Goal: Task Accomplishment & Management: Use online tool/utility

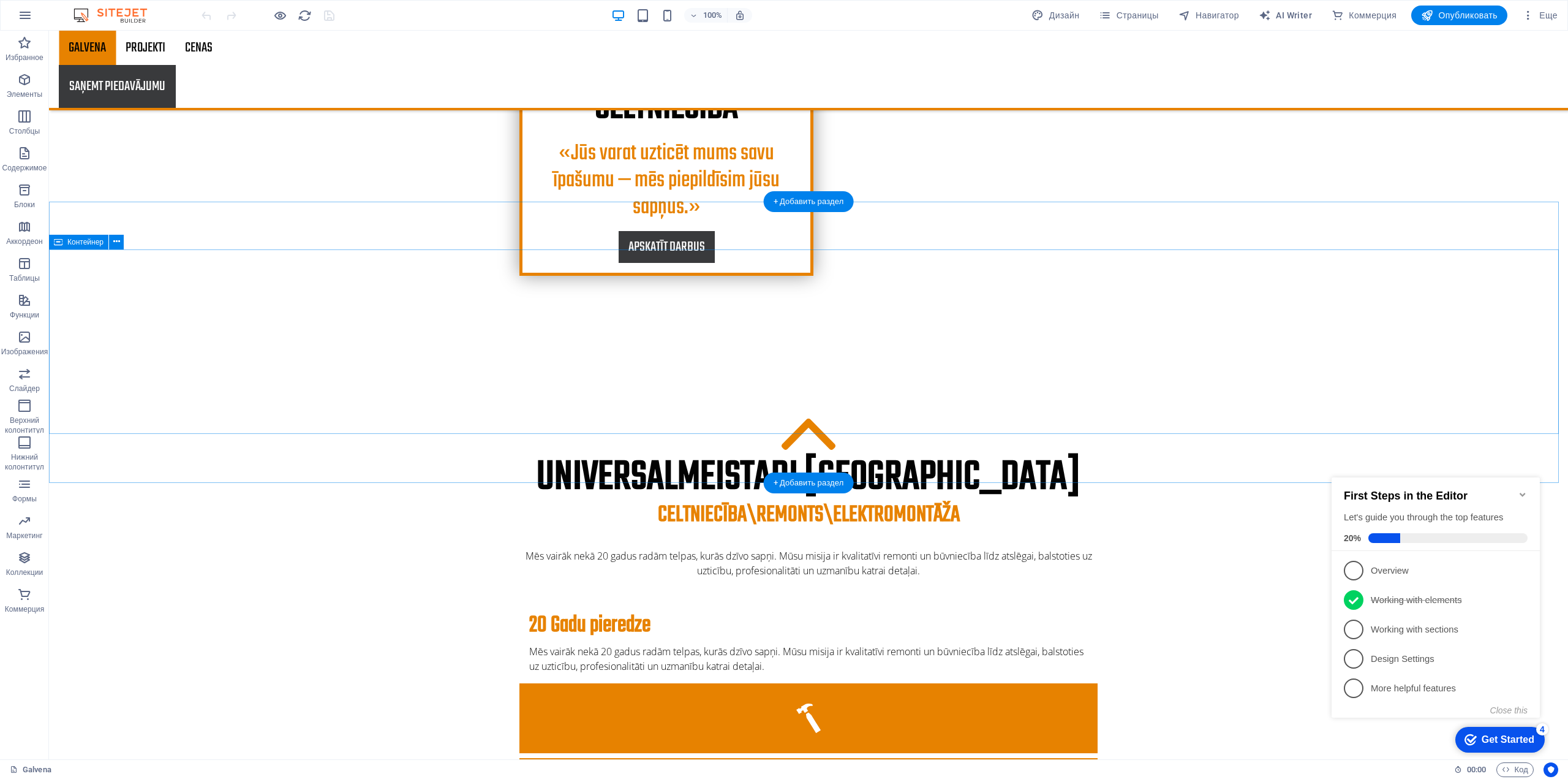
scroll to position [980, 0]
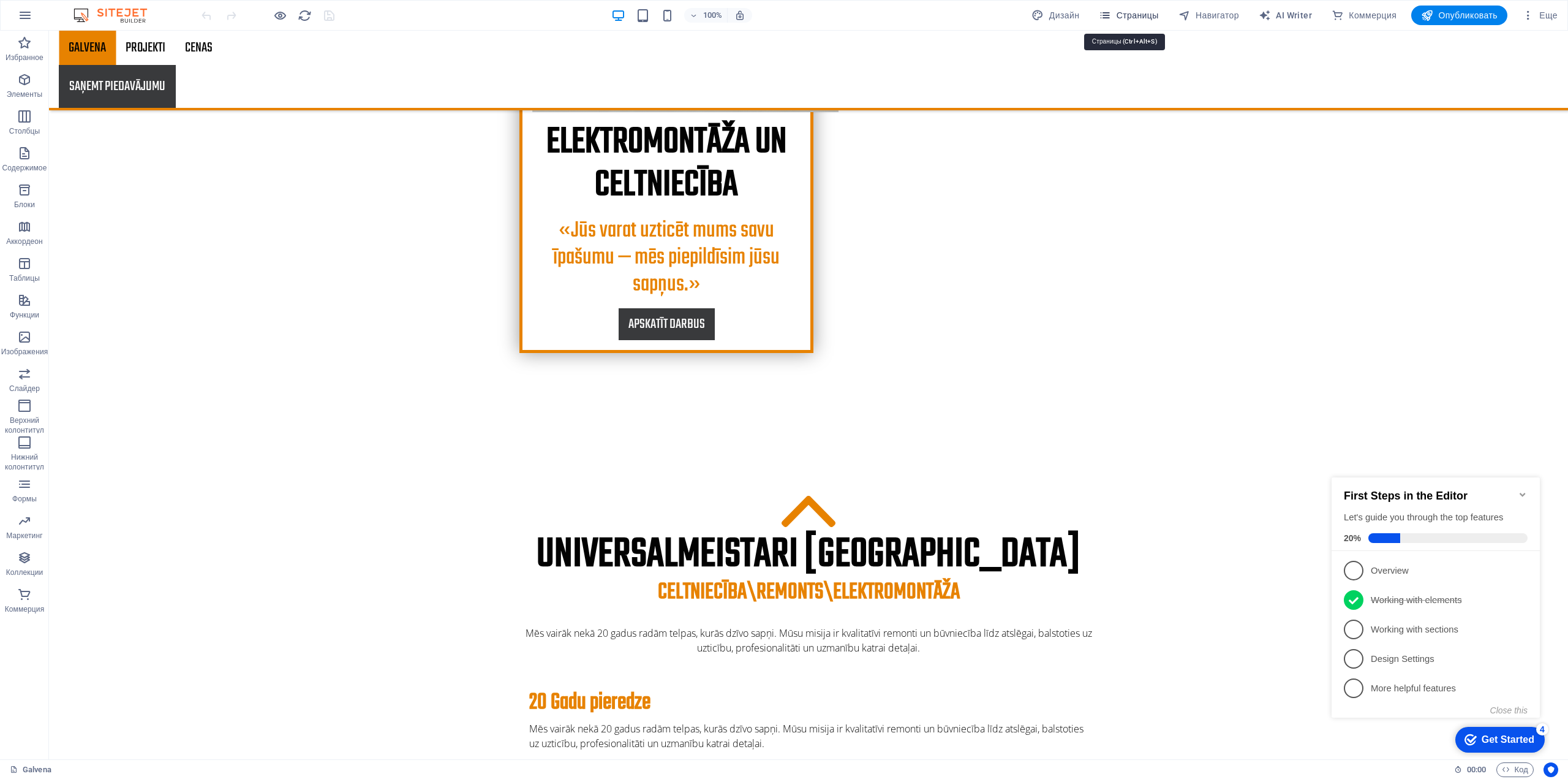
click at [1125, 15] on span "Страницы" at bounding box center [1129, 15] width 60 height 12
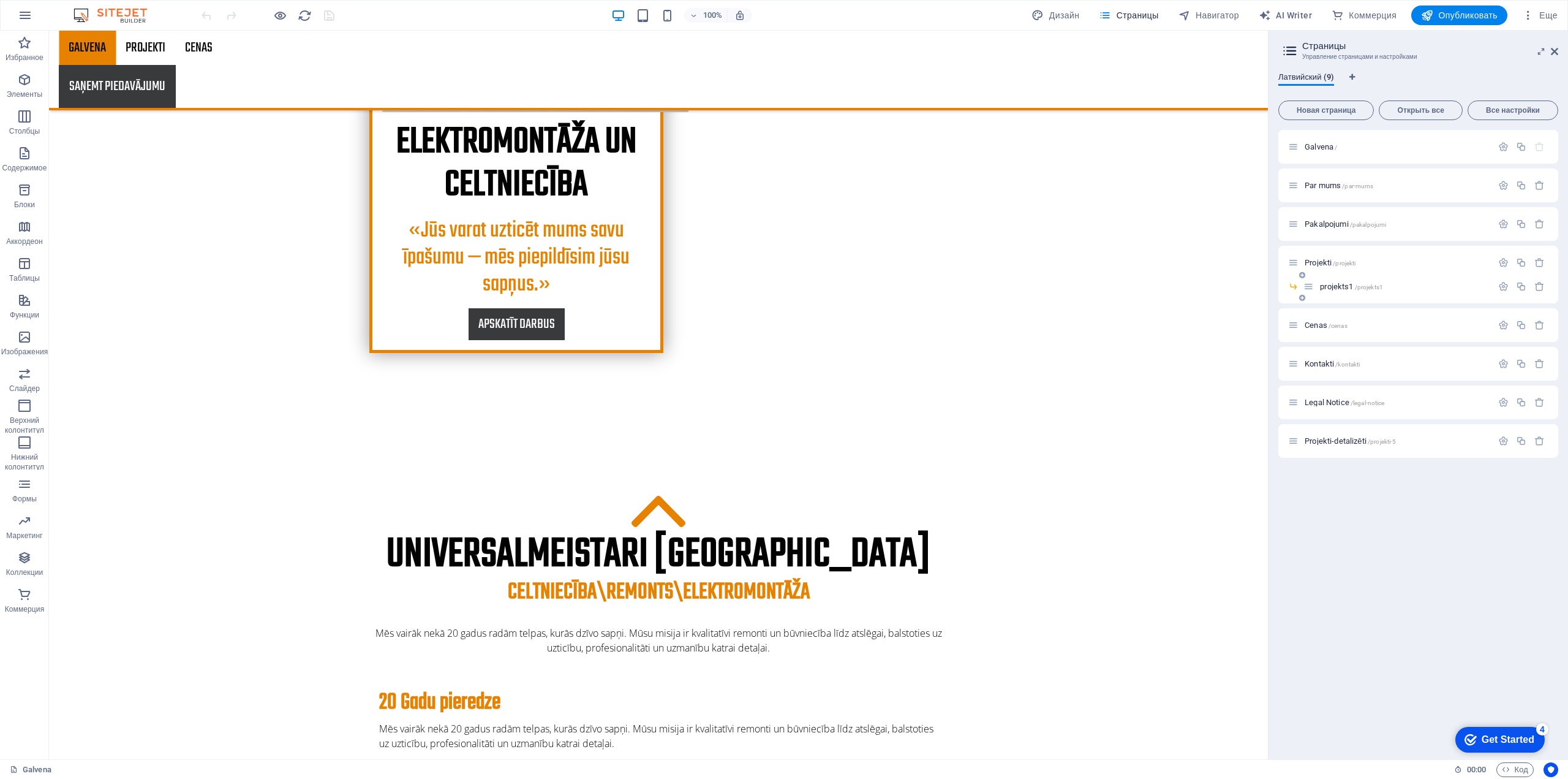
click at [1341, 285] on span "projekts1 /projekts1" at bounding box center [1352, 286] width 63 height 9
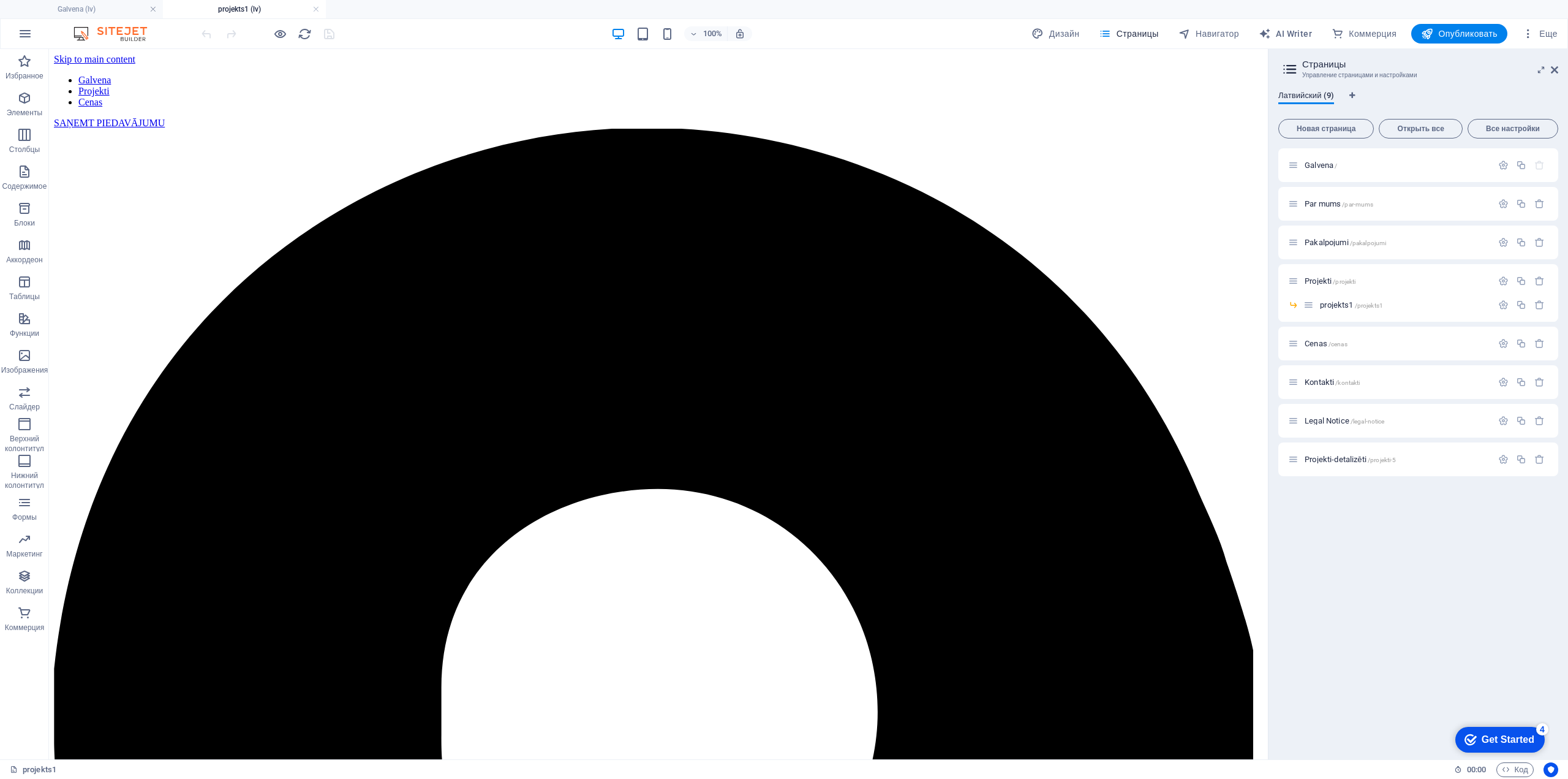
scroll to position [0, 0]
click at [32, 363] on span "Изображения" at bounding box center [24, 363] width 49 height 30
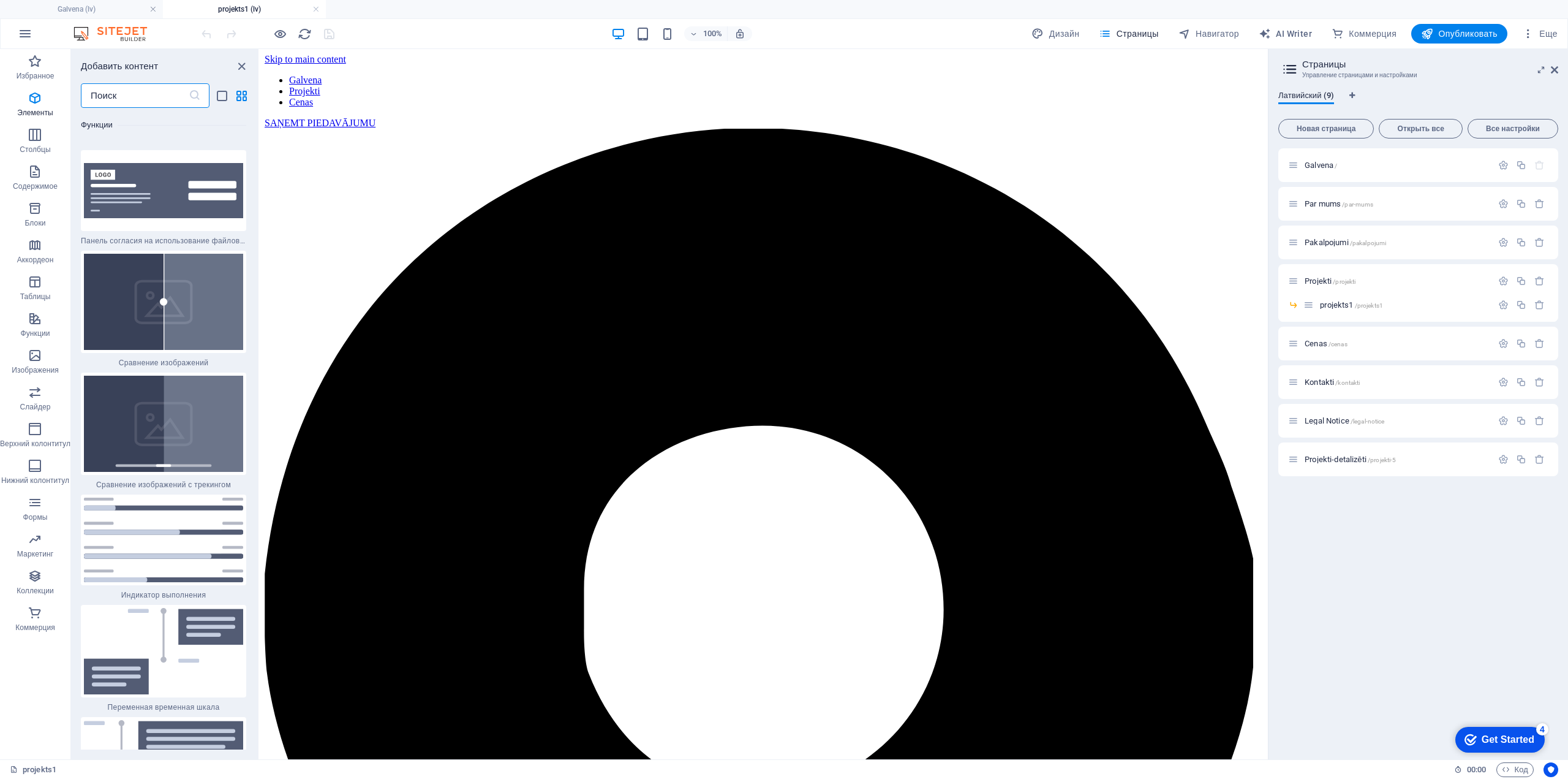
scroll to position [11466, 0]
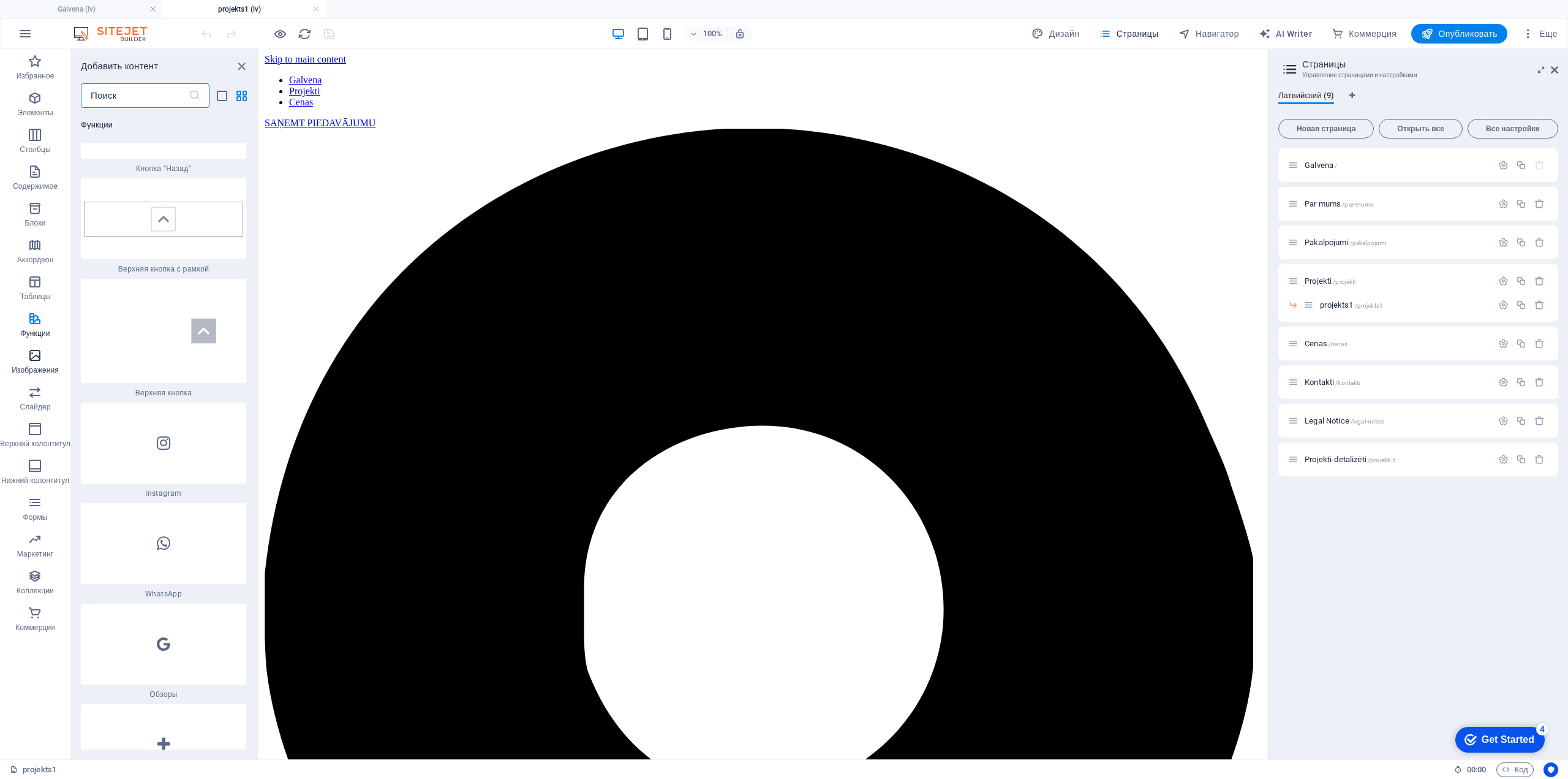
click at [42, 360] on icon "button" at bounding box center [35, 355] width 15 height 15
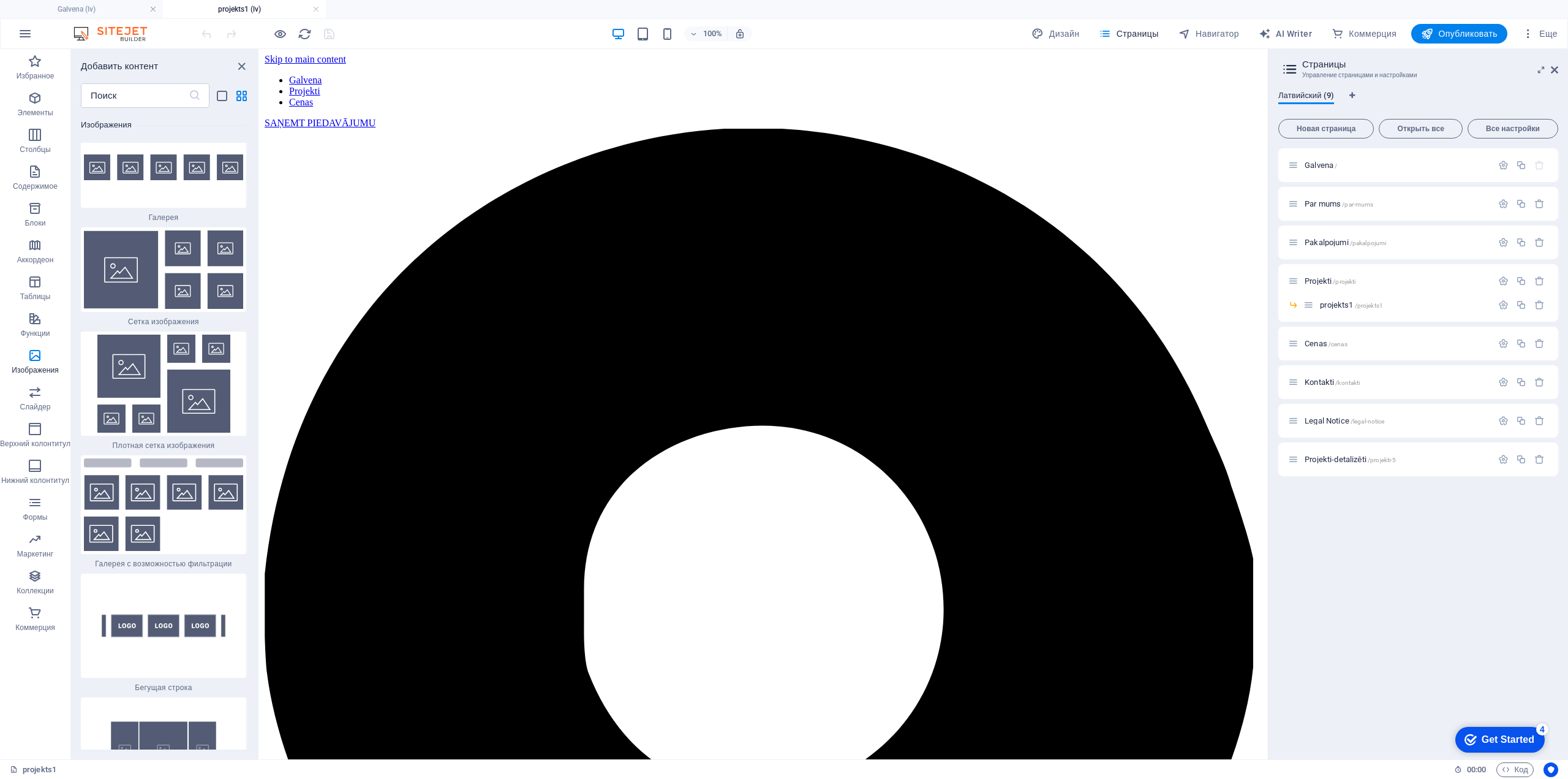
scroll to position [12478, 0]
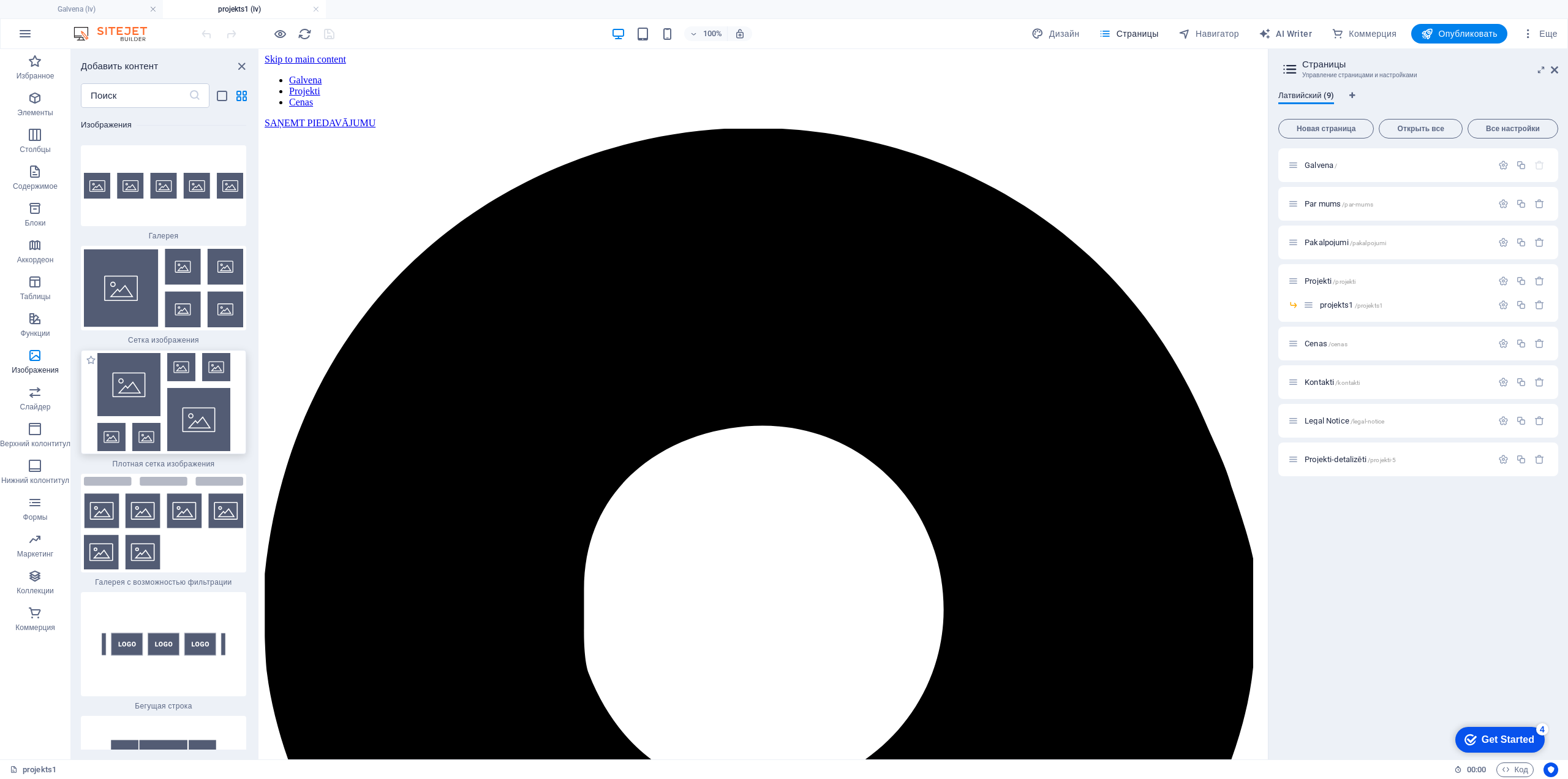
click at [168, 361] on img at bounding box center [164, 402] width 160 height 98
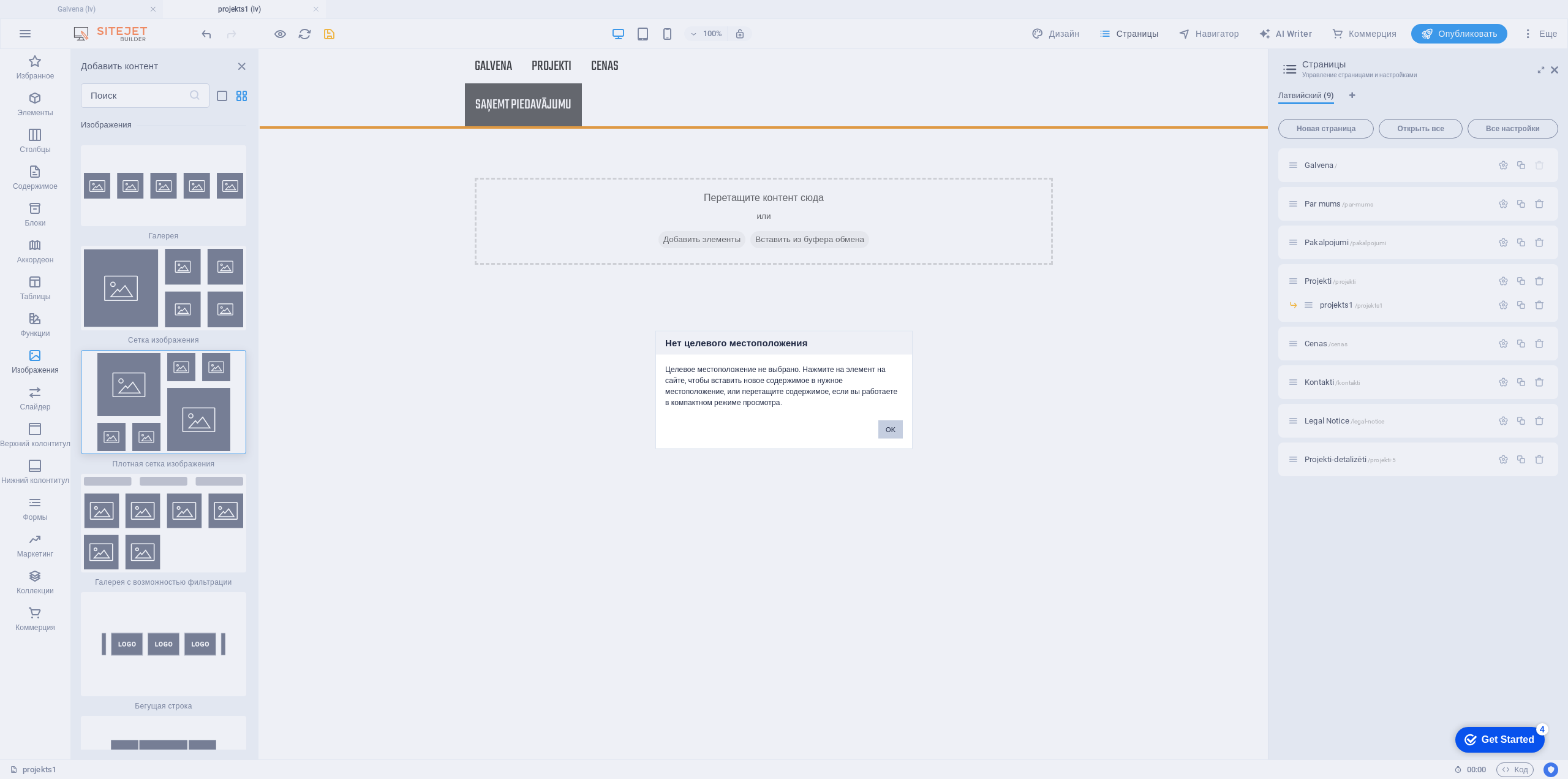
click at [893, 429] on button "OK" at bounding box center [890, 429] width 25 height 19
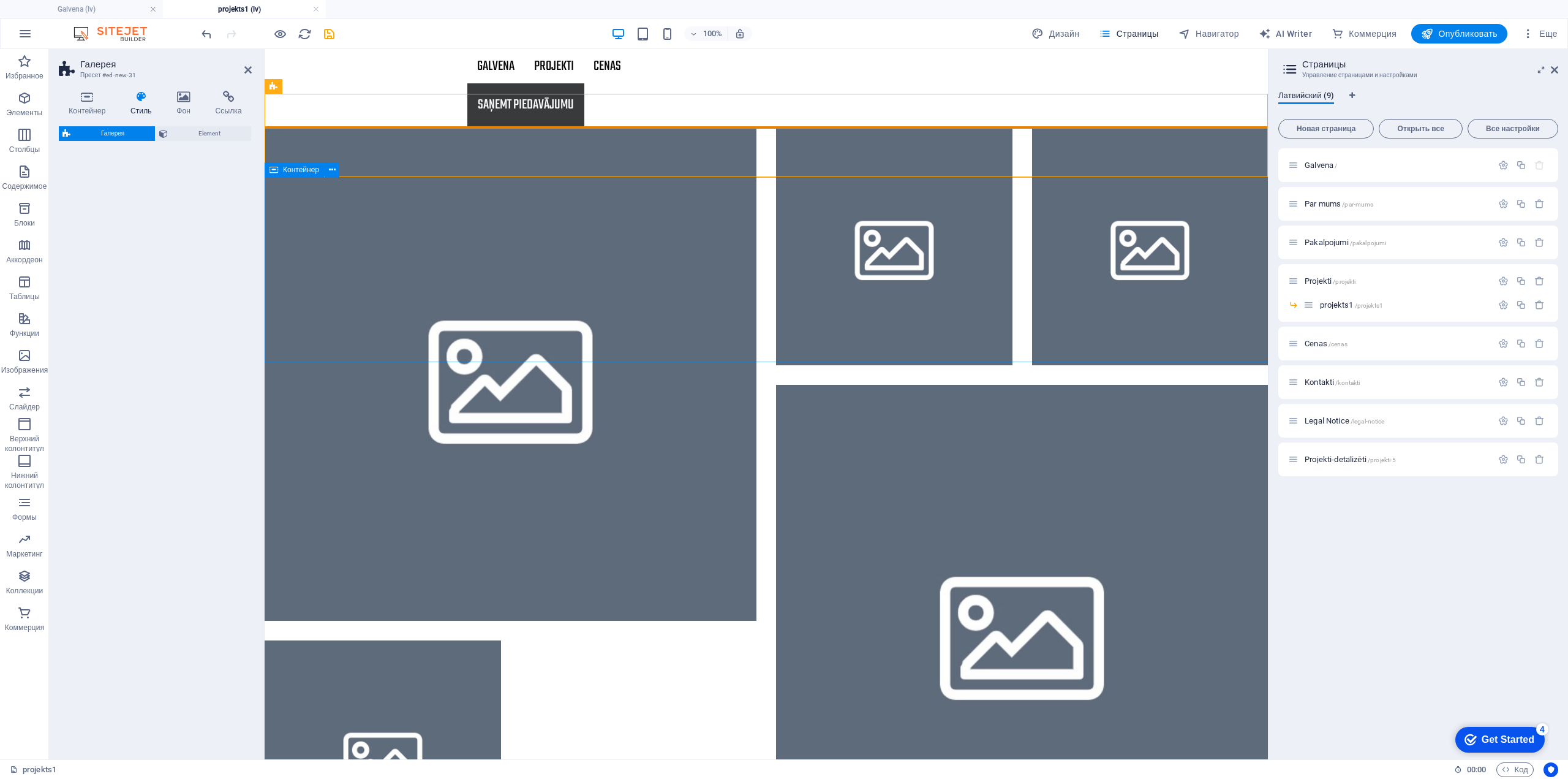
select select "rem"
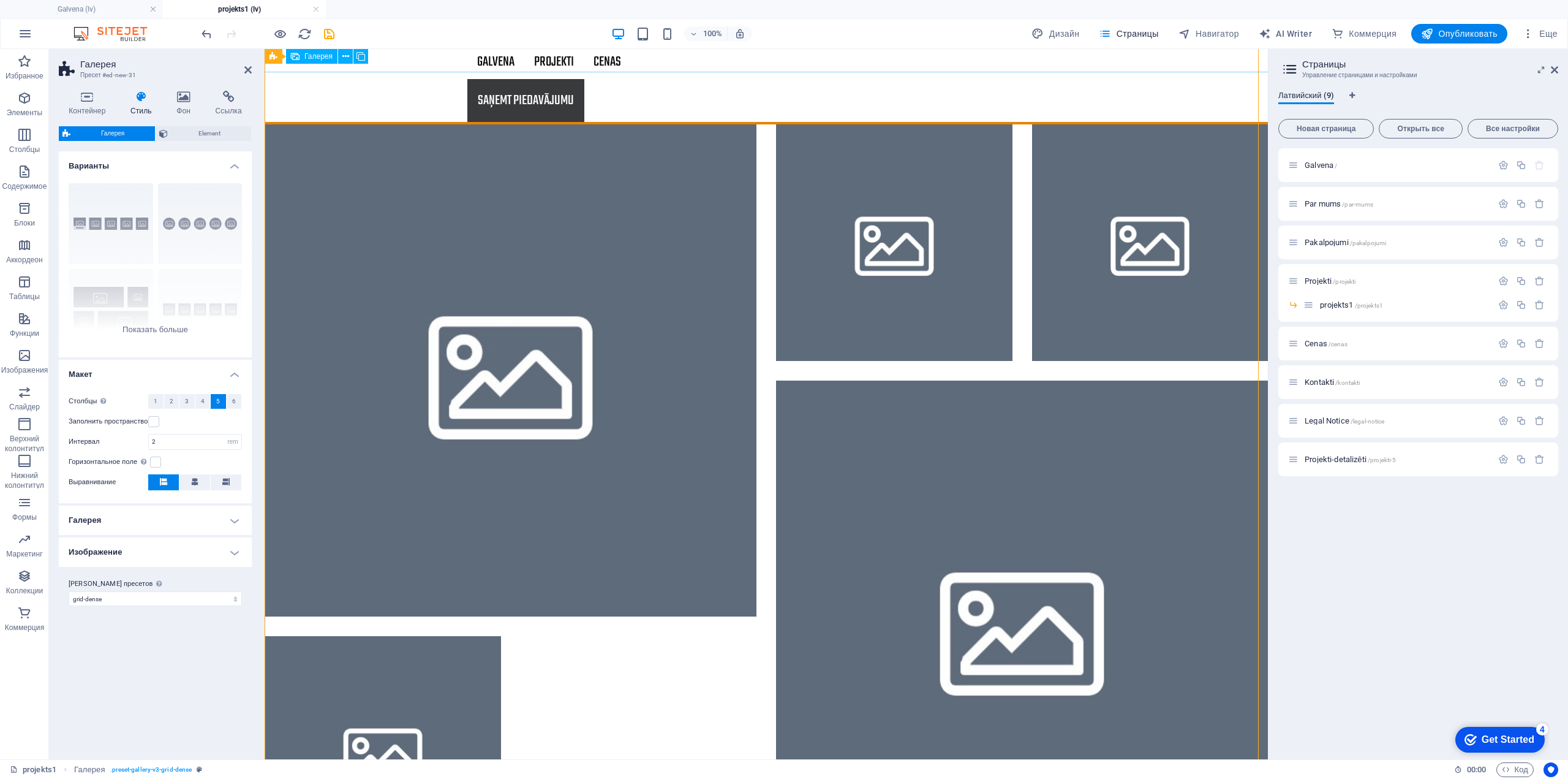
scroll to position [0, 0]
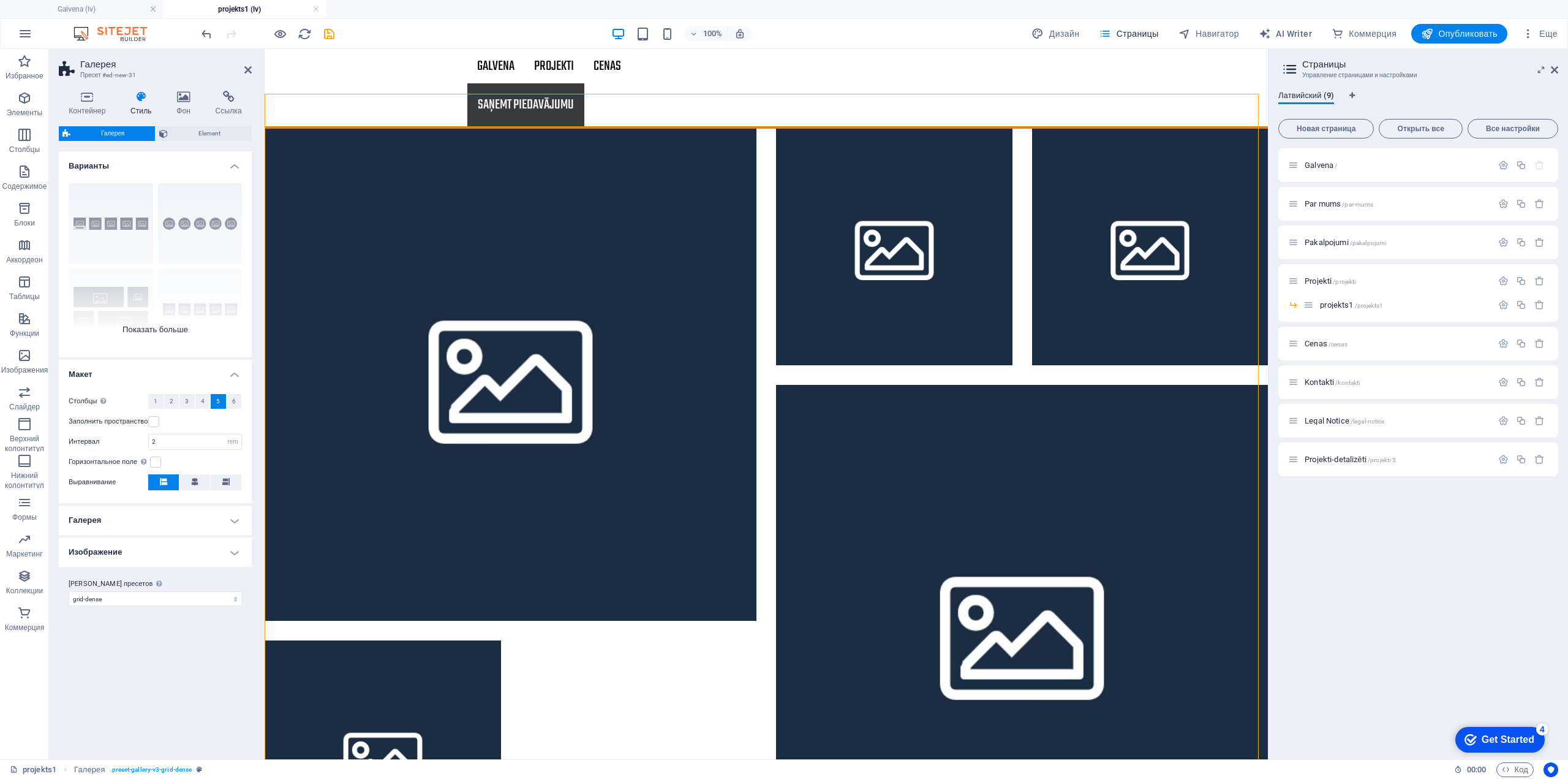
click at [168, 329] on div "Подписи Круг [PERSON_NAME] По умолчанию Сетка Сетка со смещением" at bounding box center [155, 265] width 192 height 184
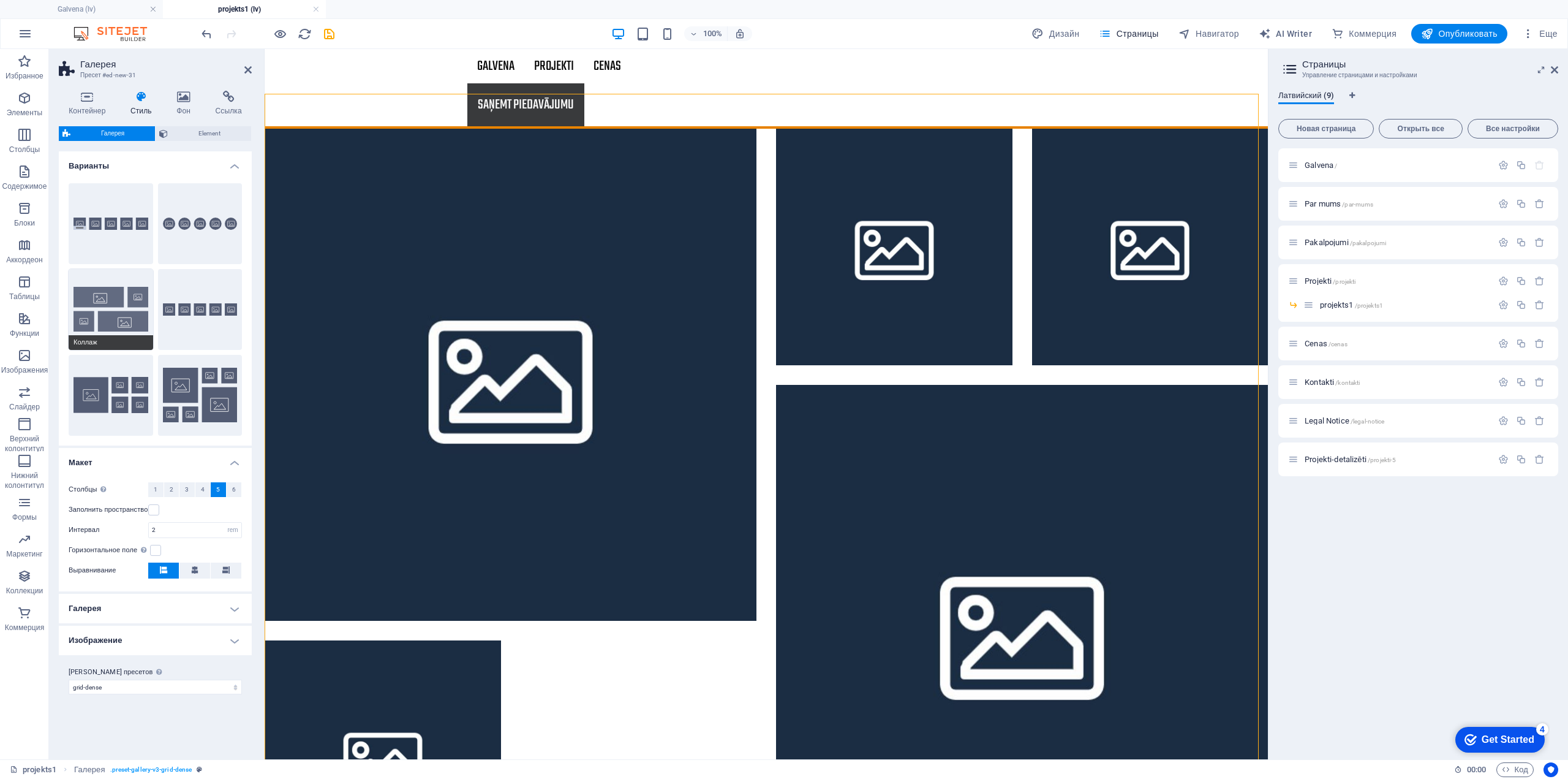
click at [136, 314] on button "Коллаж" at bounding box center [110, 310] width 84 height 81
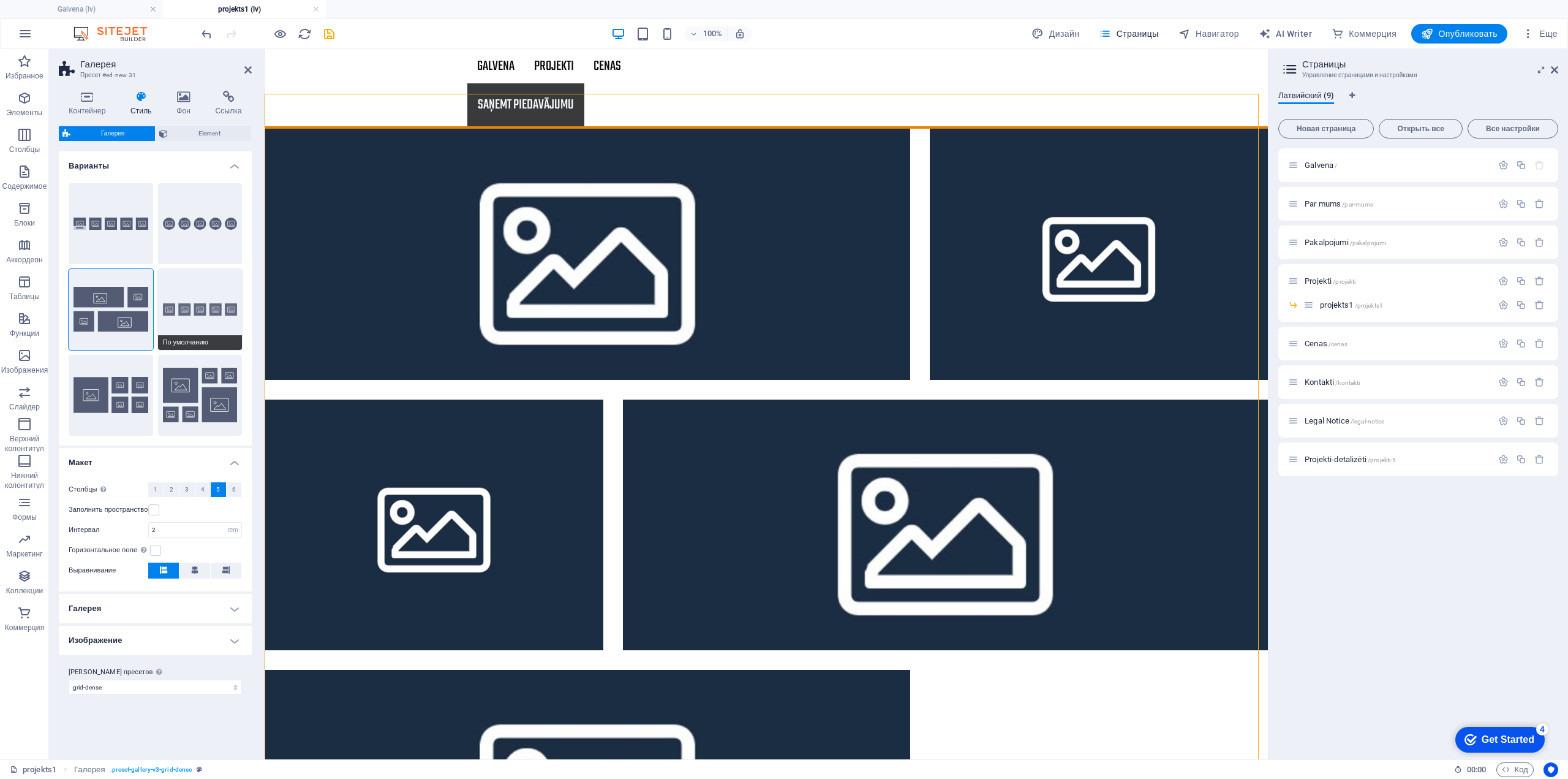
click at [202, 315] on button "По умолчанию" at bounding box center [199, 310] width 84 height 81
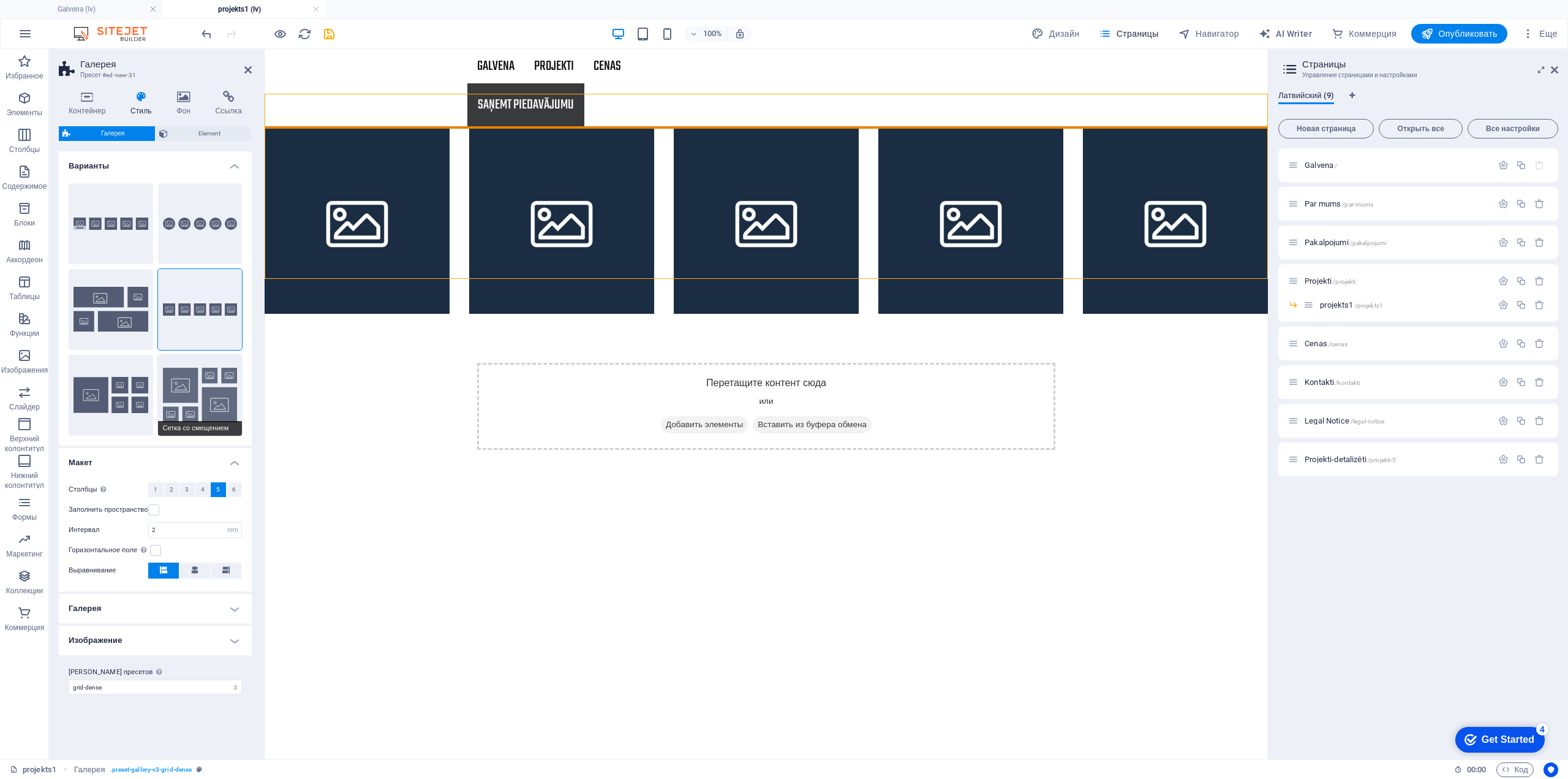
click at [207, 384] on button "Сетка со смещением" at bounding box center [199, 396] width 84 height 81
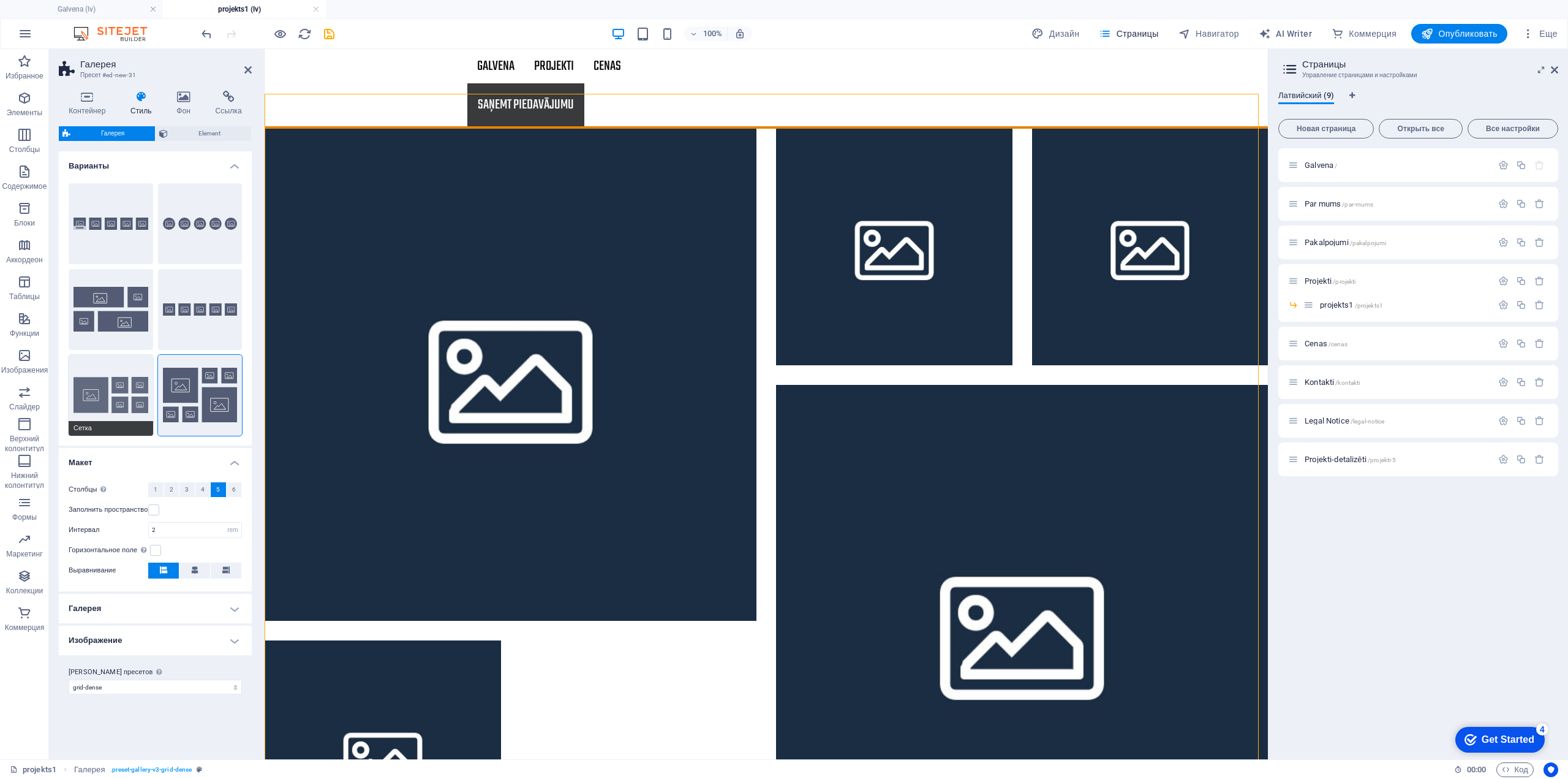
click at [103, 385] on button "Сетка" at bounding box center [110, 396] width 84 height 81
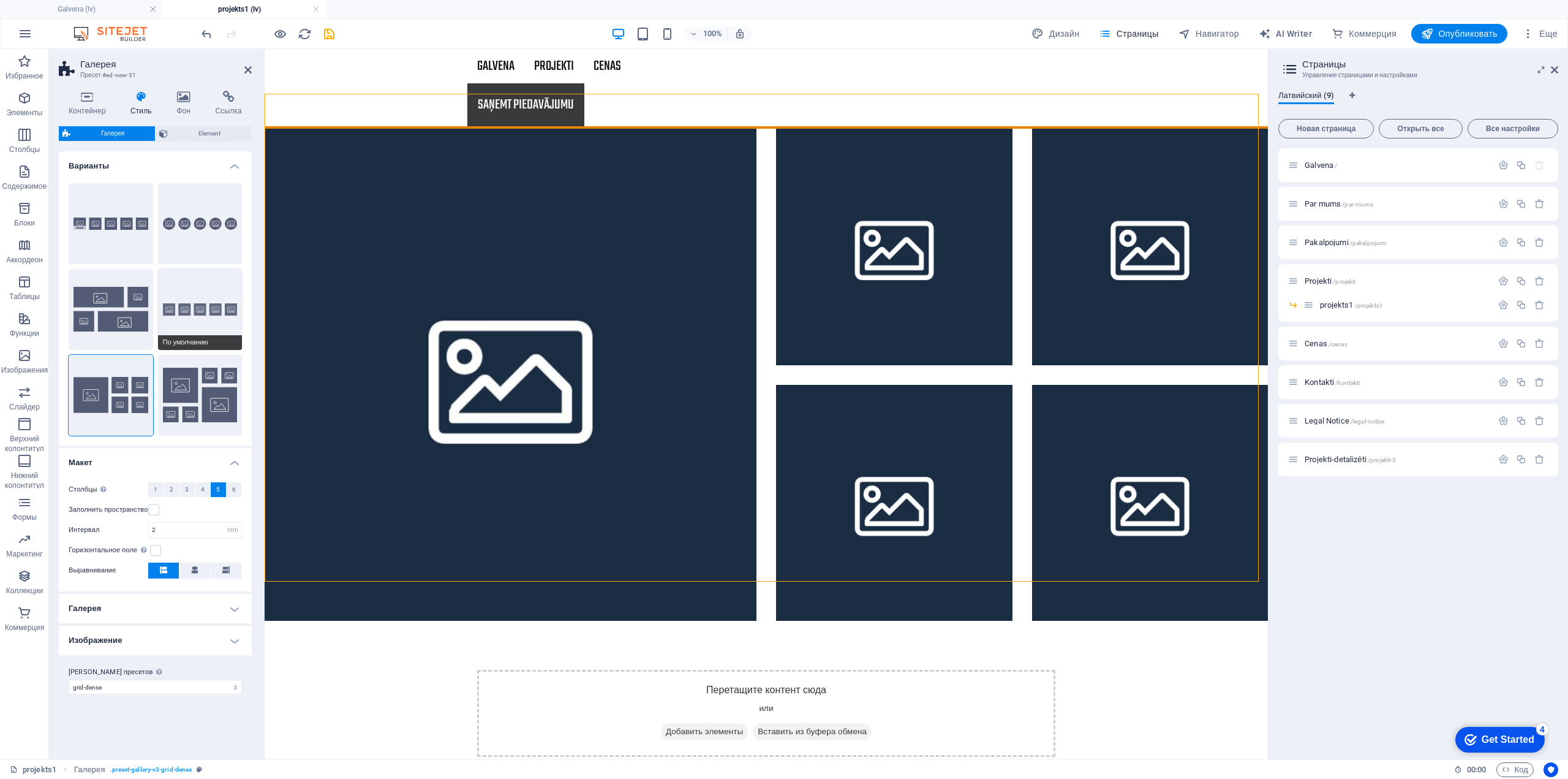
click at [188, 321] on button "По умолчанию" at bounding box center [199, 310] width 84 height 81
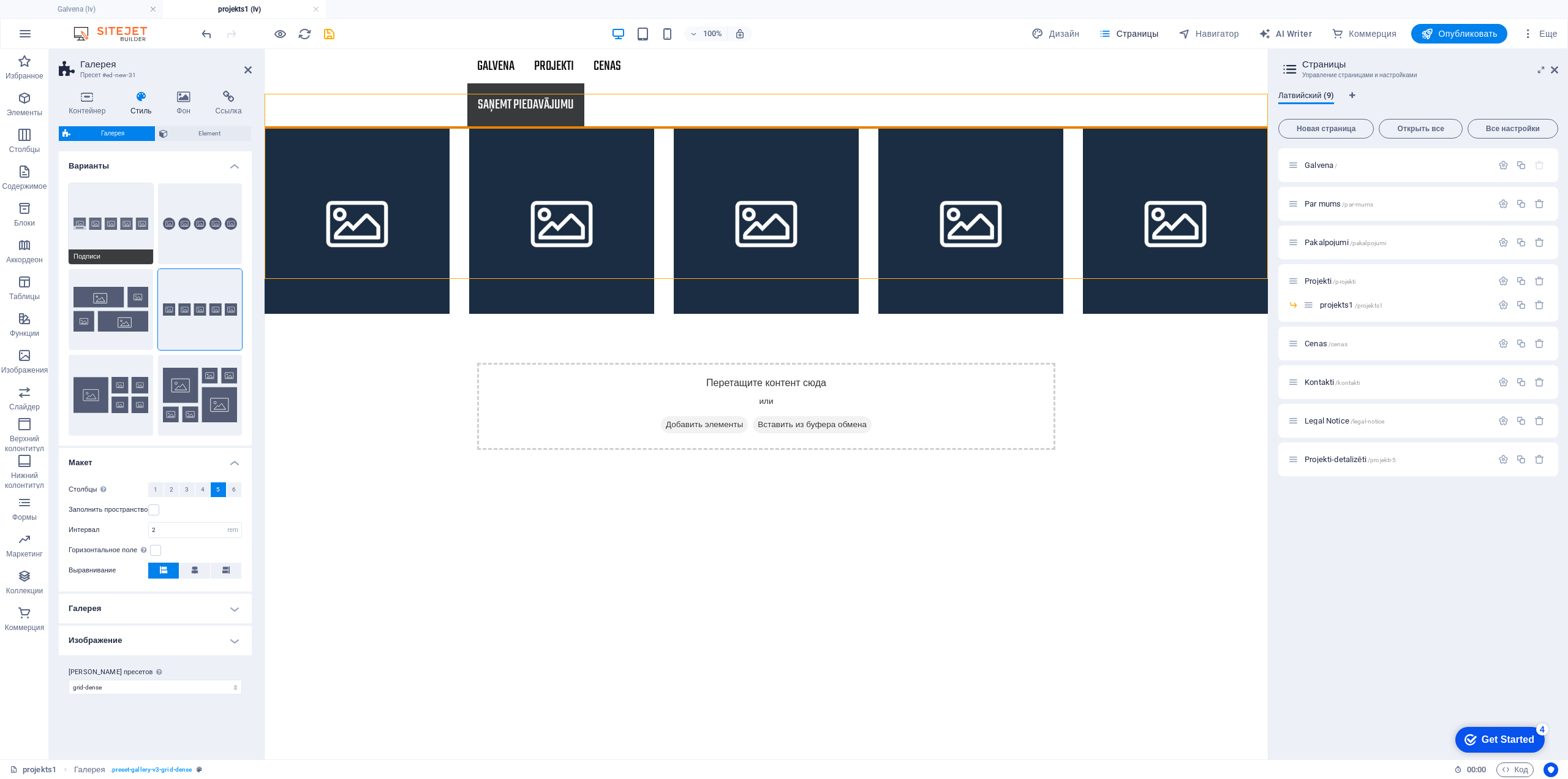
click at [121, 226] on button "Подписи" at bounding box center [110, 224] width 84 height 81
click at [202, 230] on button "Круг" at bounding box center [199, 224] width 84 height 81
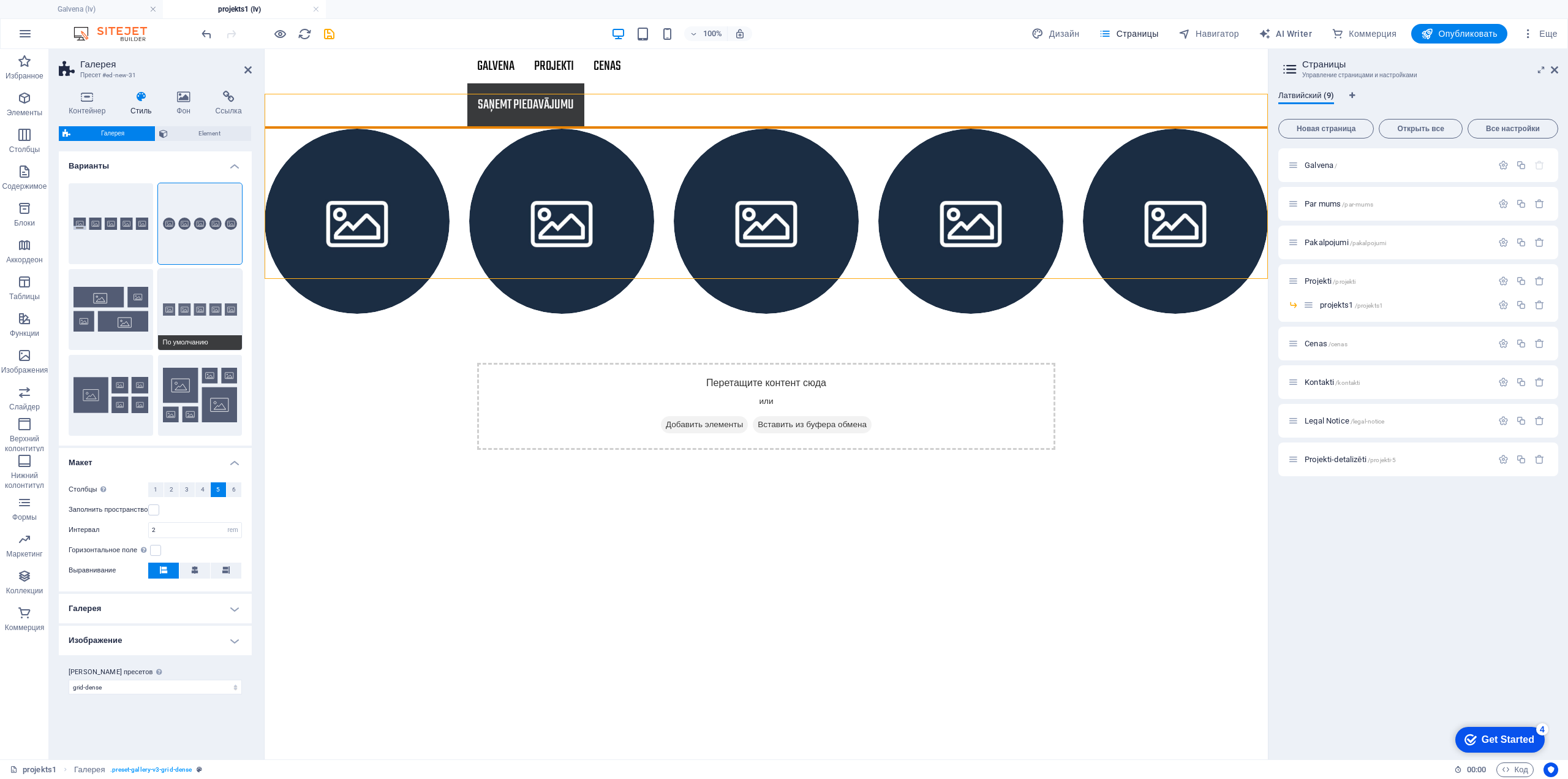
click at [202, 302] on button "По умолчанию" at bounding box center [199, 310] width 84 height 81
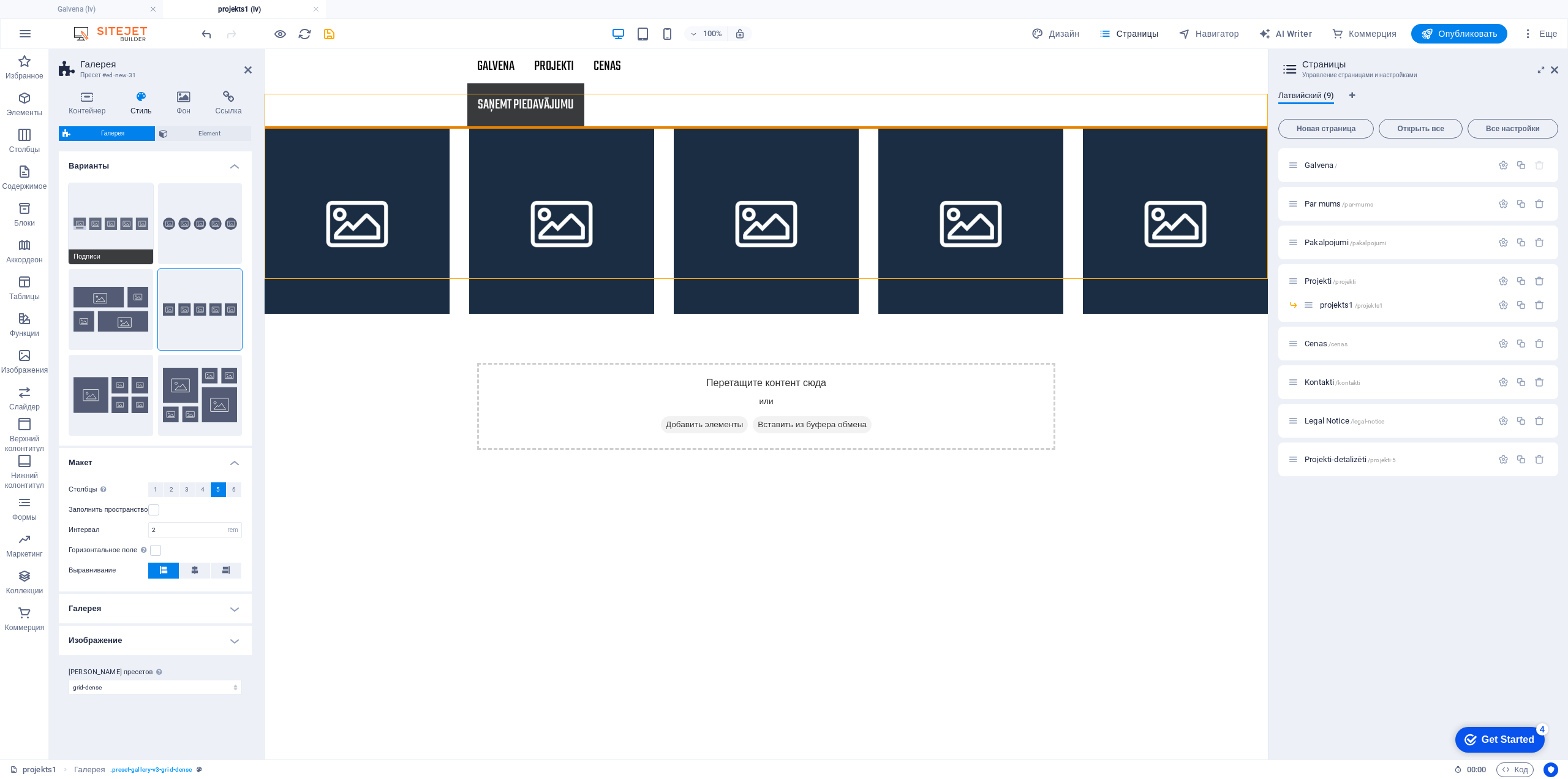
click at [103, 231] on button "Подписи" at bounding box center [110, 224] width 84 height 81
click at [210, 318] on button "По умолчанию" at bounding box center [199, 310] width 84 height 81
click at [189, 97] on icon at bounding box center [183, 96] width 34 height 12
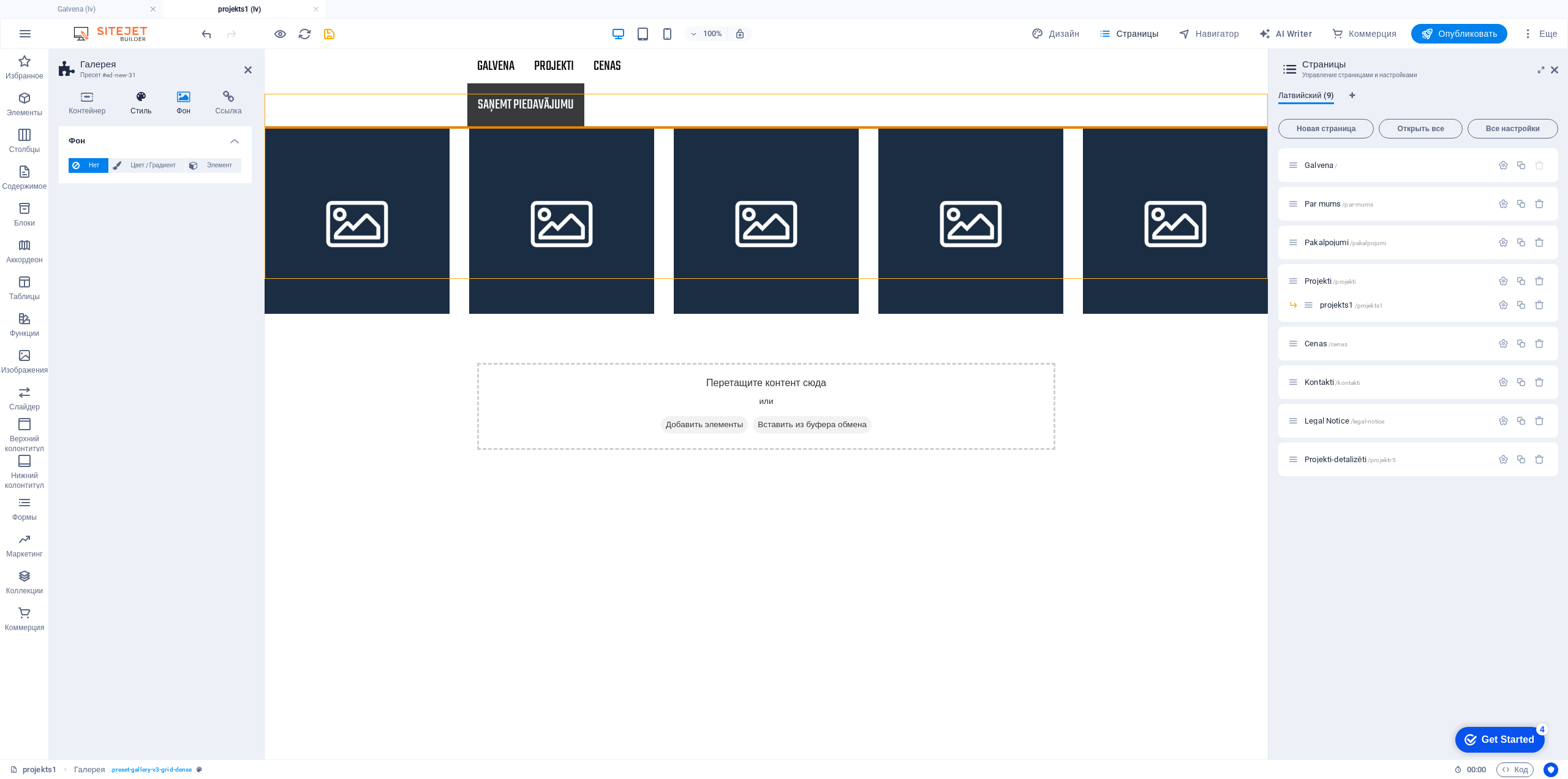
click at [150, 100] on icon at bounding box center [141, 96] width 41 height 12
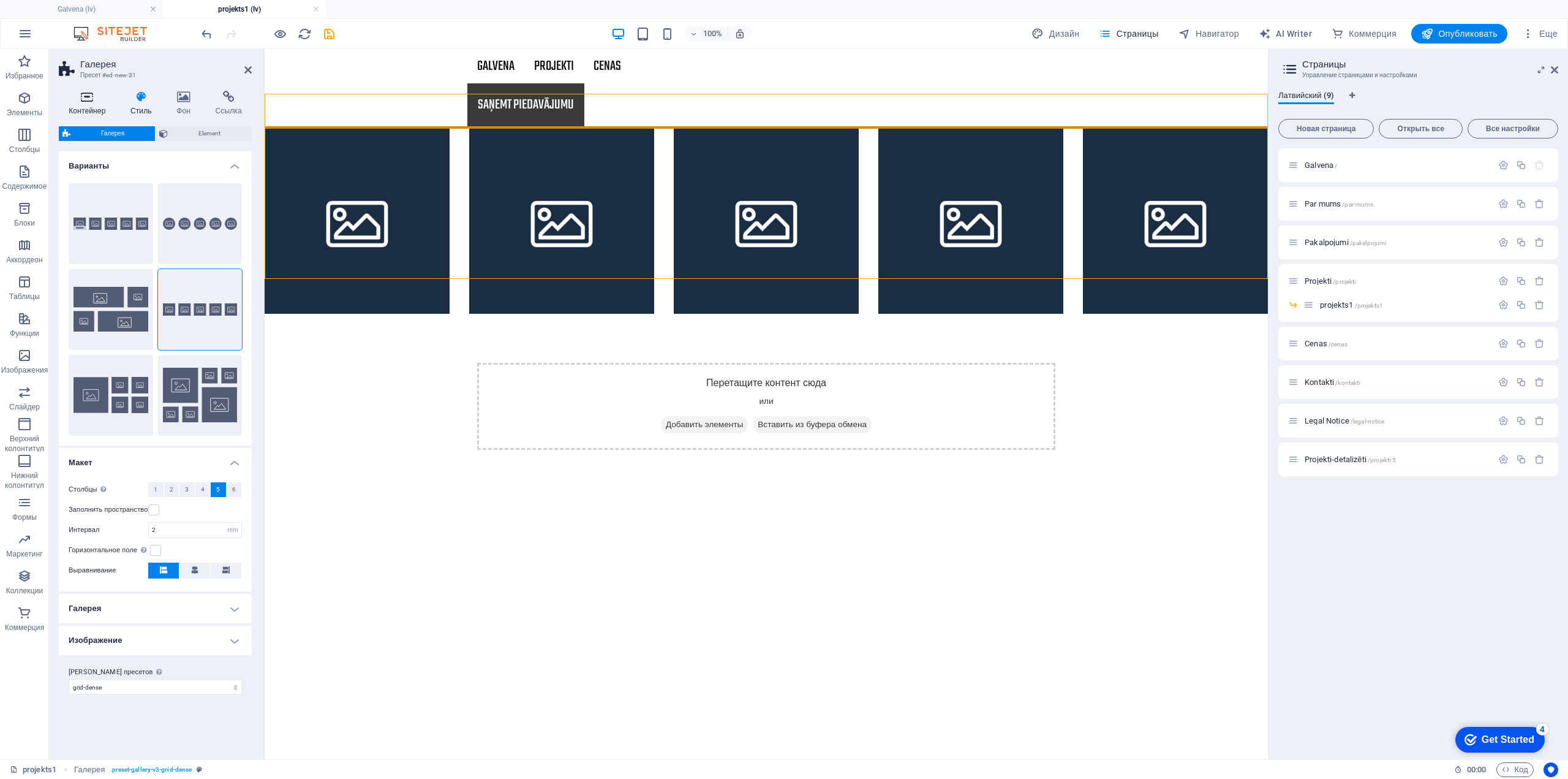
click at [89, 101] on icon at bounding box center [86, 96] width 57 height 12
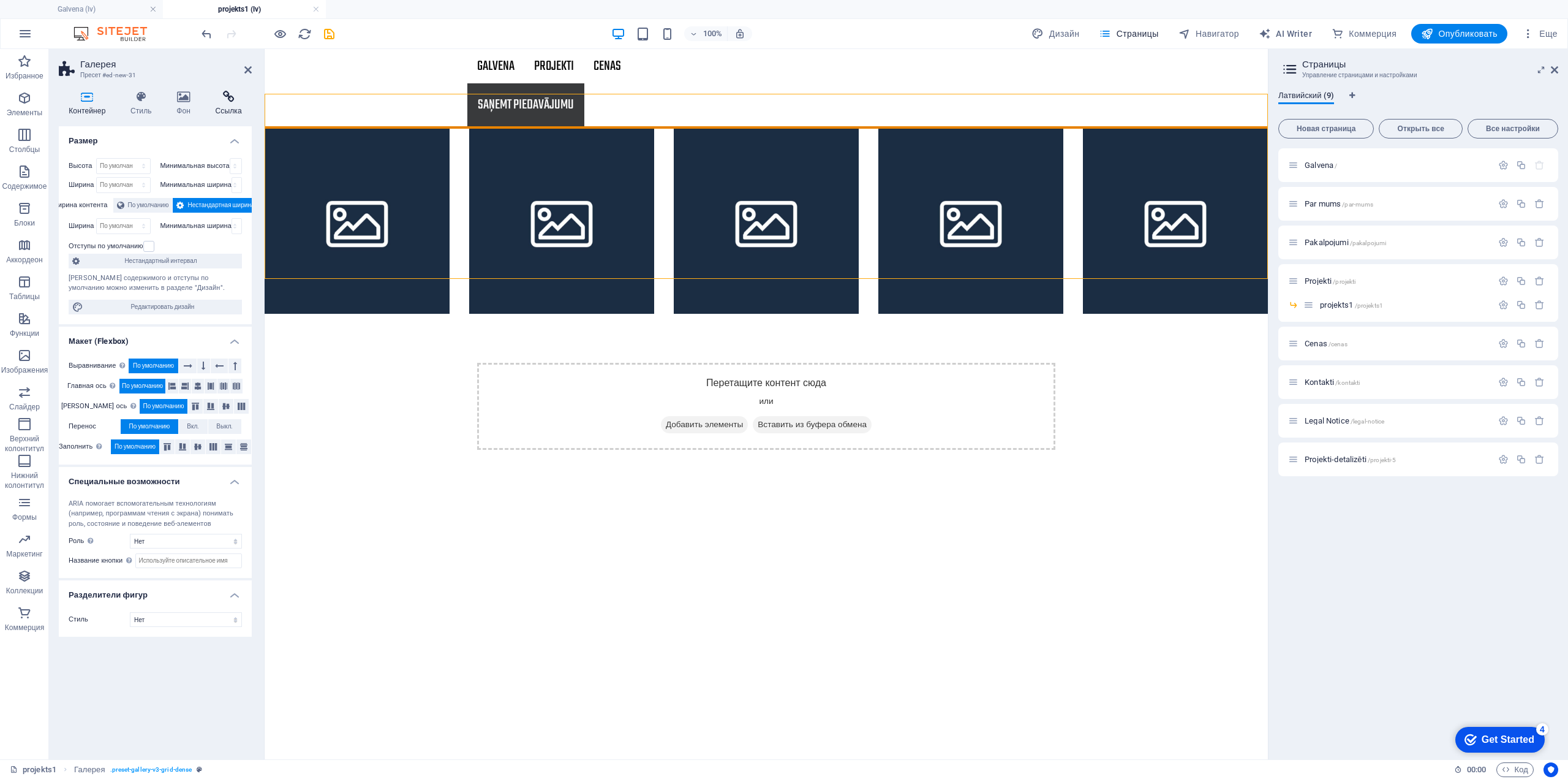
click at [208, 99] on icon at bounding box center [228, 96] width 47 height 12
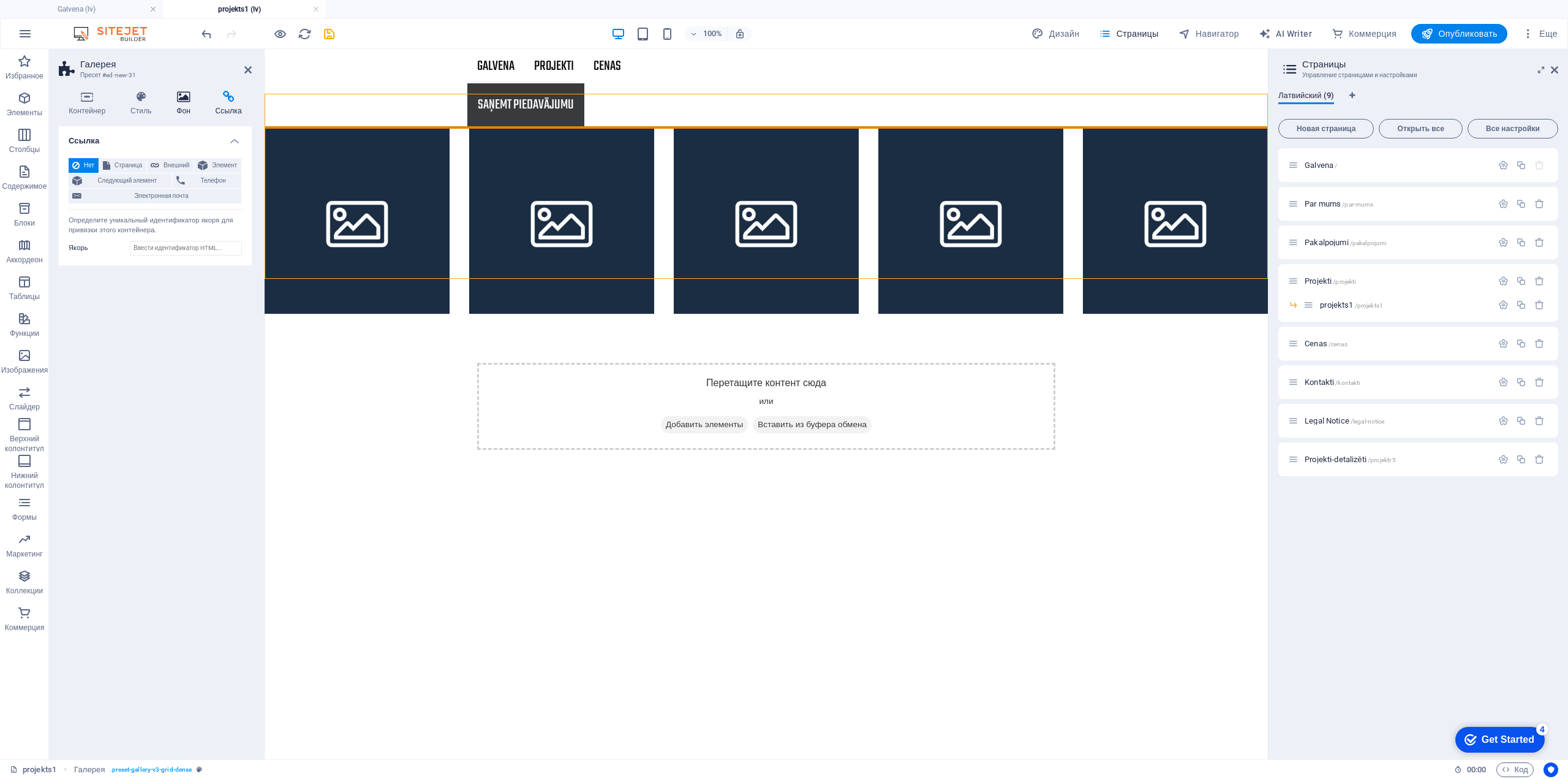
click at [189, 102] on icon at bounding box center [183, 96] width 34 height 12
click at [142, 103] on h4 "Стиль" at bounding box center [144, 103] width 46 height 26
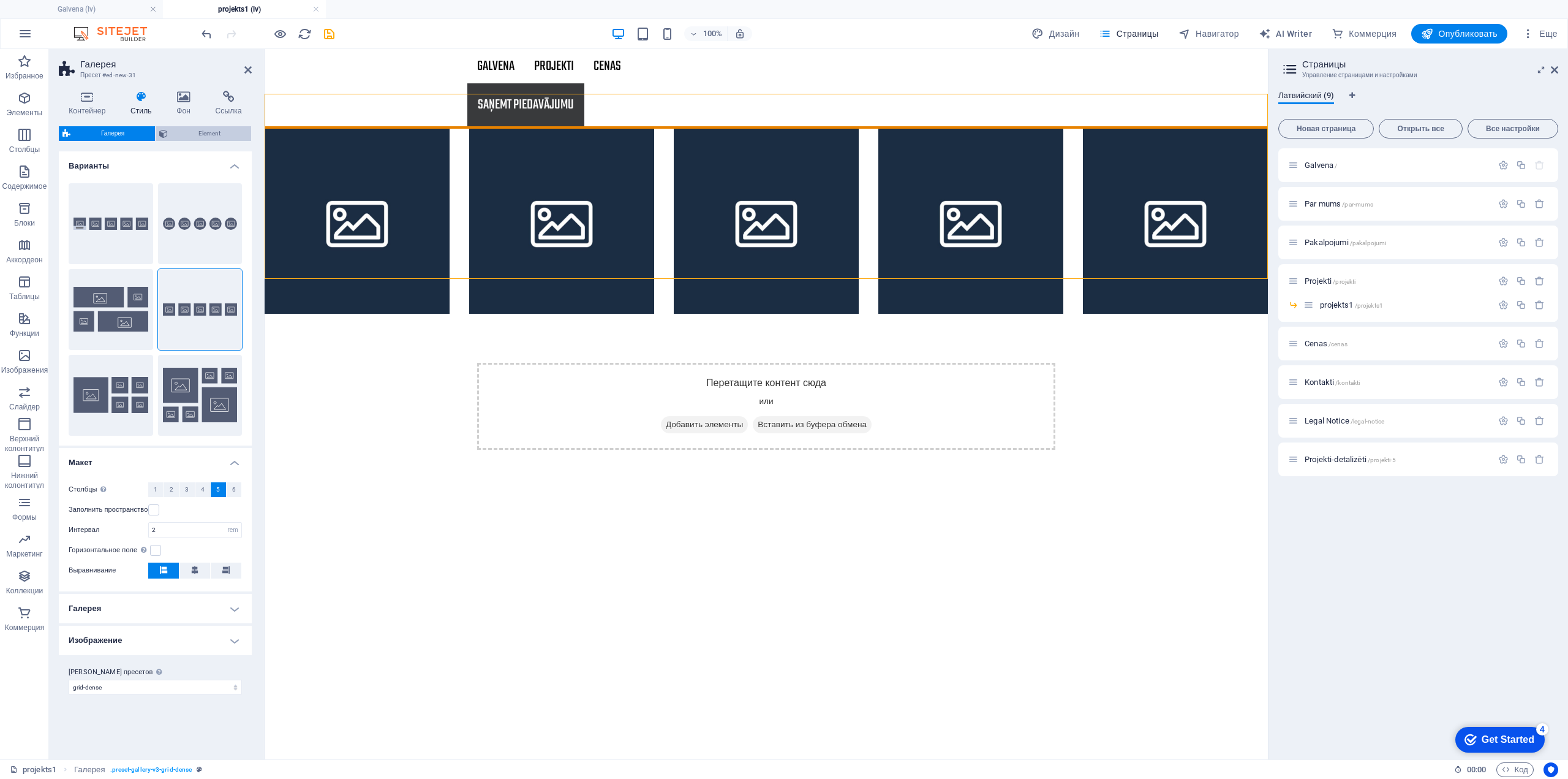
click at [221, 139] on span "Element" at bounding box center [209, 133] width 76 height 15
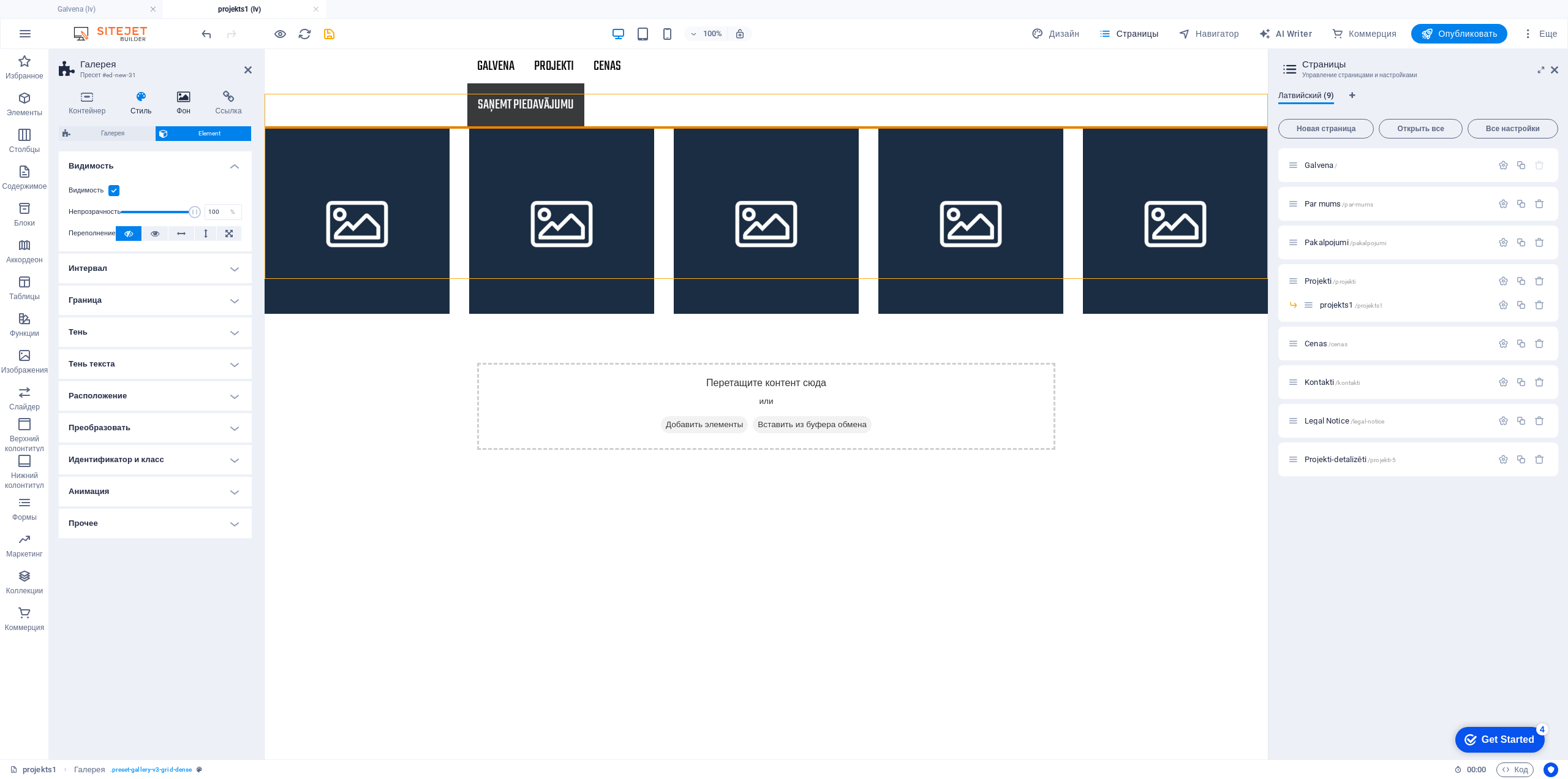
click at [184, 99] on icon at bounding box center [183, 96] width 34 height 12
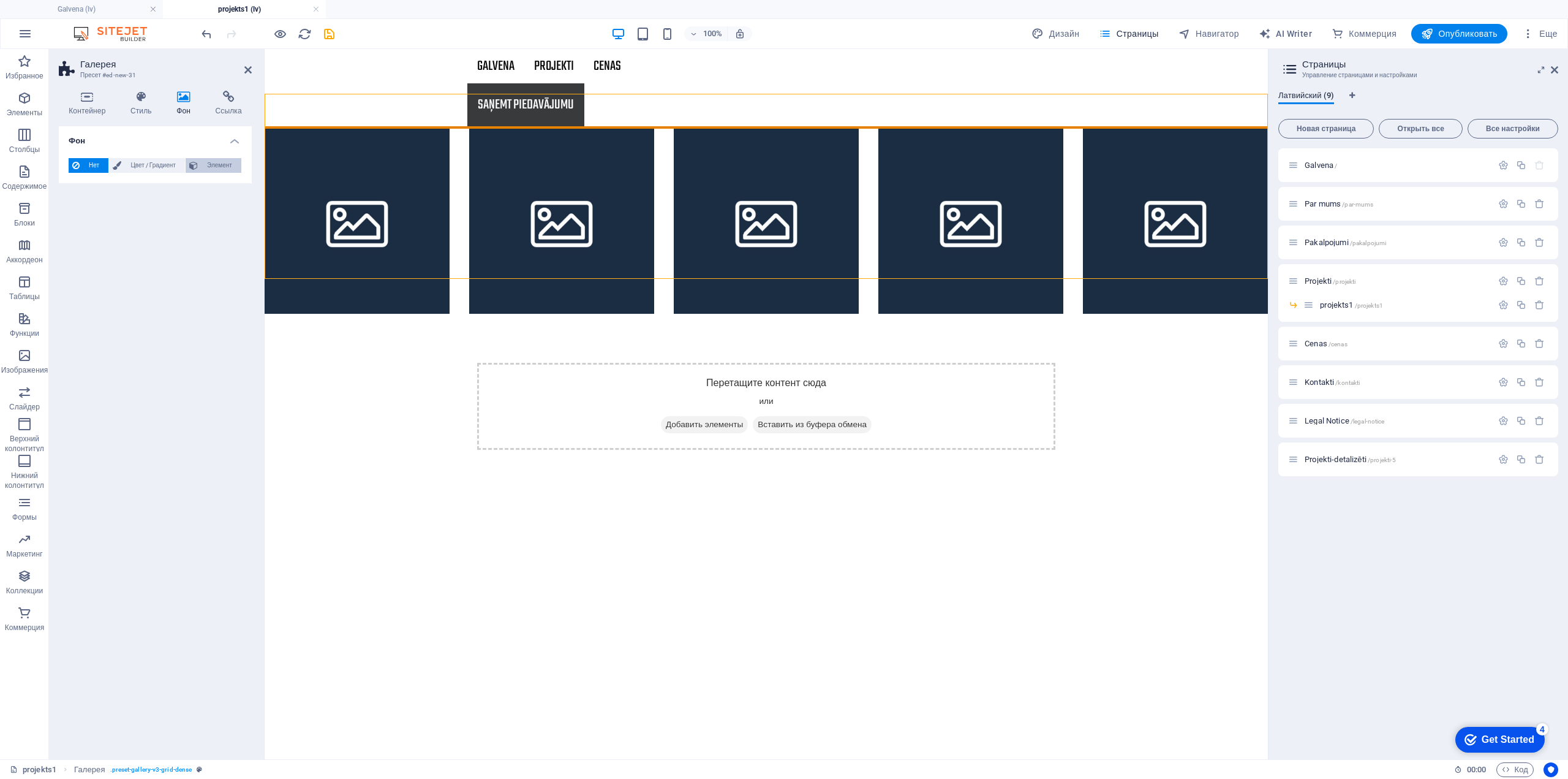
click at [222, 166] on span "Элемент" at bounding box center [219, 165] width 36 height 15
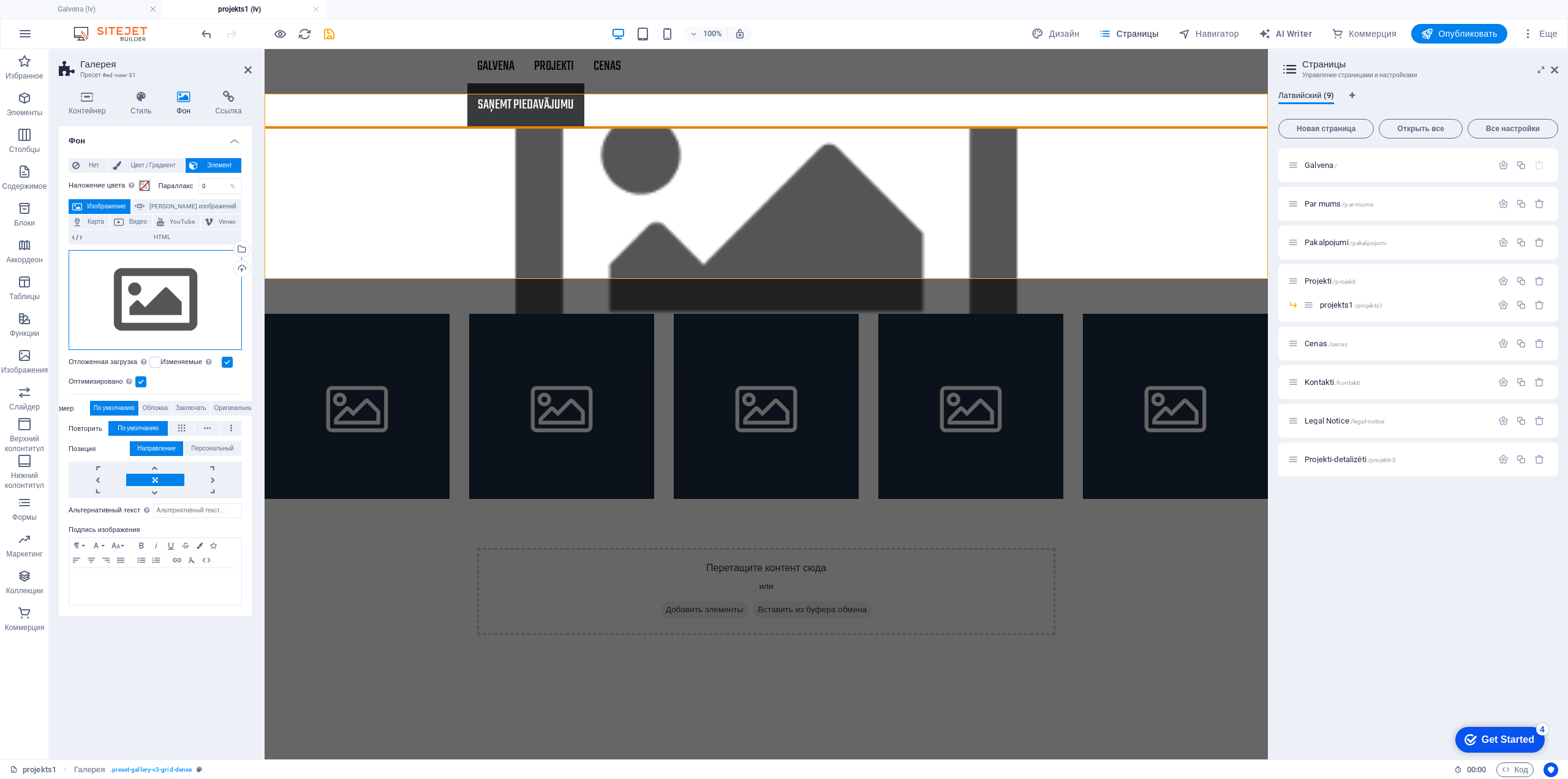
click at [131, 305] on div "Перетащите файлы сюда, нажмите, чтобы выбрать файлы, или выберите файлы из разд…" at bounding box center [155, 300] width 174 height 100
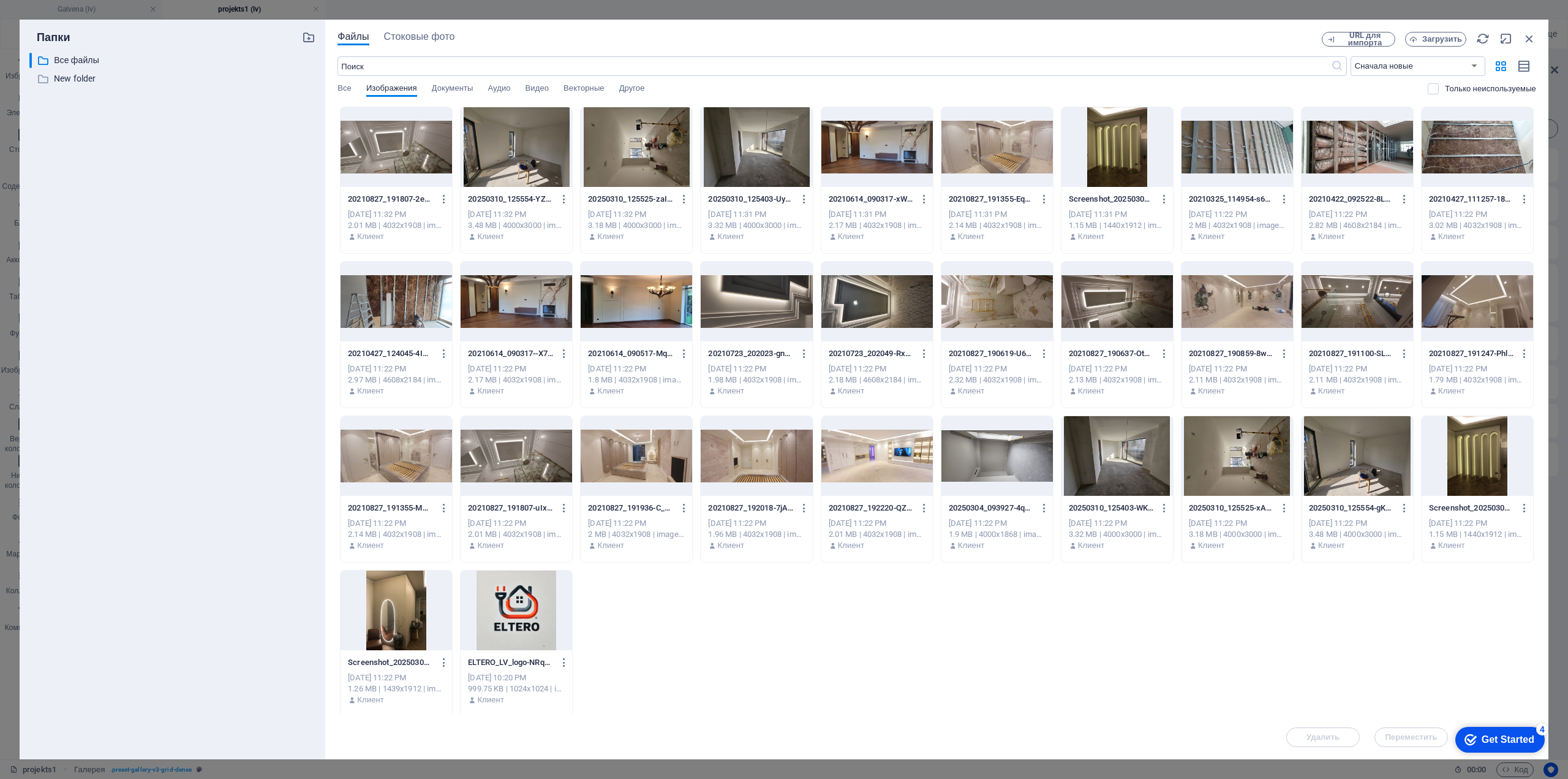
drag, startPoint x: 332, startPoint y: 126, endPoint x: 739, endPoint y: 192, distance: 412.3
click at [739, 192] on div "Файлы Стоковые фото URL для импорта Загрузить ​ Сначала новые Сначала старые Им…" at bounding box center [936, 389] width 1223 height 739
click at [389, 149] on div at bounding box center [396, 147] width 111 height 79
click at [512, 169] on div at bounding box center [516, 147] width 111 height 79
drag, startPoint x: 608, startPoint y: 165, endPoint x: 619, endPoint y: 165, distance: 11.0
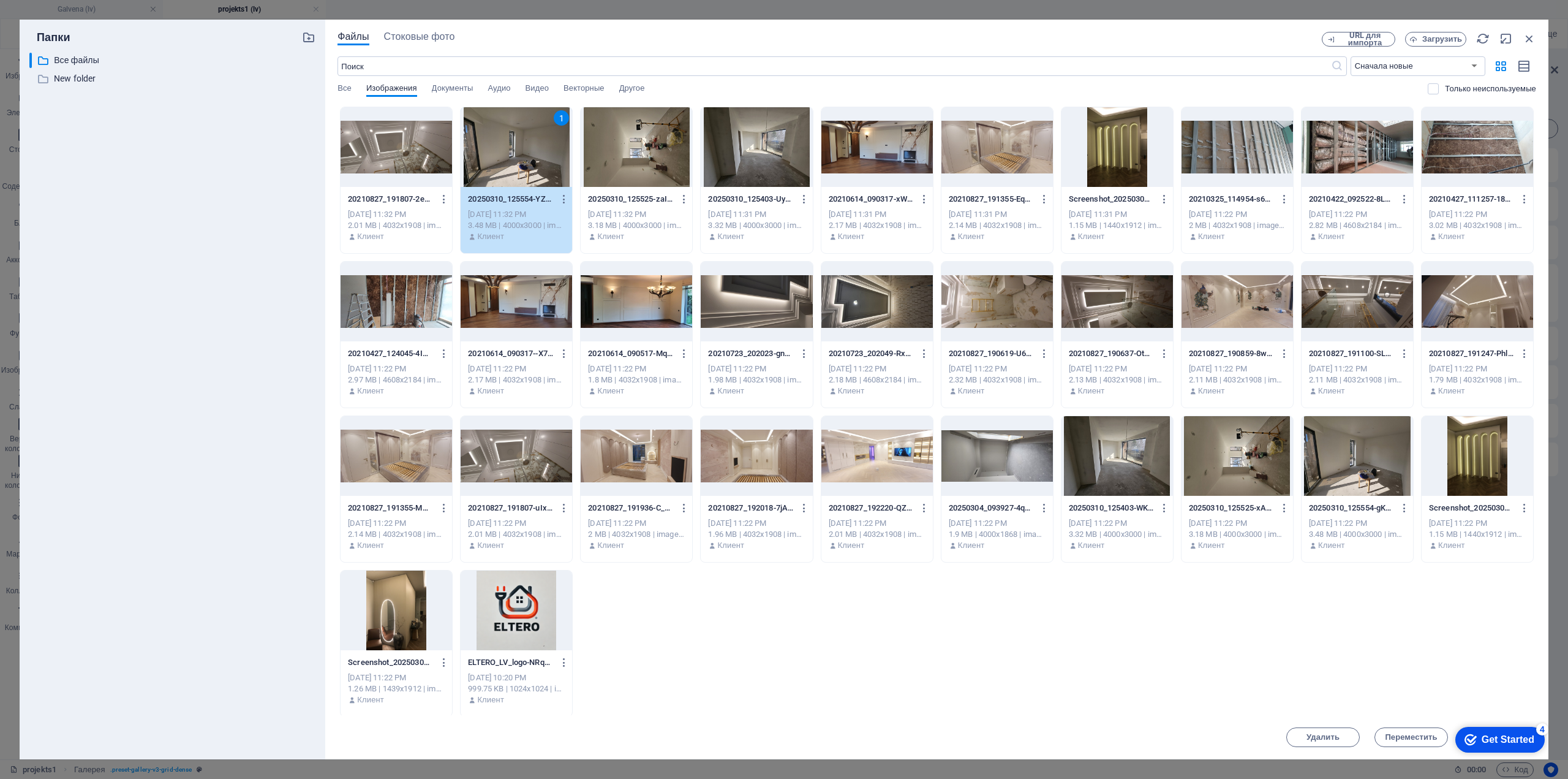
click at [609, 165] on div at bounding box center [636, 147] width 111 height 79
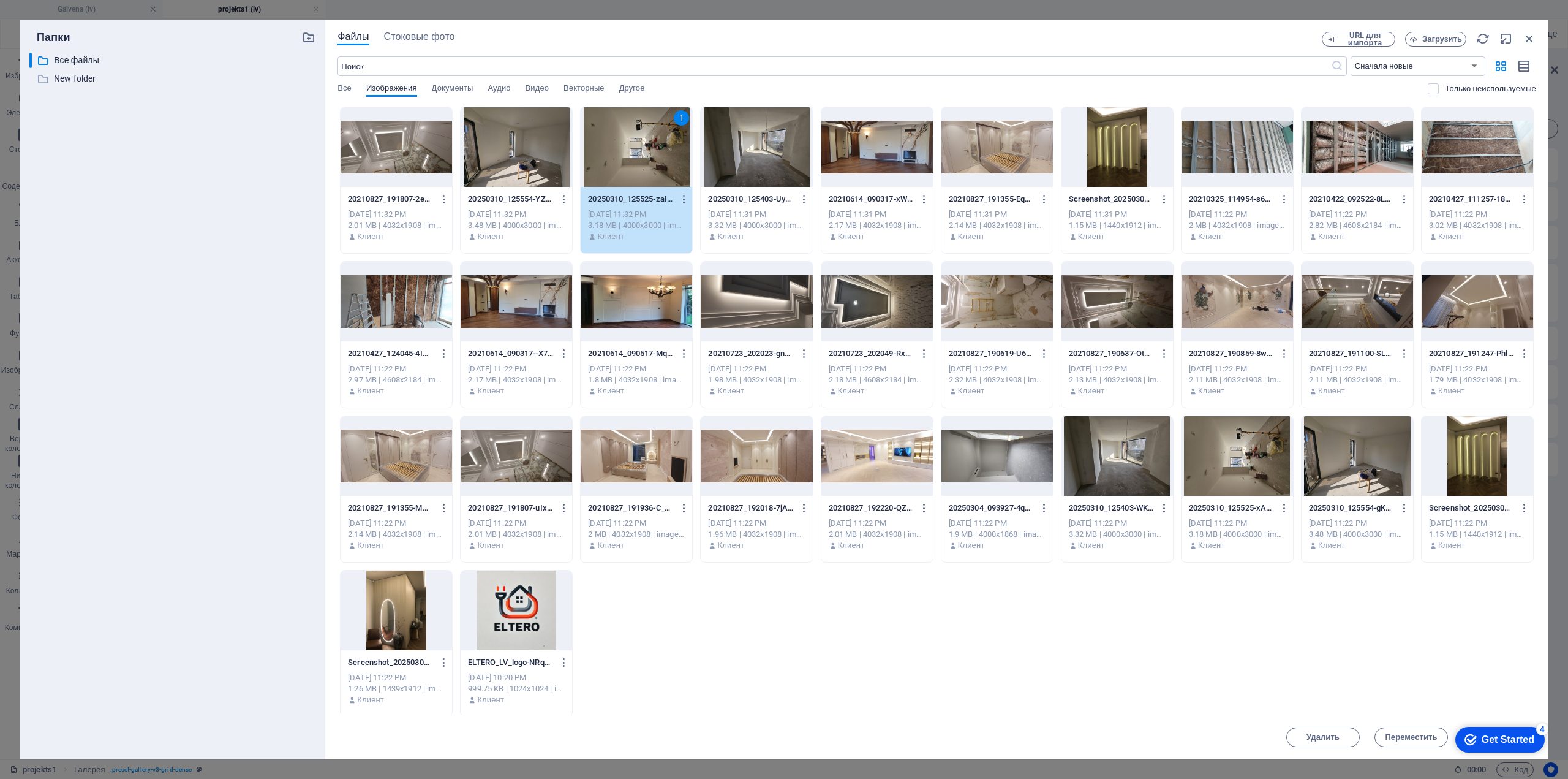
click at [398, 157] on div at bounding box center [396, 147] width 111 height 79
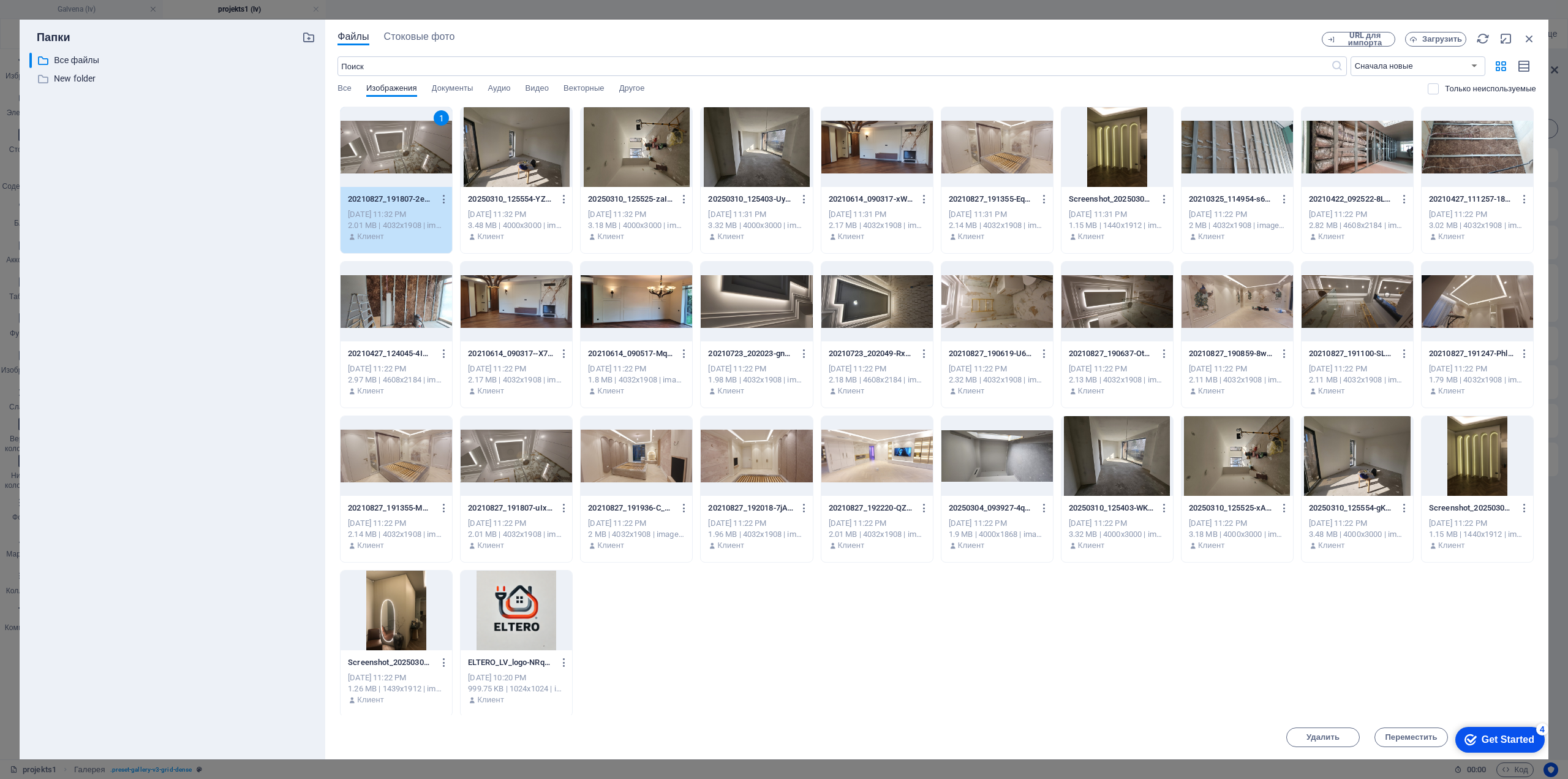
click at [501, 168] on div at bounding box center [516, 147] width 111 height 79
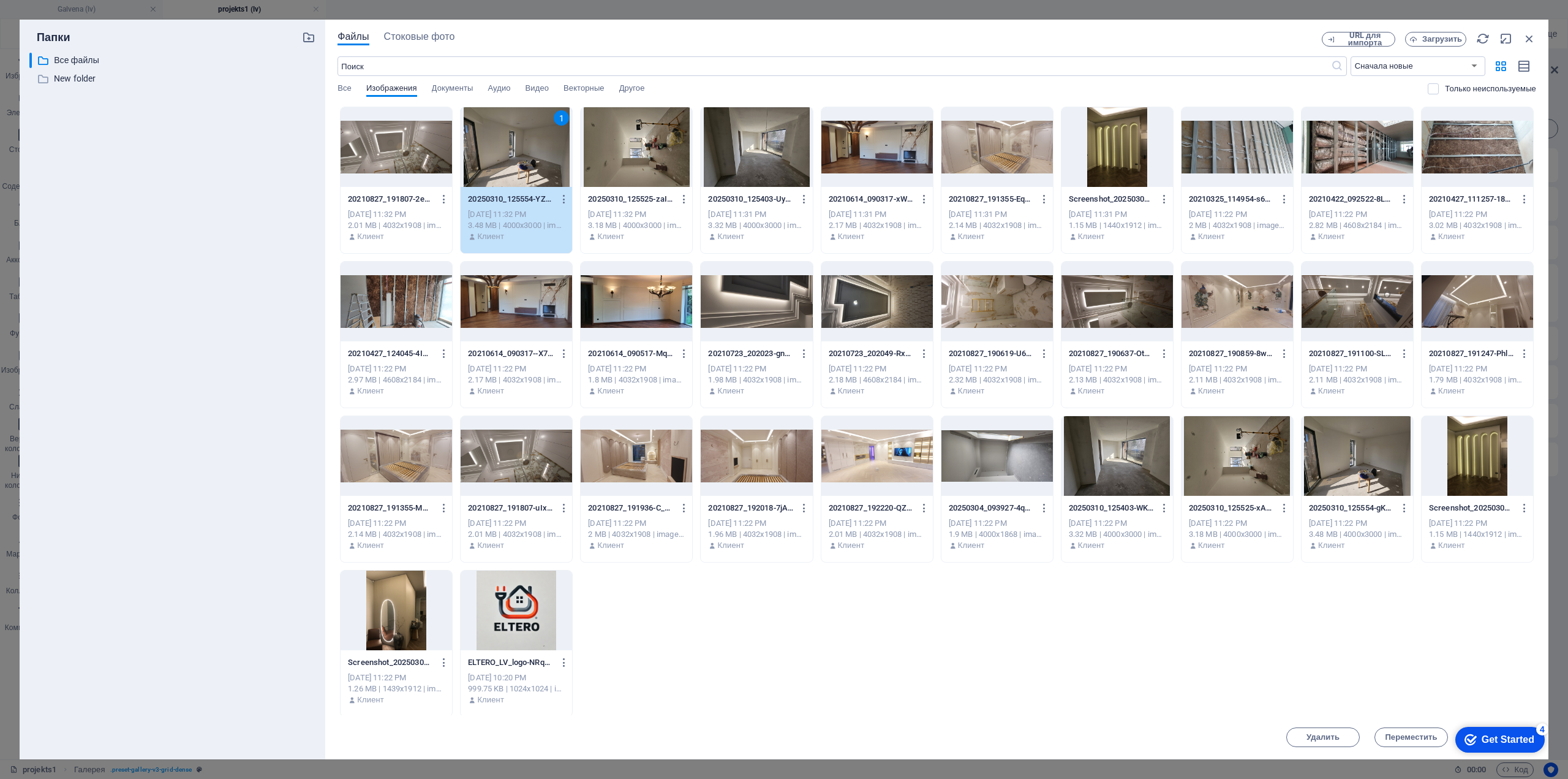
click at [893, 159] on div at bounding box center [877, 147] width 111 height 79
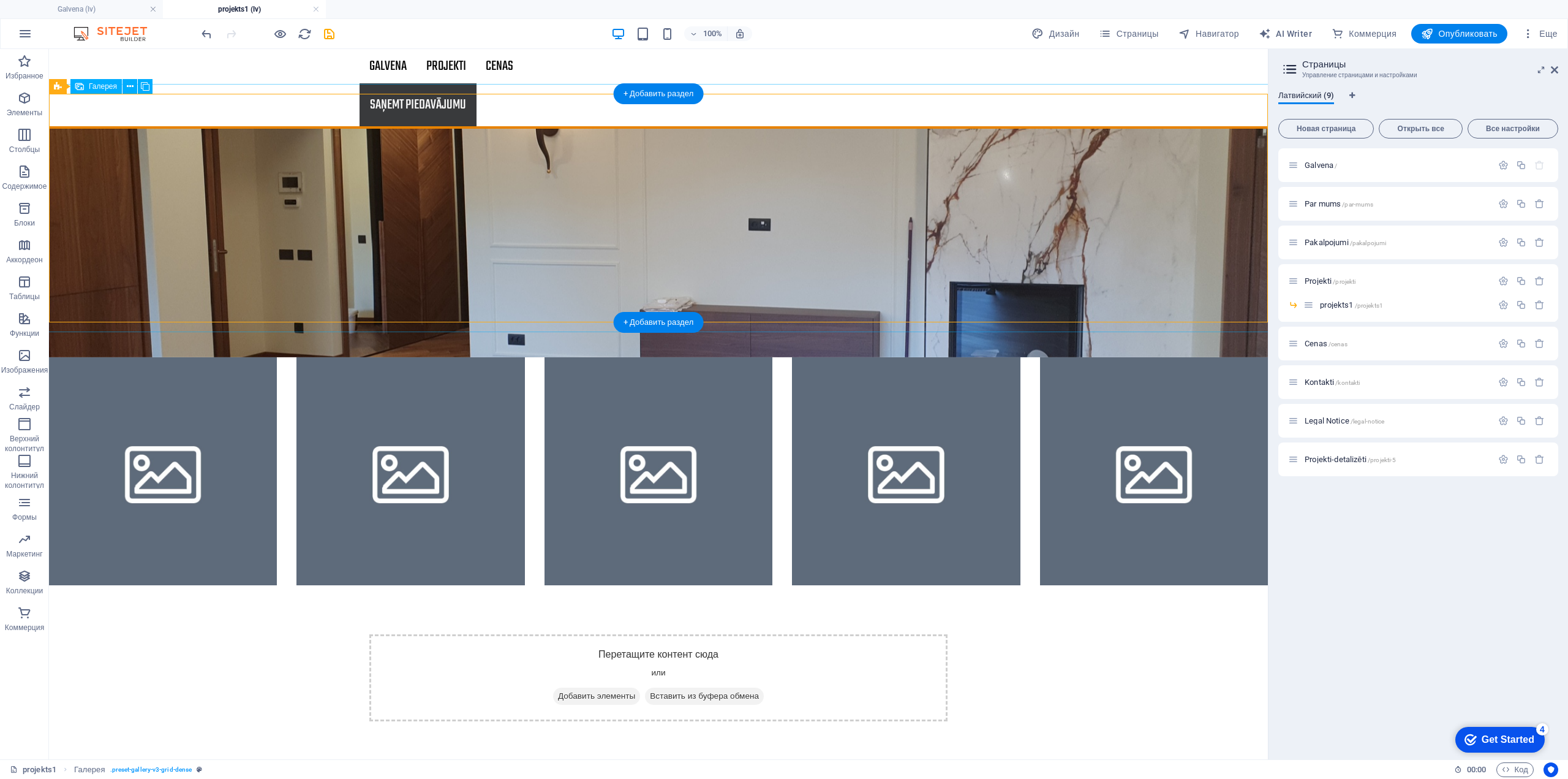
click at [454, 357] on li at bounding box center [411, 471] width 228 height 228
click at [587, 357] on li at bounding box center [659, 471] width 228 height 228
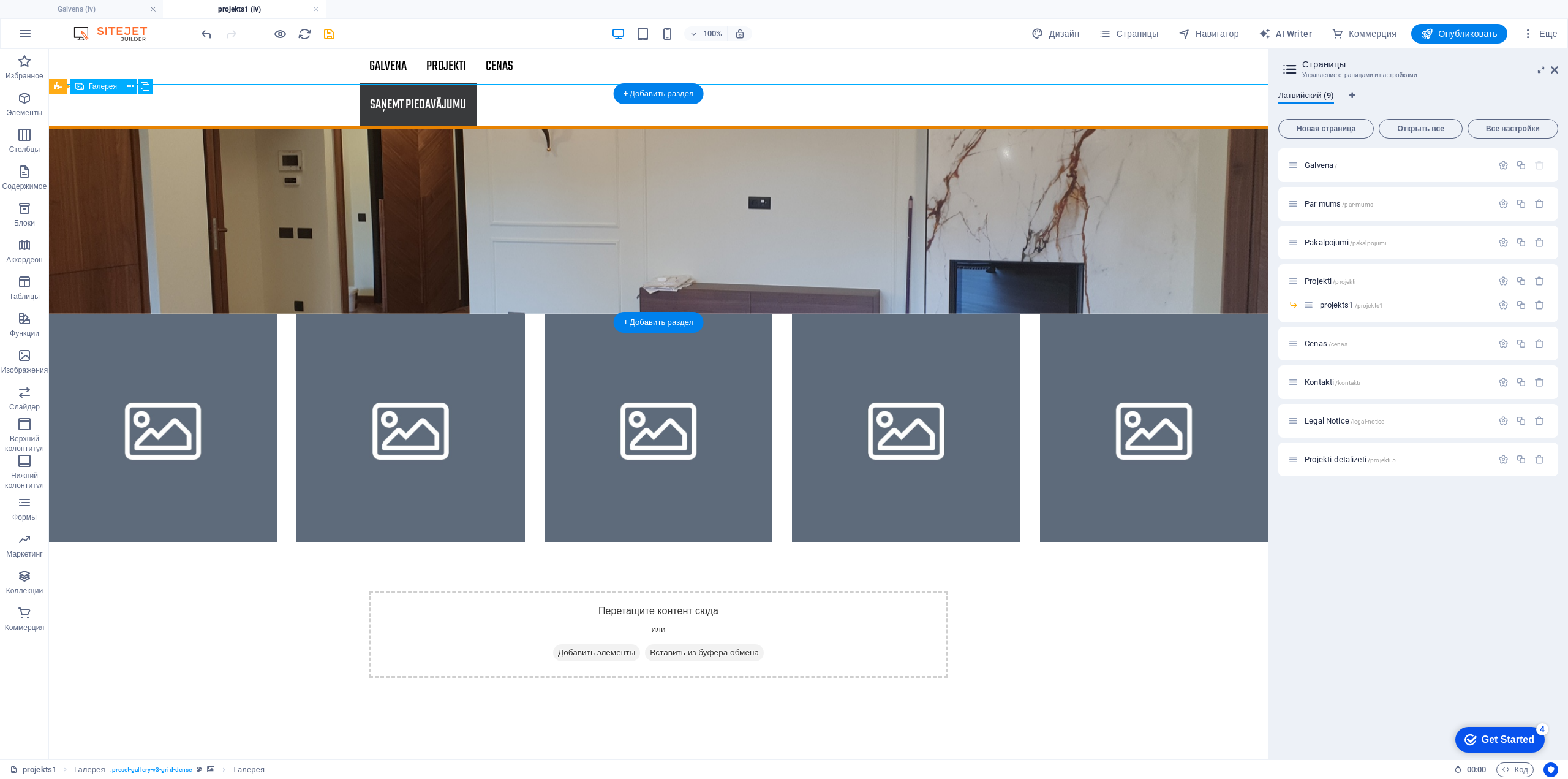
select select "4"
select select "px"
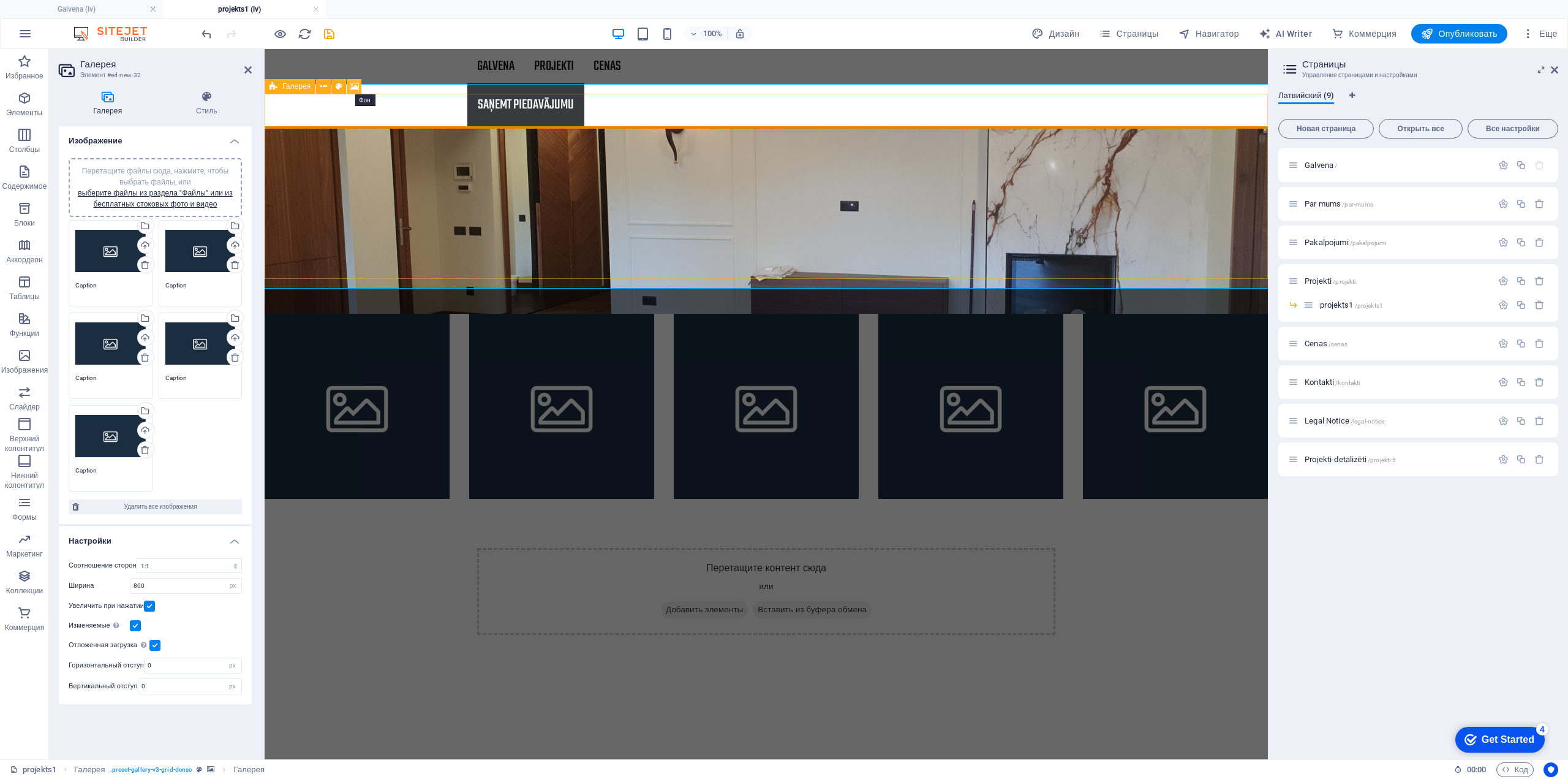
click at [352, 84] on icon at bounding box center [354, 86] width 9 height 13
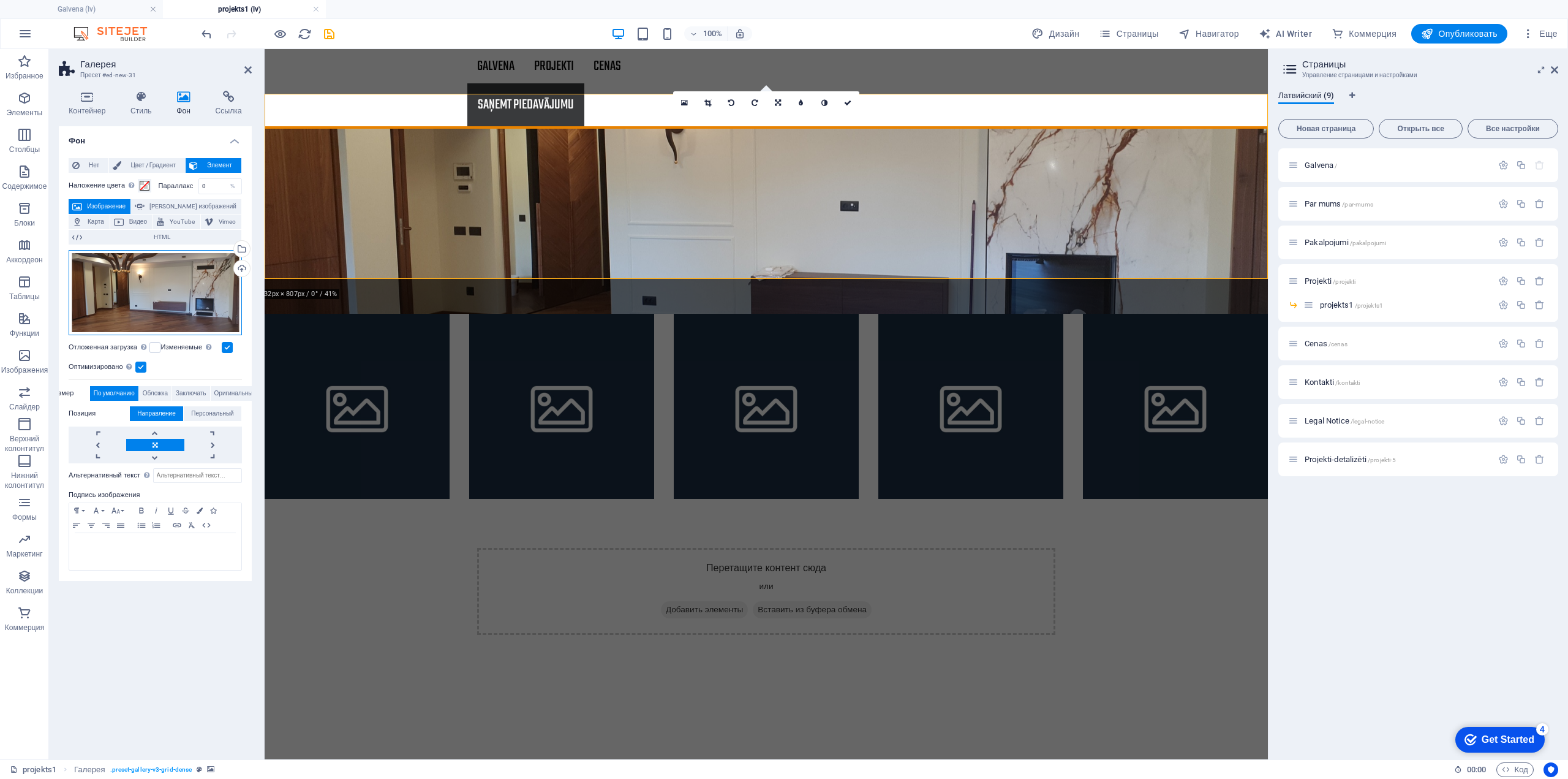
click at [161, 298] on div "Перетащите файлы сюда, нажмите, чтобы выбрать файлы, или выберите файлы из разд…" at bounding box center [155, 293] width 174 height 85
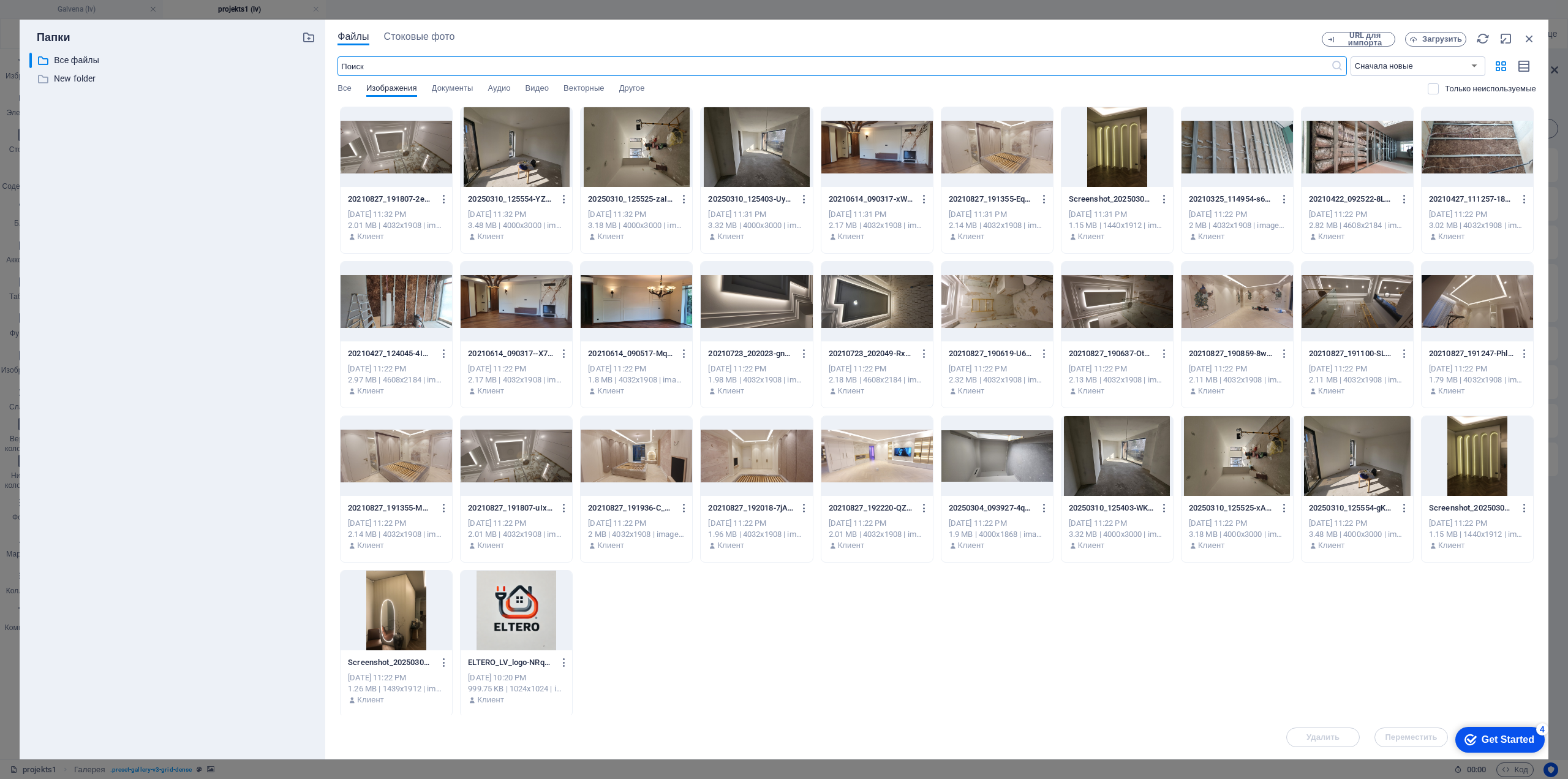
scroll to position [1, 0]
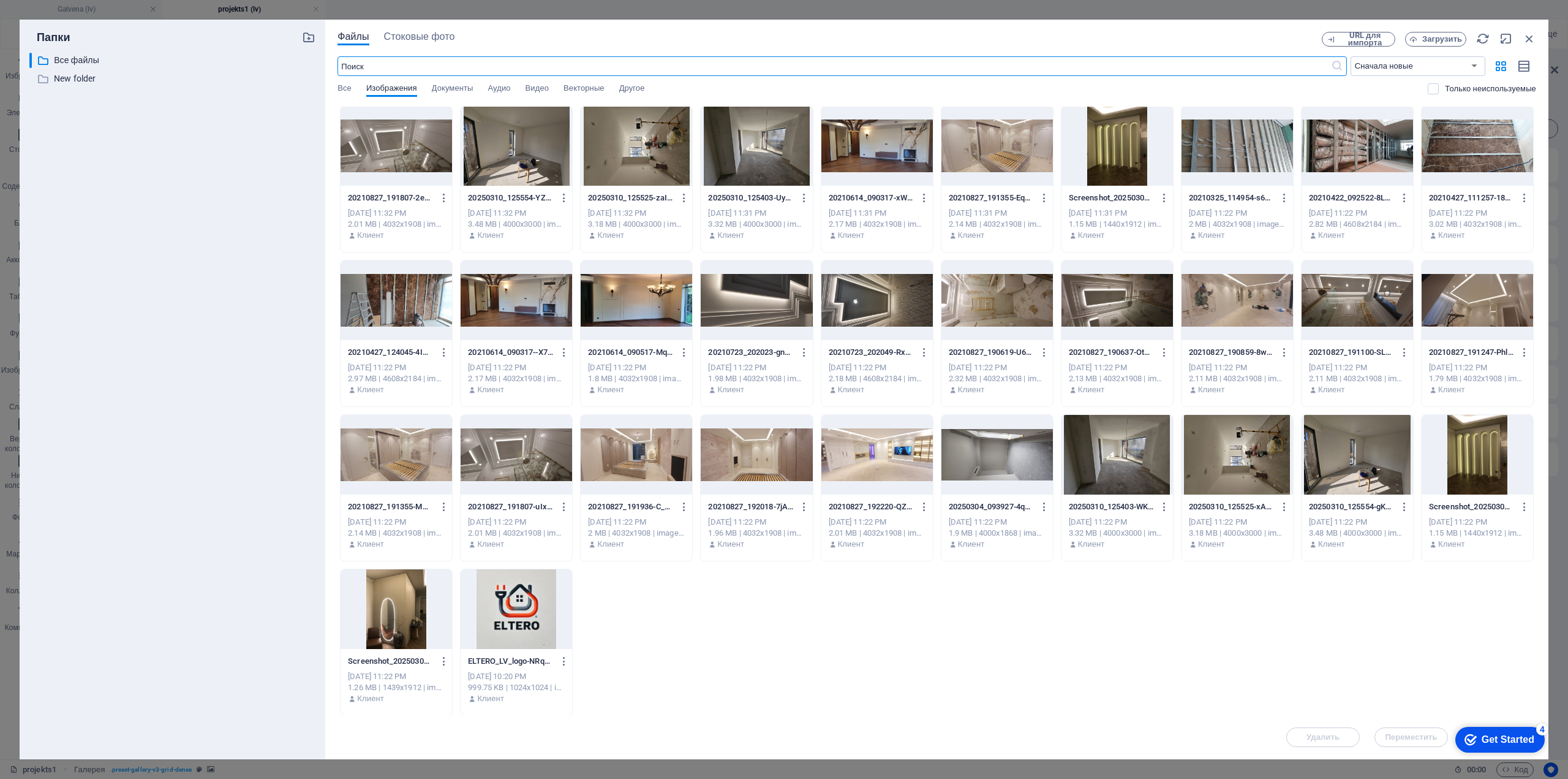
click at [476, 620] on div at bounding box center [516, 609] width 111 height 79
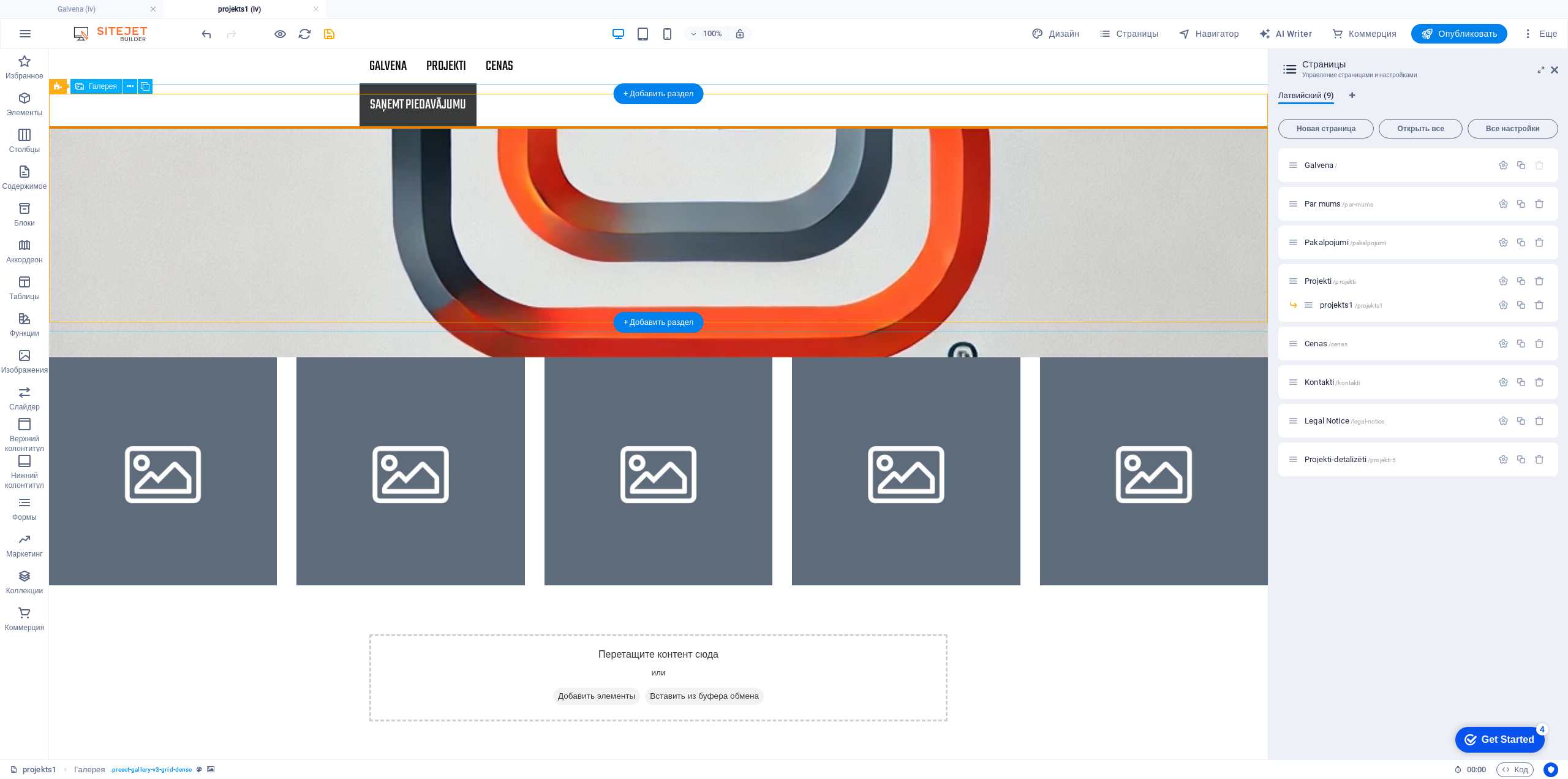
click at [163, 357] on li at bounding box center [163, 471] width 228 height 228
select select "4"
select select "px"
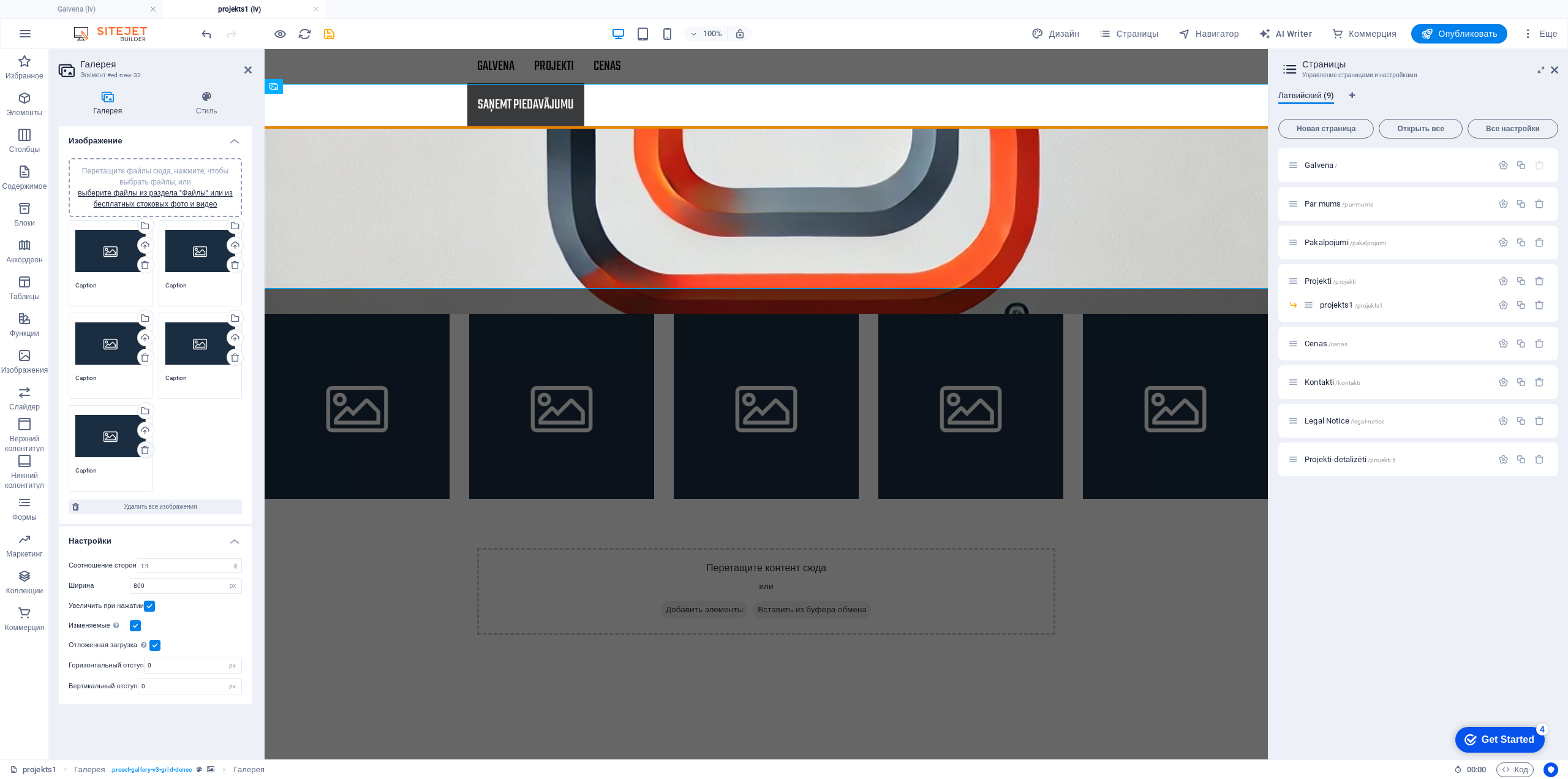
click at [144, 448] on icon at bounding box center [145, 450] width 10 height 10
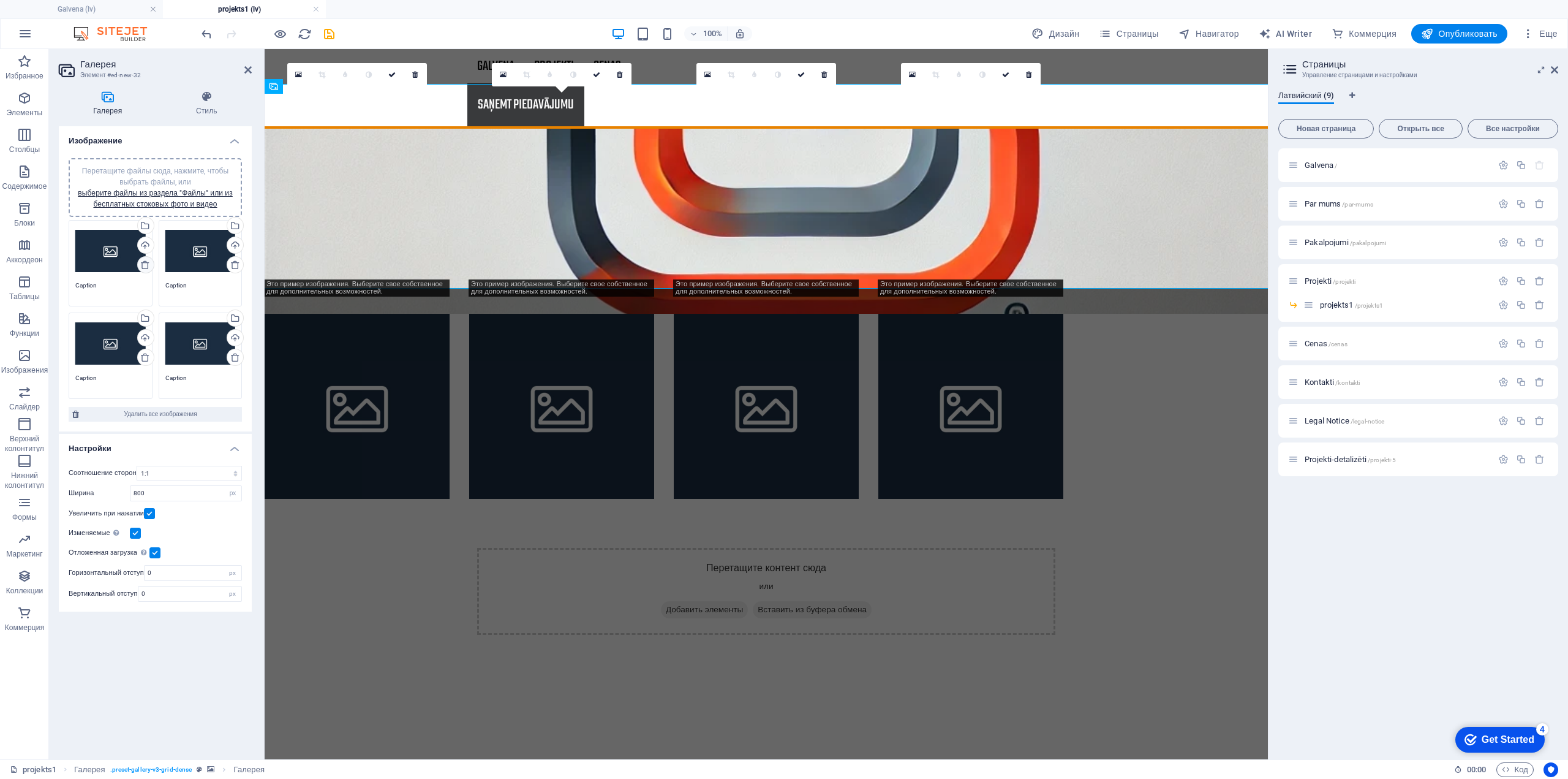
click at [150, 265] on icon at bounding box center [145, 265] width 10 height 10
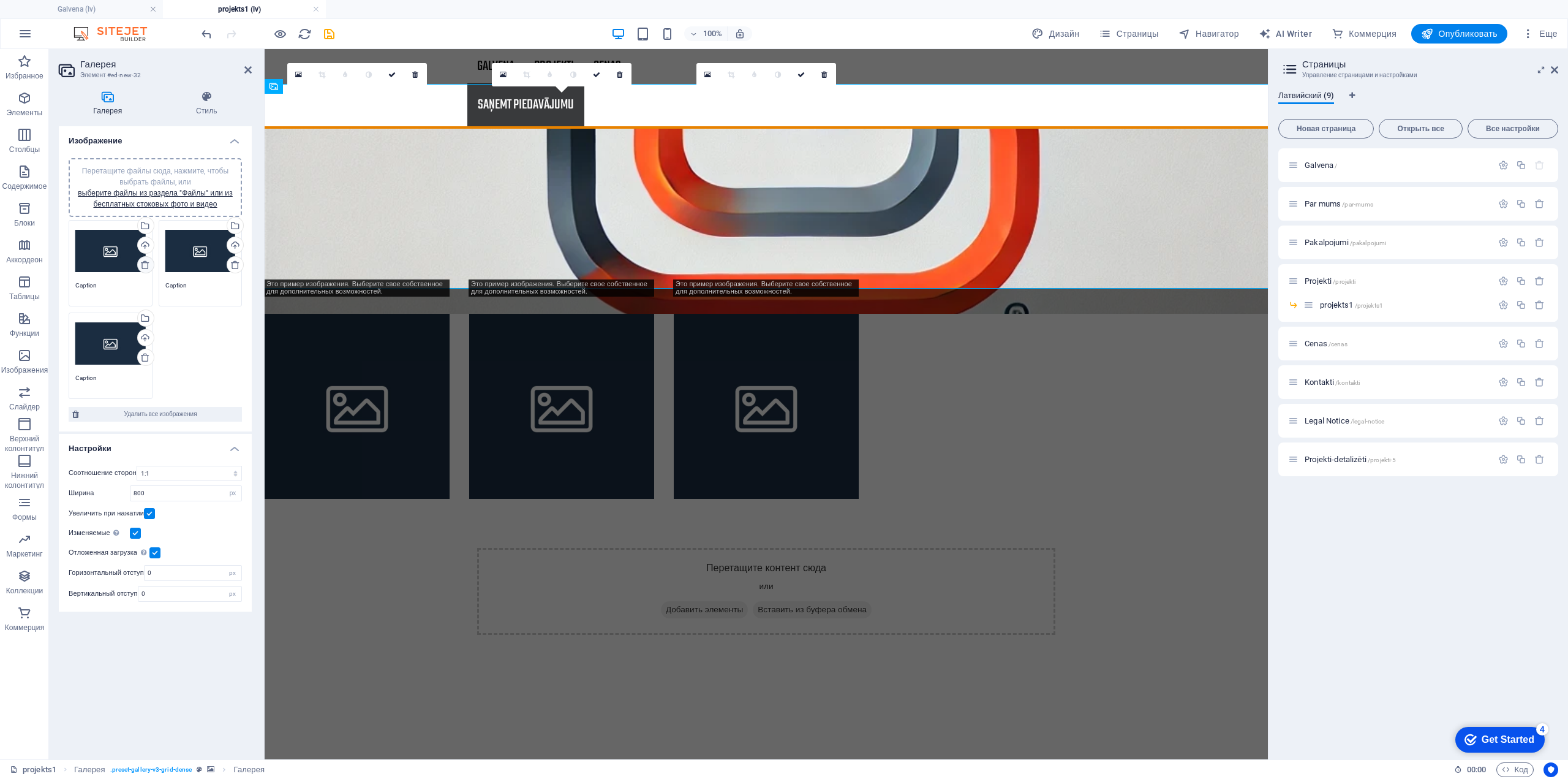
click at [145, 262] on icon at bounding box center [145, 265] width 10 height 10
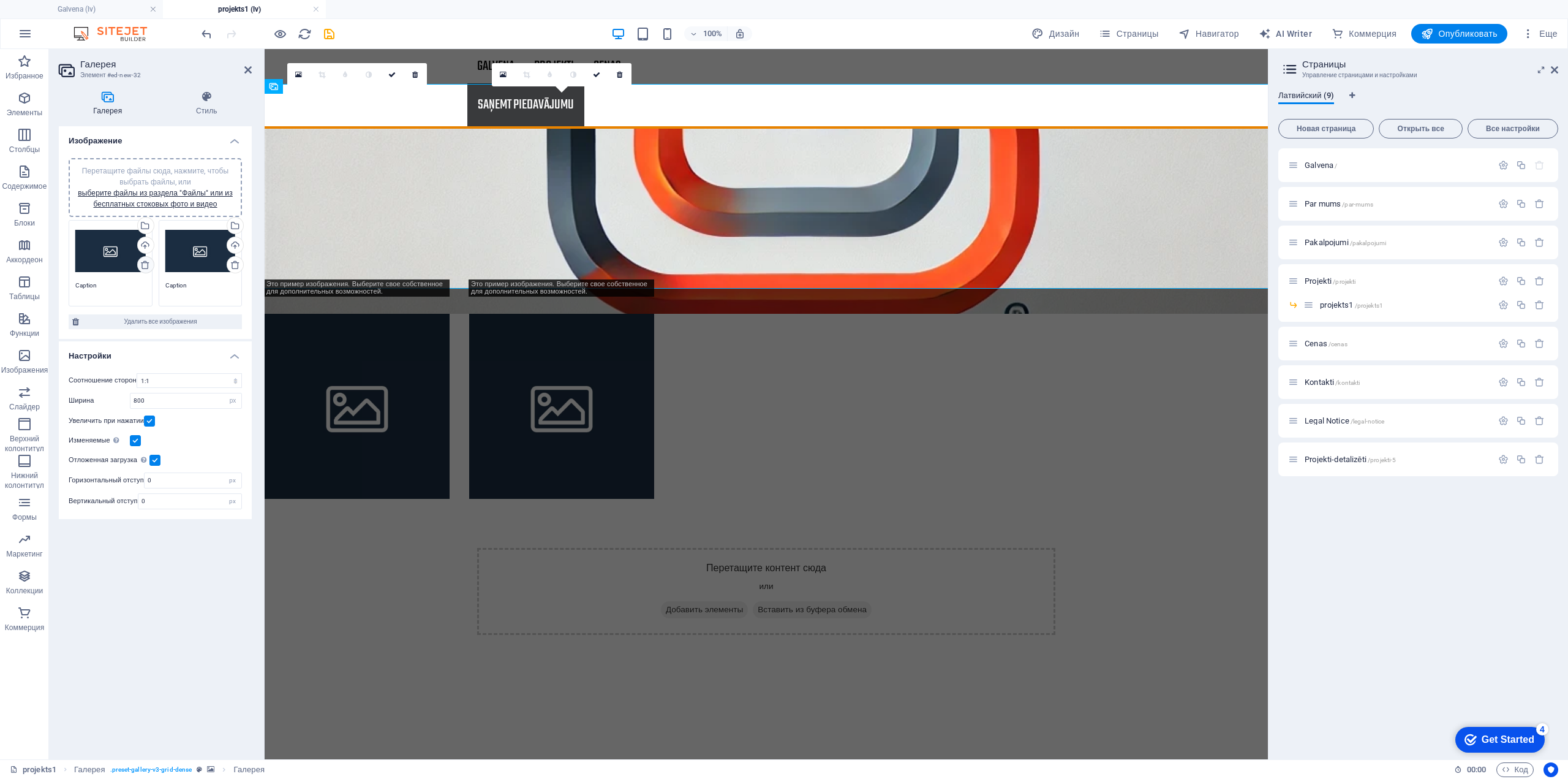
click at [145, 262] on icon at bounding box center [145, 265] width 10 height 10
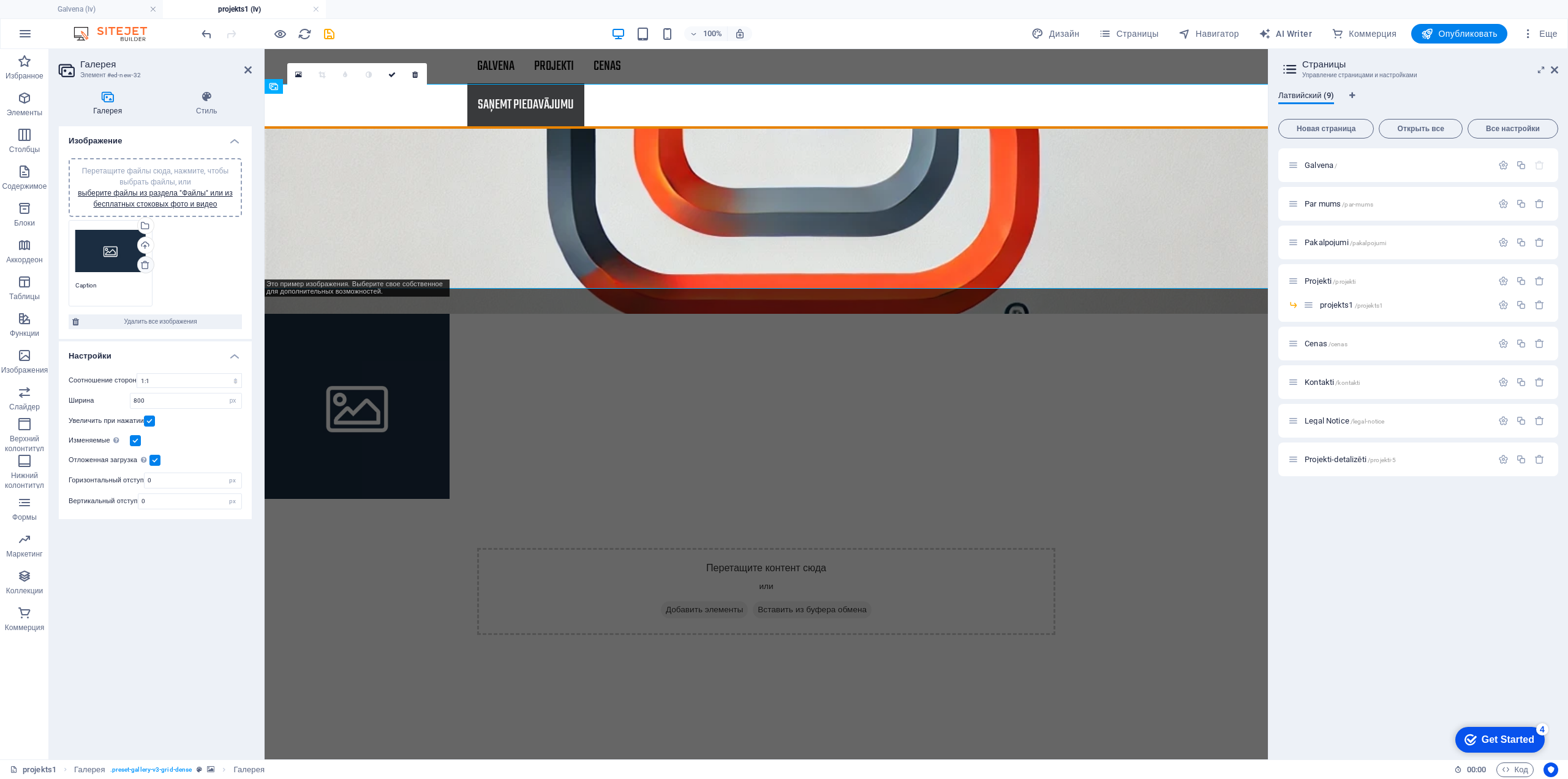
click at [145, 262] on icon at bounding box center [145, 265] width 10 height 10
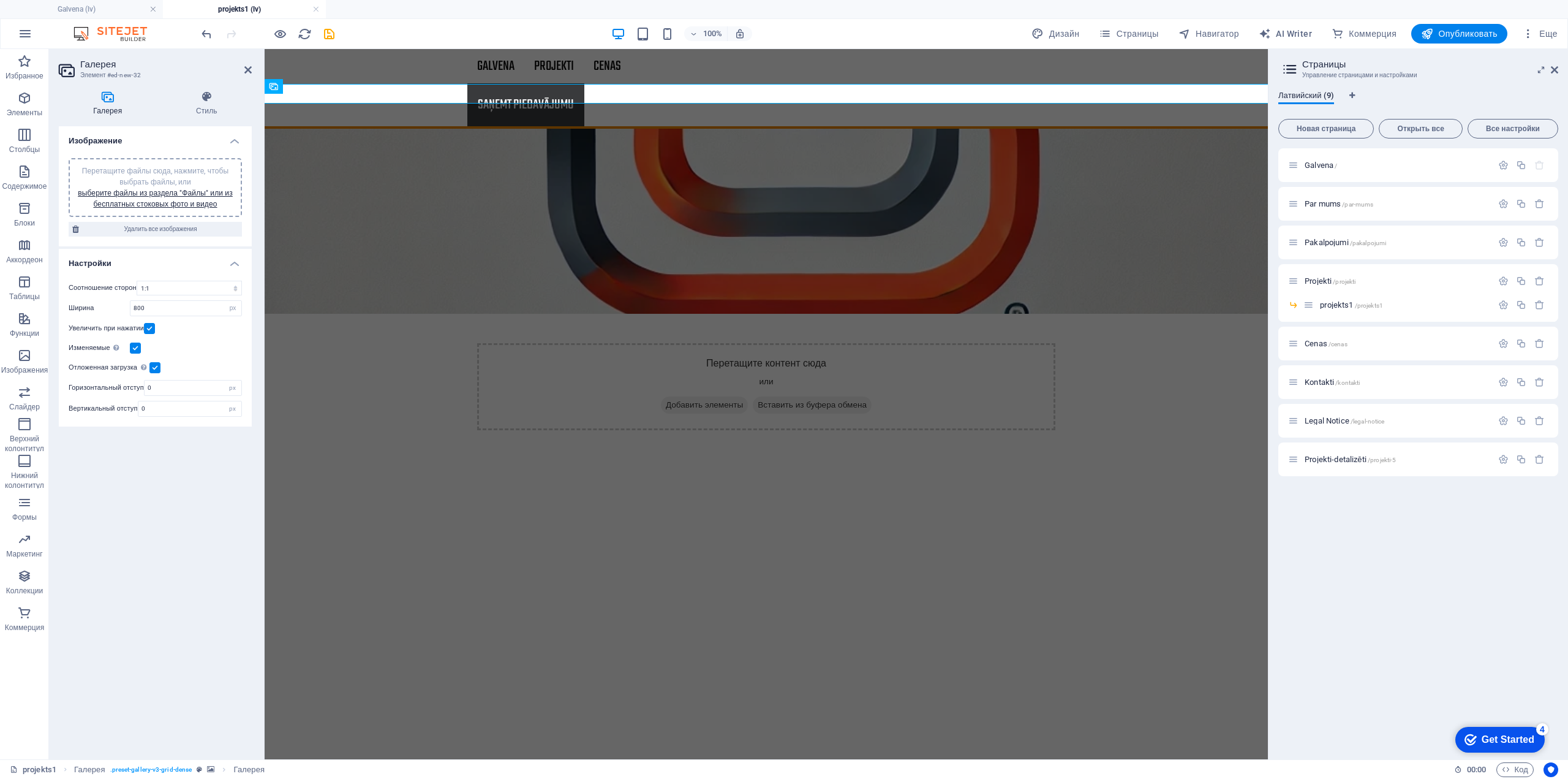
click at [160, 197] on div "Перетащите файлы сюда, нажмите, чтобы выбрать файлы, или выберите файлы из разд…" at bounding box center [156, 188] width 159 height 44
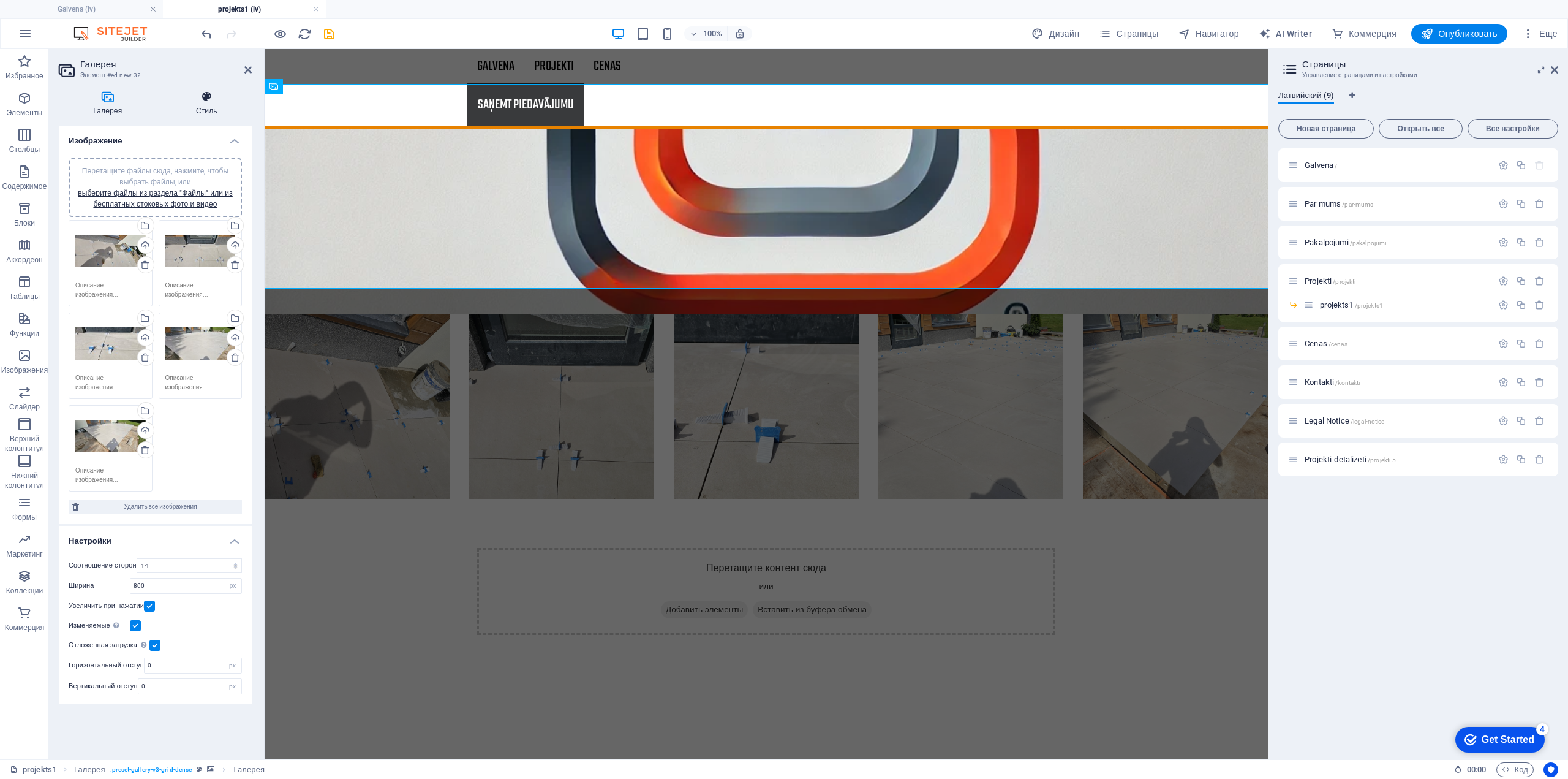
click at [202, 104] on h4 "Стиль" at bounding box center [206, 103] width 90 height 26
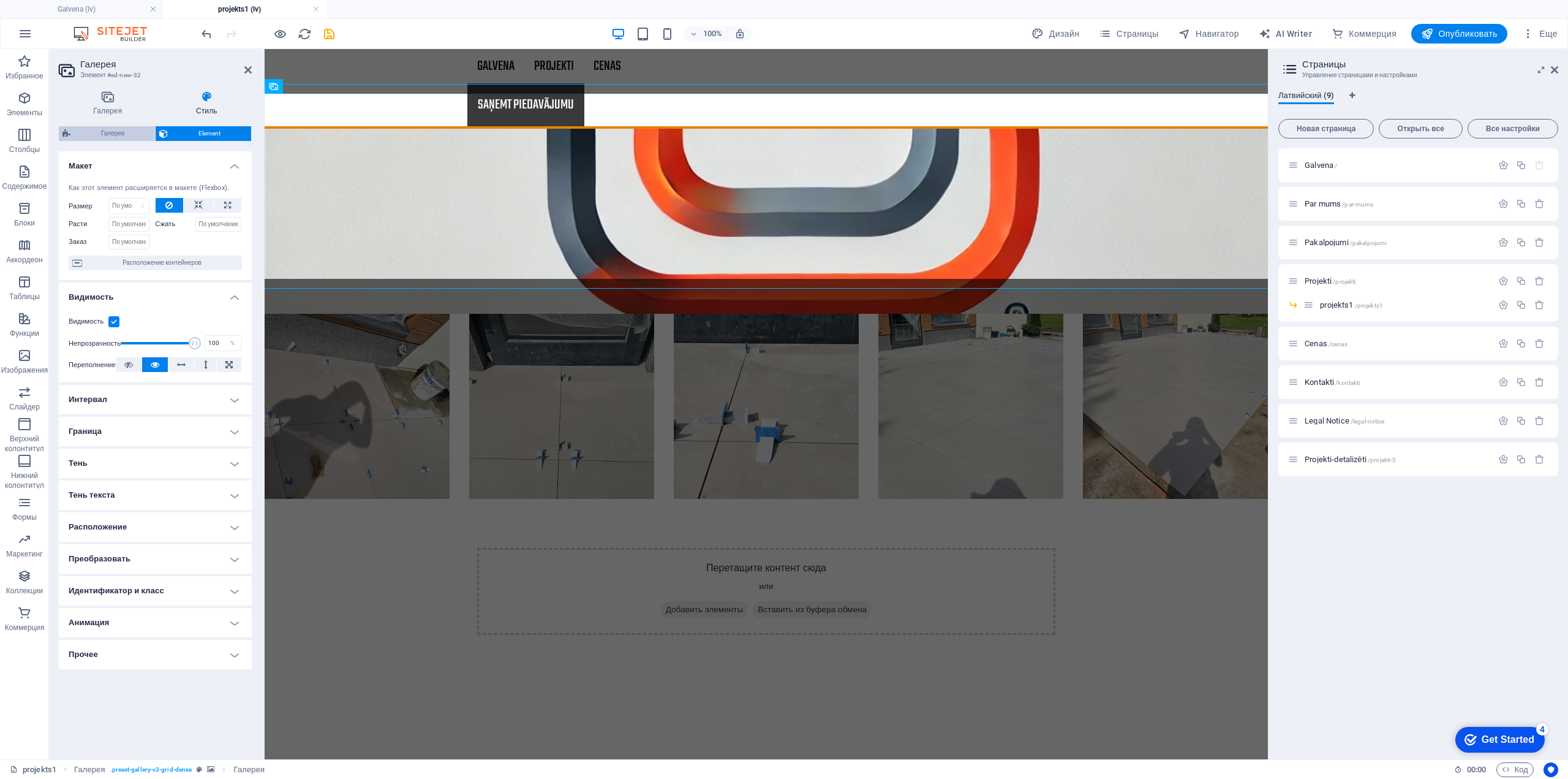
click at [129, 127] on span "Галерея" at bounding box center [113, 133] width 77 height 15
select select "rem"
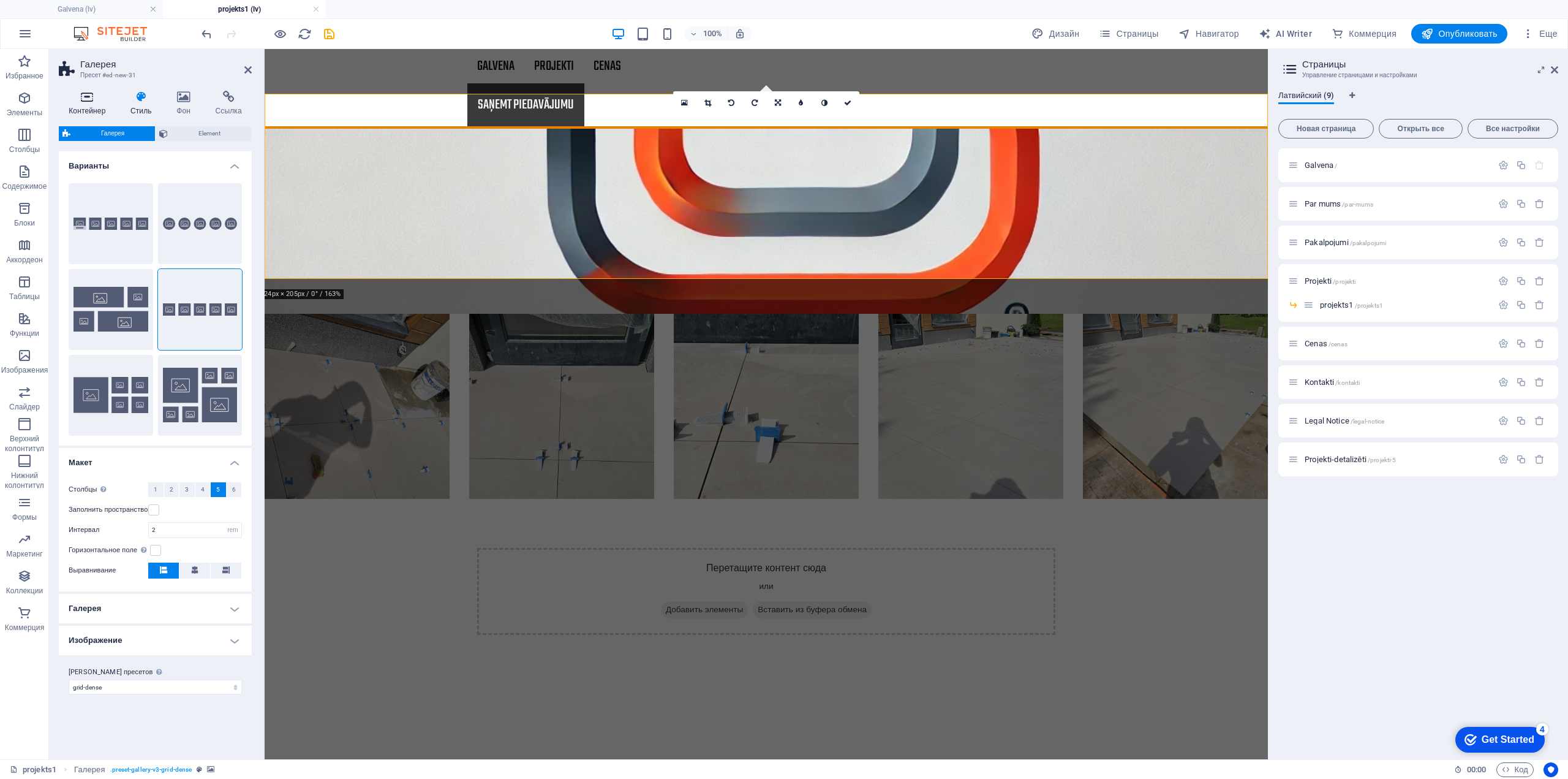
click at [95, 99] on icon at bounding box center [86, 96] width 57 height 12
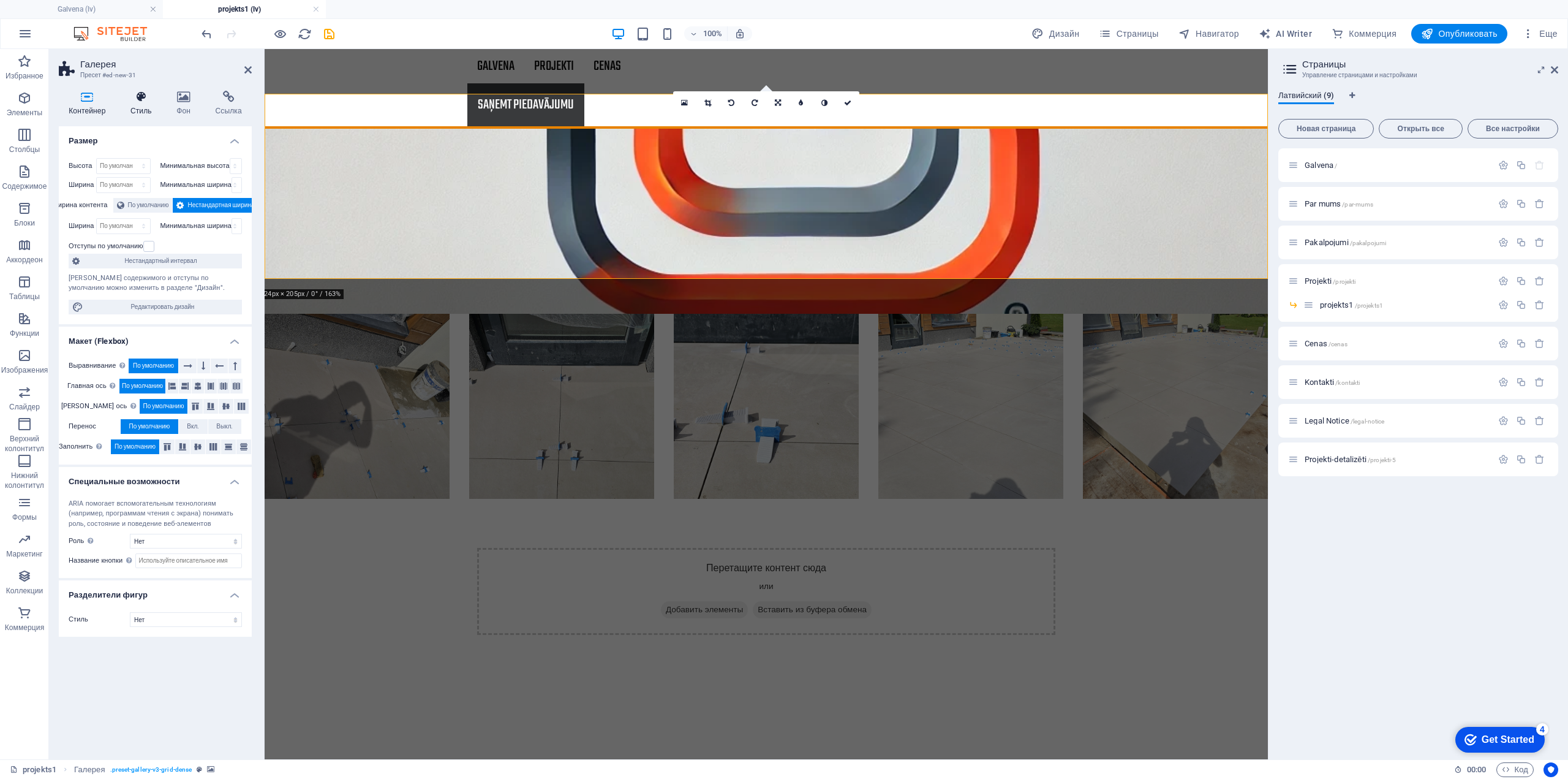
click at [134, 98] on icon at bounding box center [141, 96] width 41 height 12
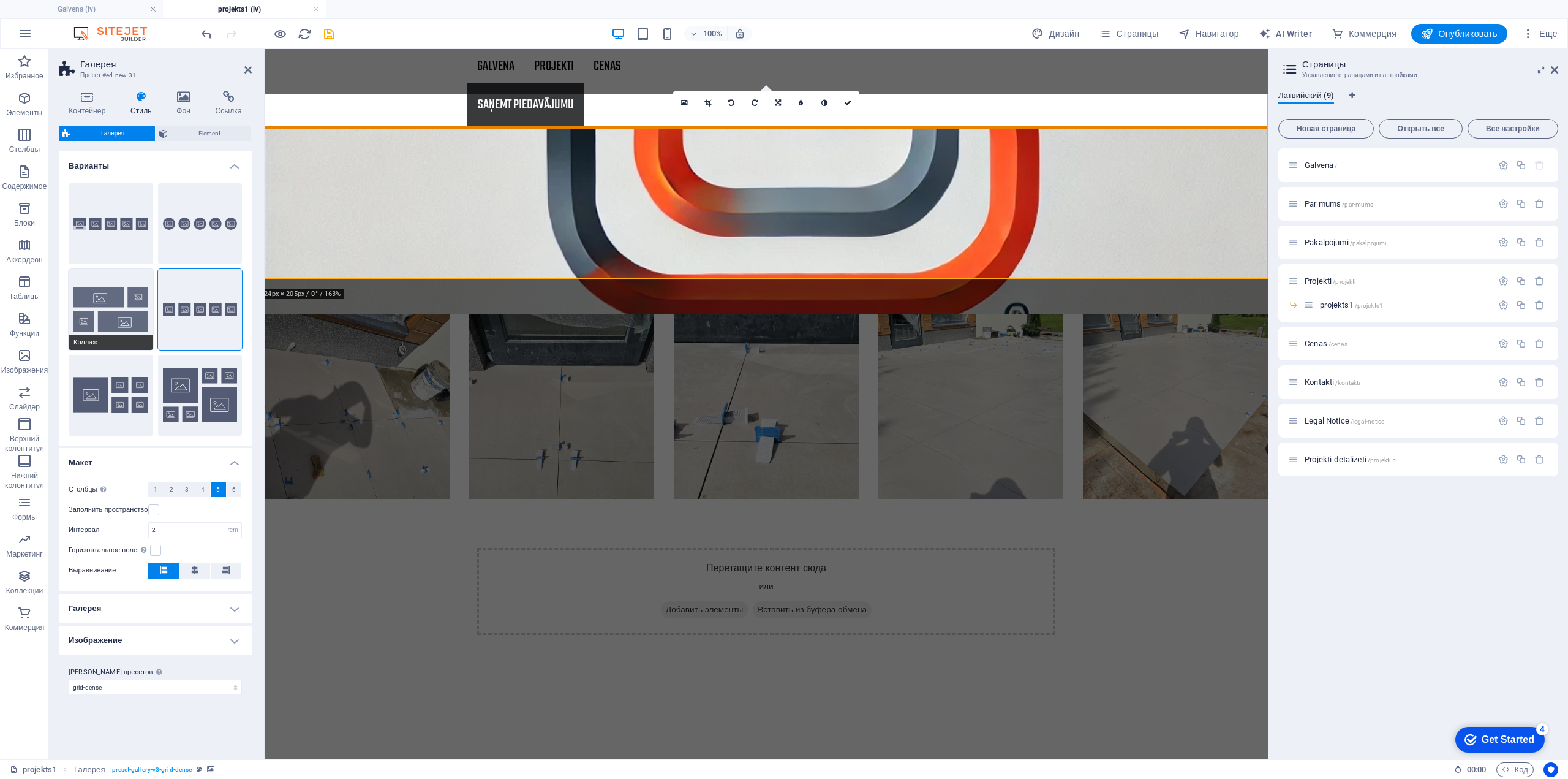
click at [114, 314] on button "Коллаж" at bounding box center [110, 310] width 84 height 81
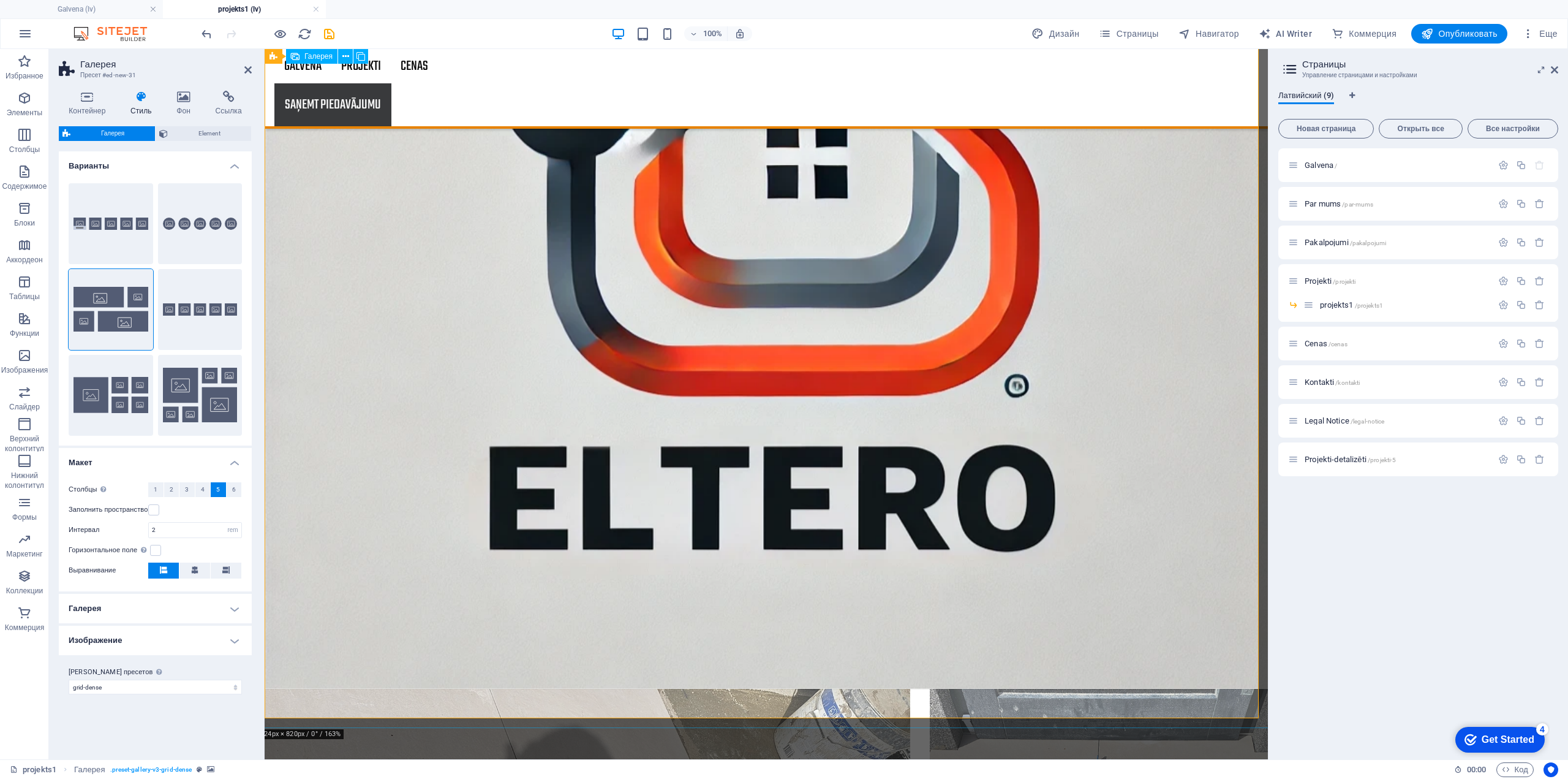
scroll to position [127, 0]
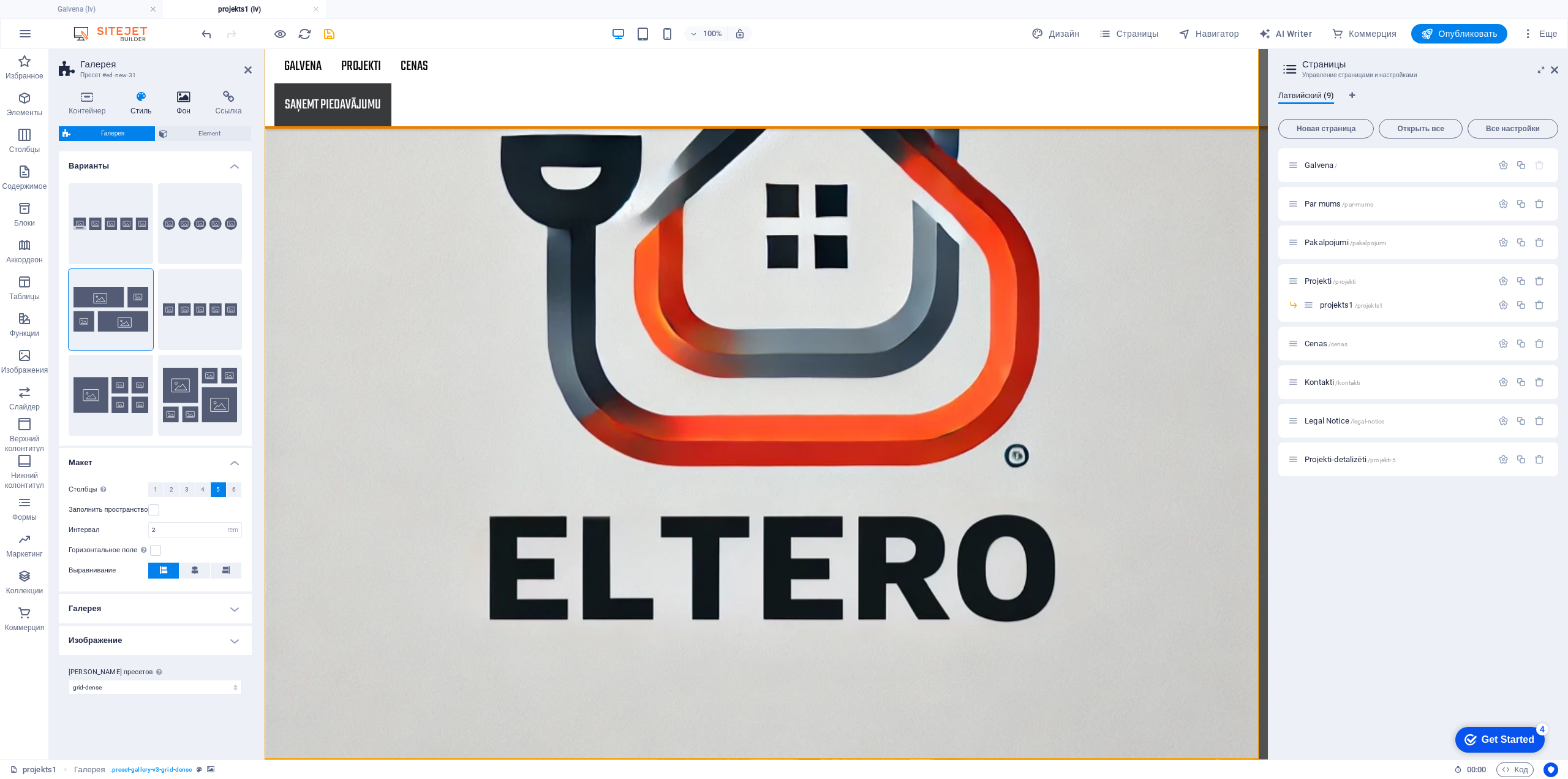
click at [183, 104] on h4 "Фон" at bounding box center [185, 103] width 39 height 26
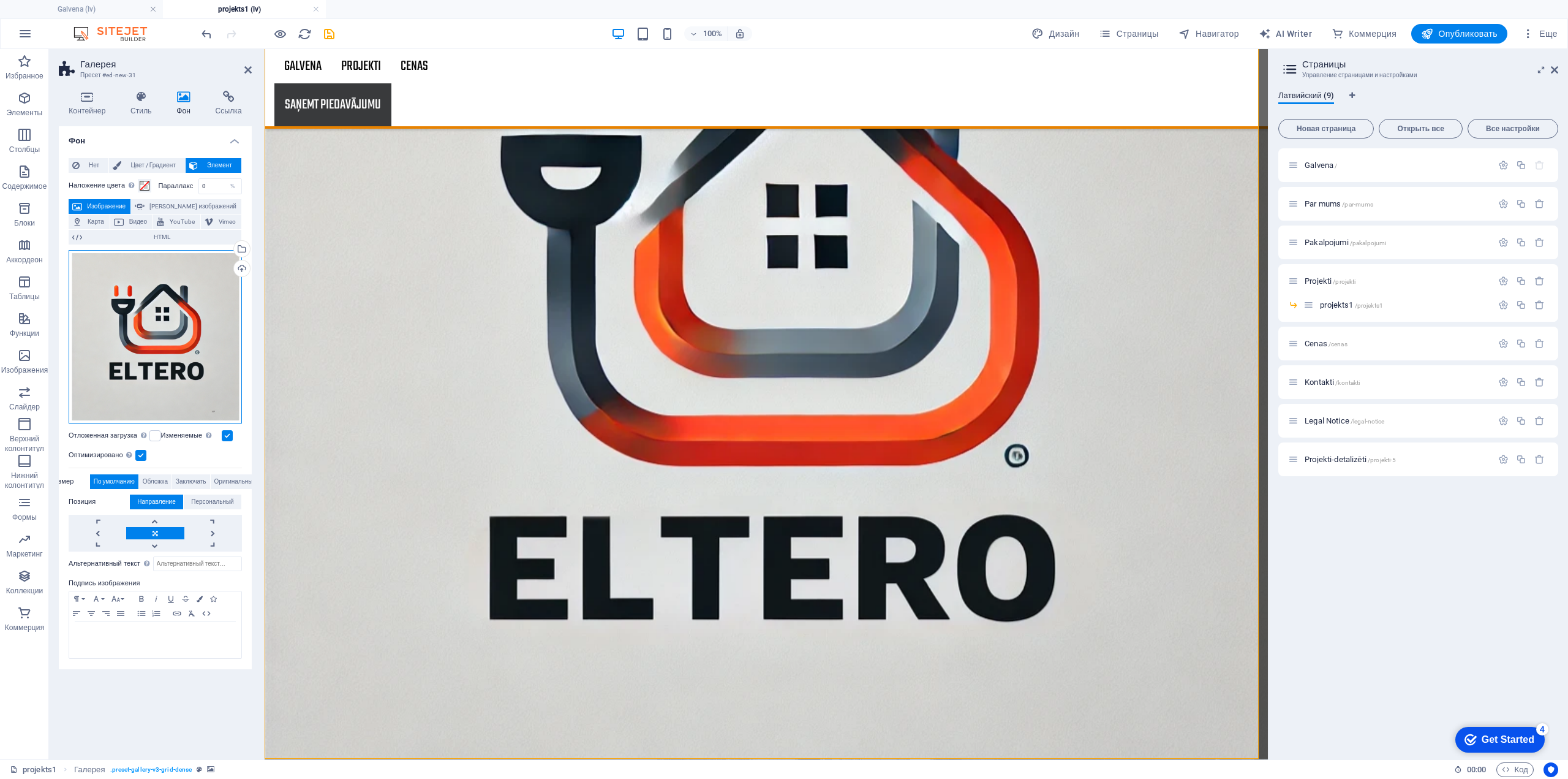
click at [147, 304] on div "Перетащите файлы сюда, нажмите, чтобы выбрать файлы, или выберите файлы из разд…" at bounding box center [155, 336] width 174 height 174
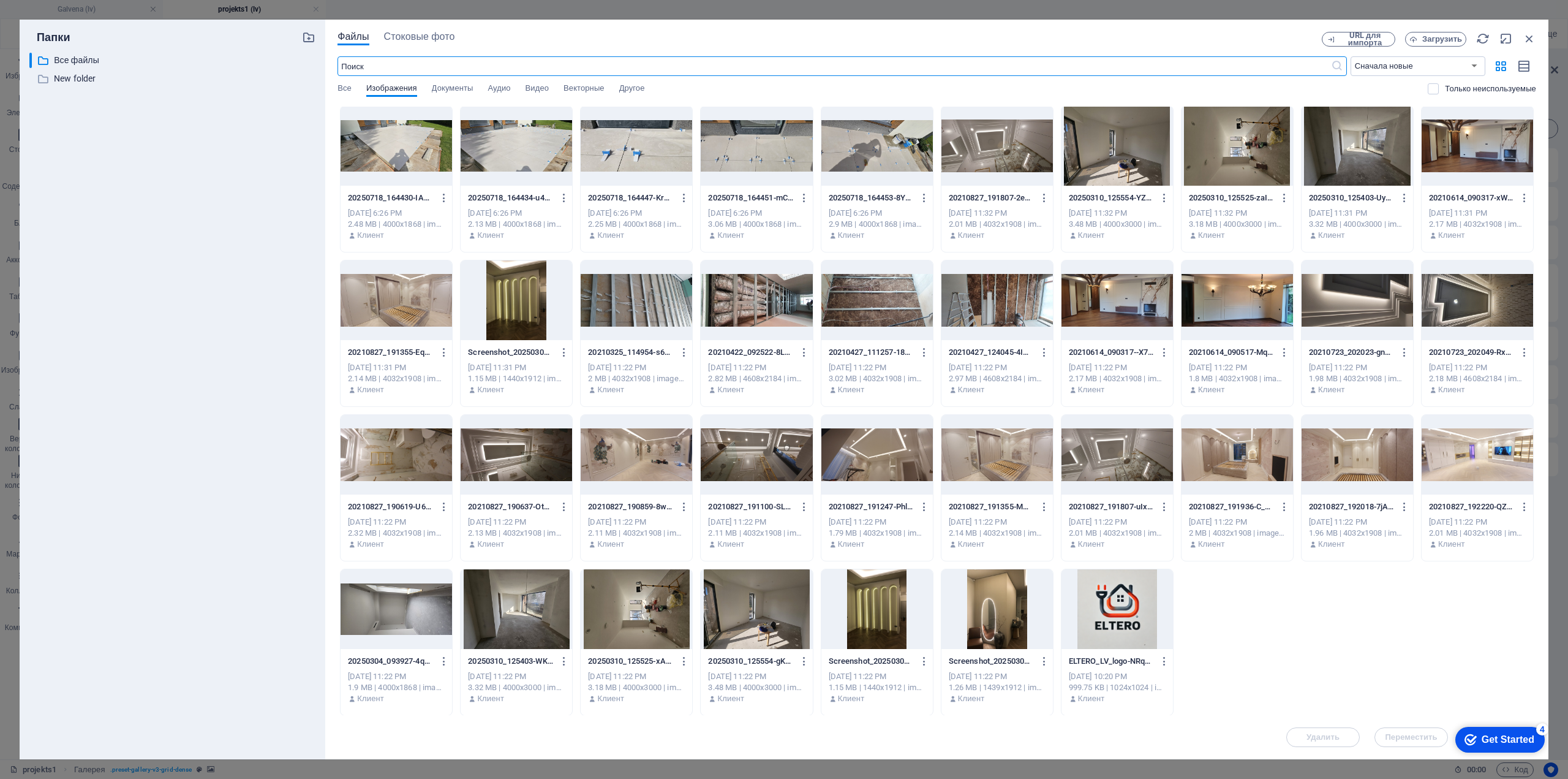
scroll to position [0, 0]
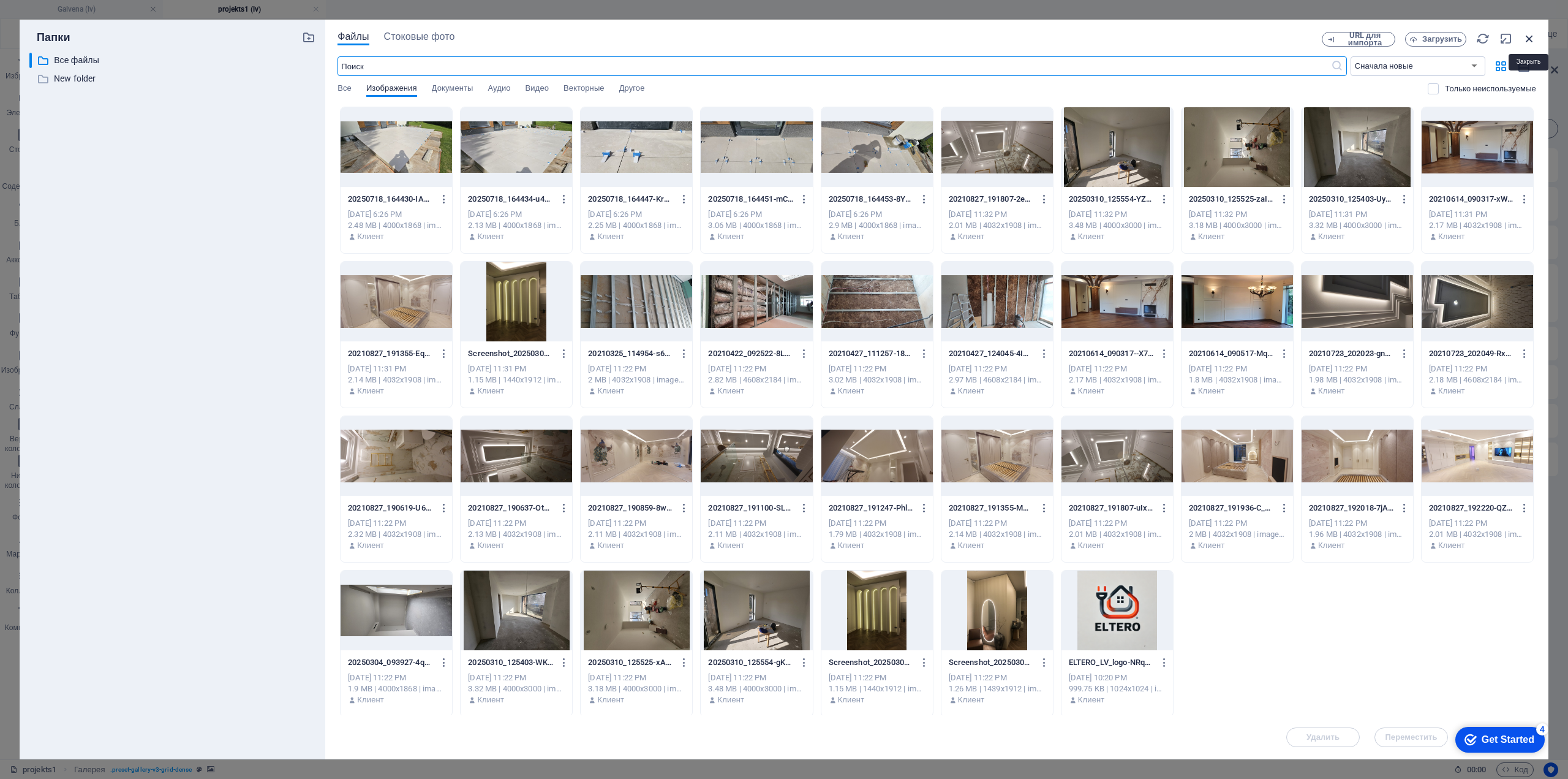
click at [1524, 40] on icon "button" at bounding box center [1529, 39] width 14 height 14
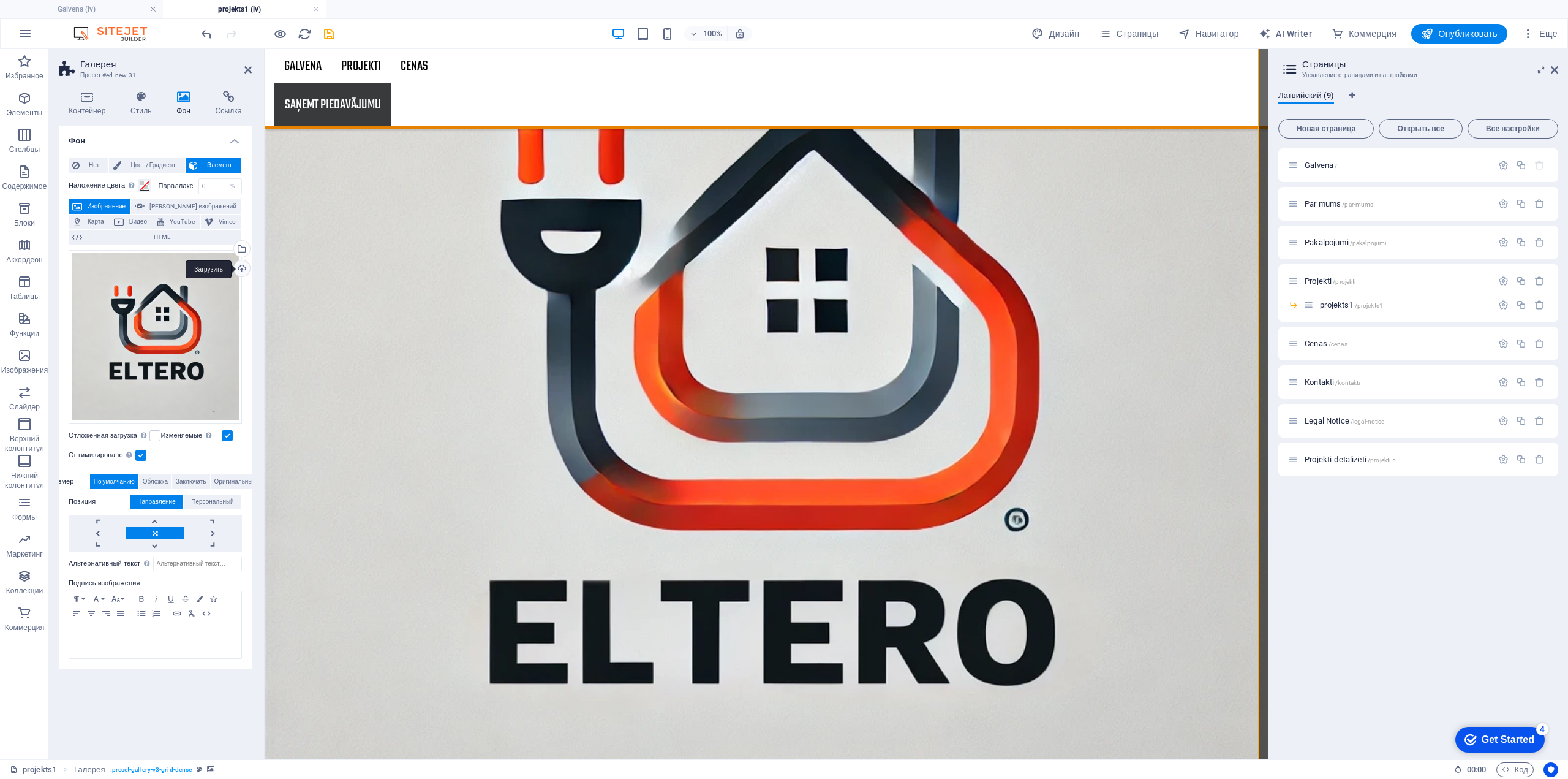
click at [246, 268] on div "Загрузить" at bounding box center [240, 269] width 19 height 19
click at [244, 244] on div "Выберите файлы из менеджера файлов или из стоковых фото либо загрузите файлы" at bounding box center [240, 250] width 19 height 19
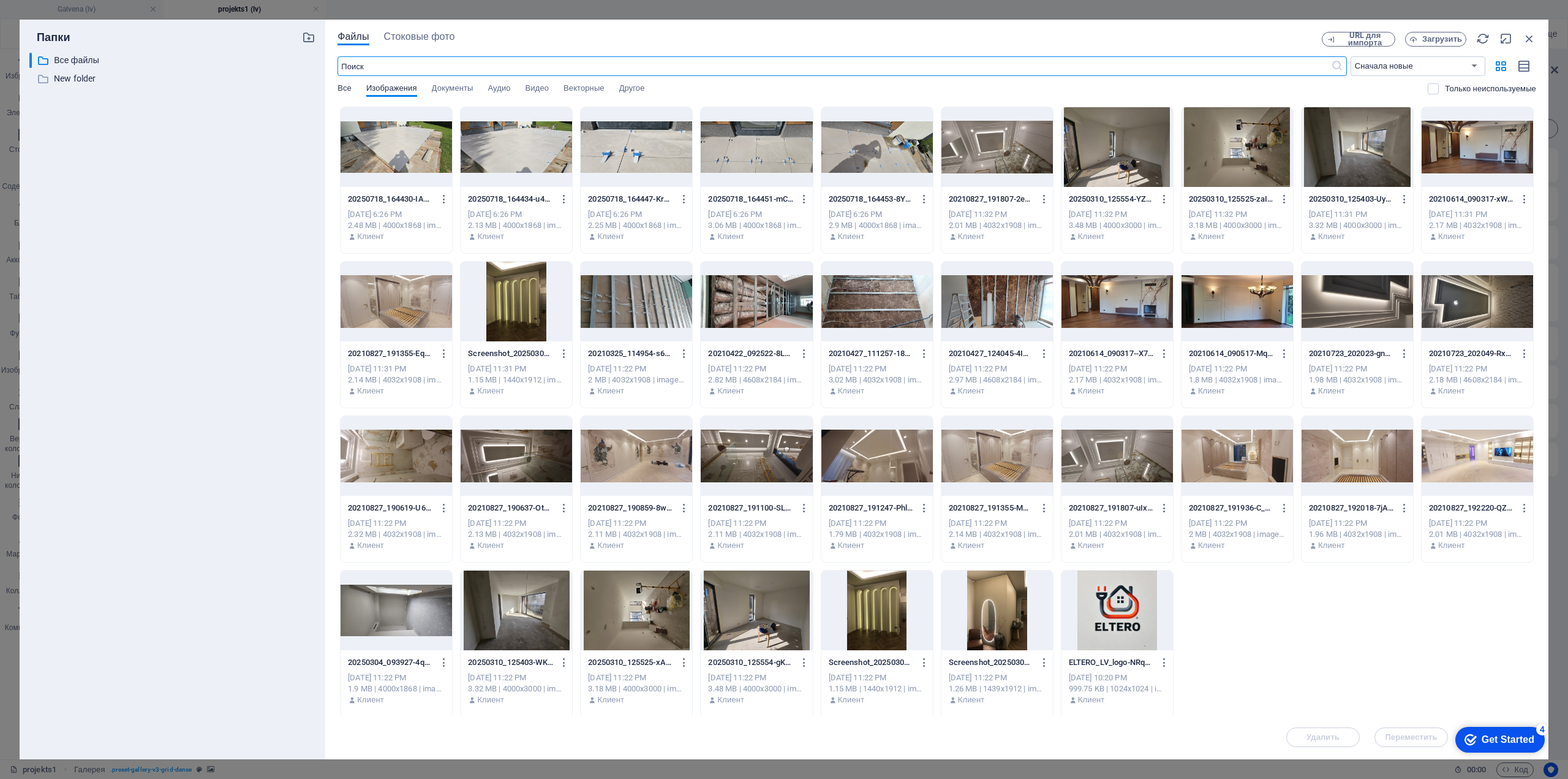
click at [346, 90] on span "Все" at bounding box center [344, 89] width 14 height 17
click at [638, 90] on span "Другое" at bounding box center [632, 89] width 26 height 17
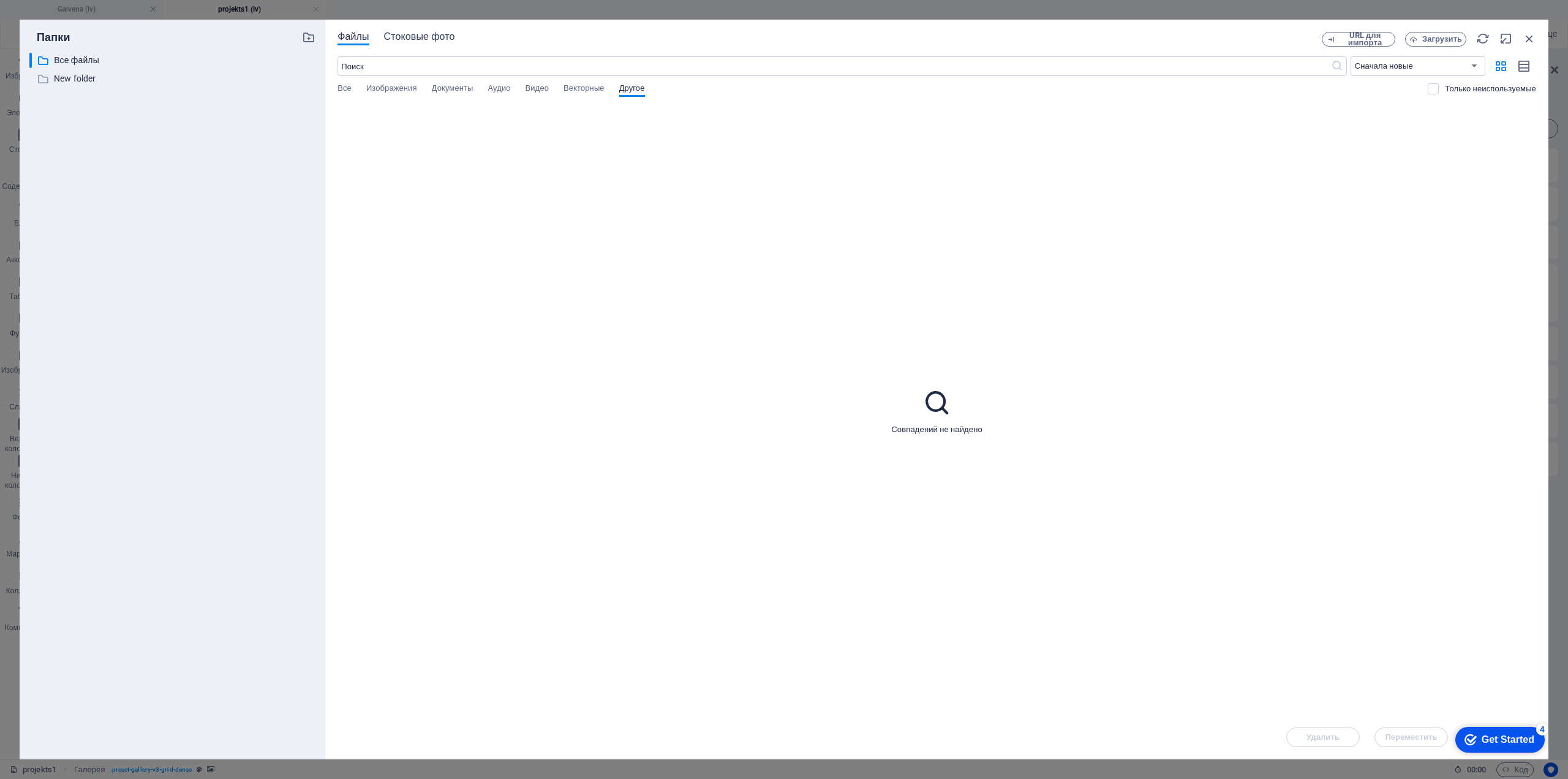
click at [444, 36] on span "Стоковые фото" at bounding box center [420, 37] width 71 height 15
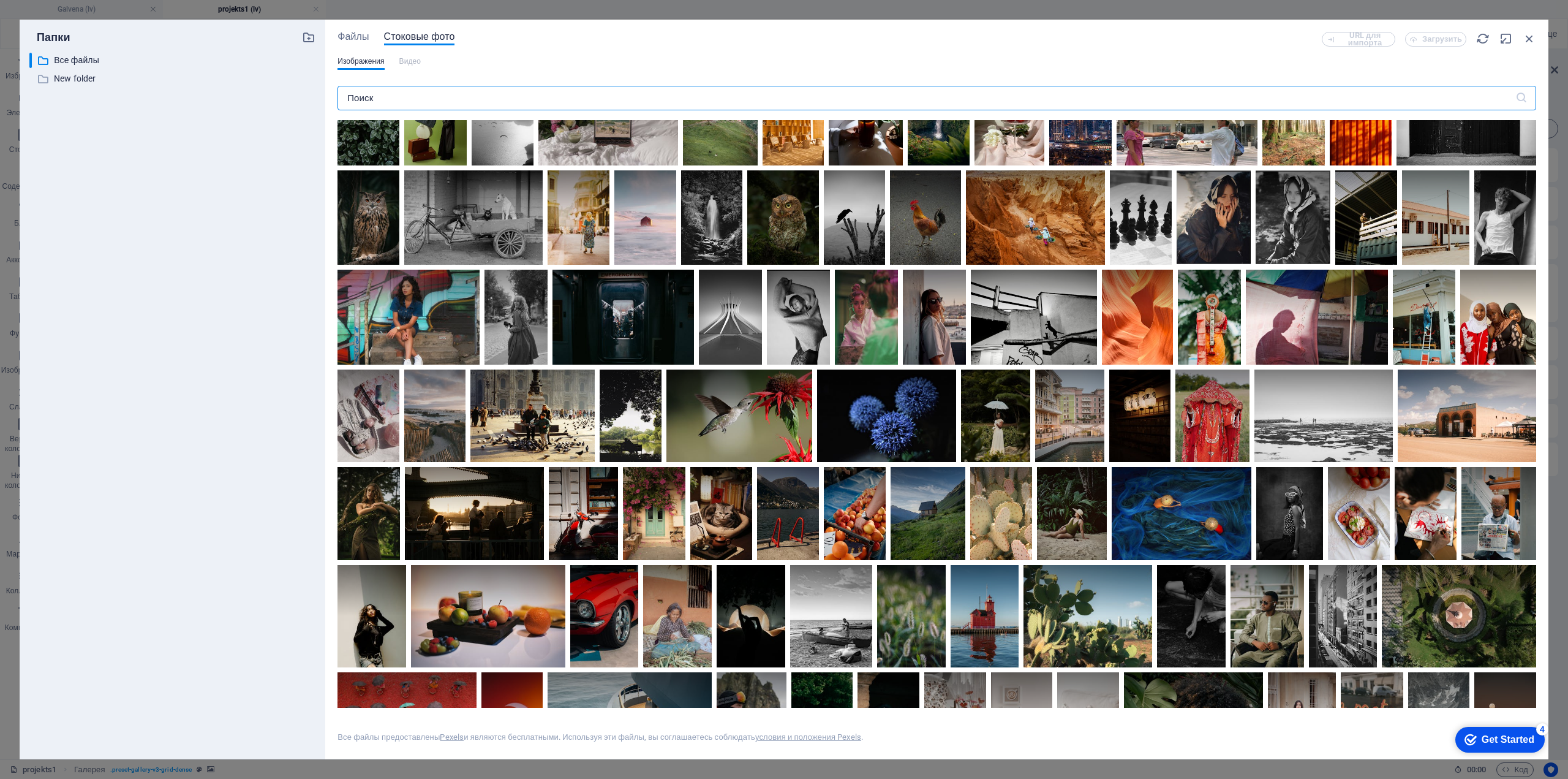
scroll to position [62, 0]
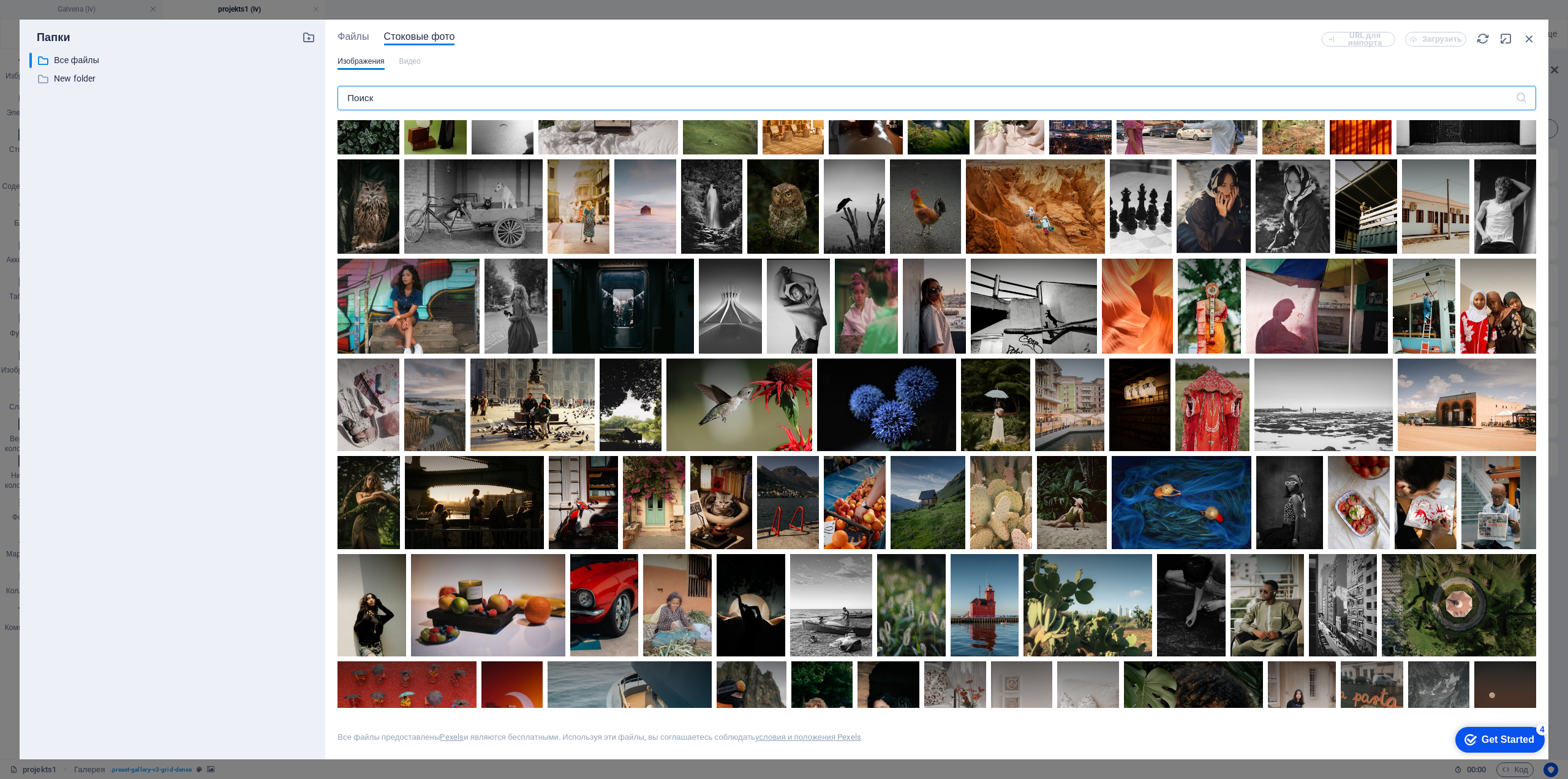
drag, startPoint x: 389, startPoint y: 101, endPoint x: 366, endPoint y: 103, distance: 23.1
click at [366, 103] on input "text" at bounding box center [925, 97] width 1177 height 25
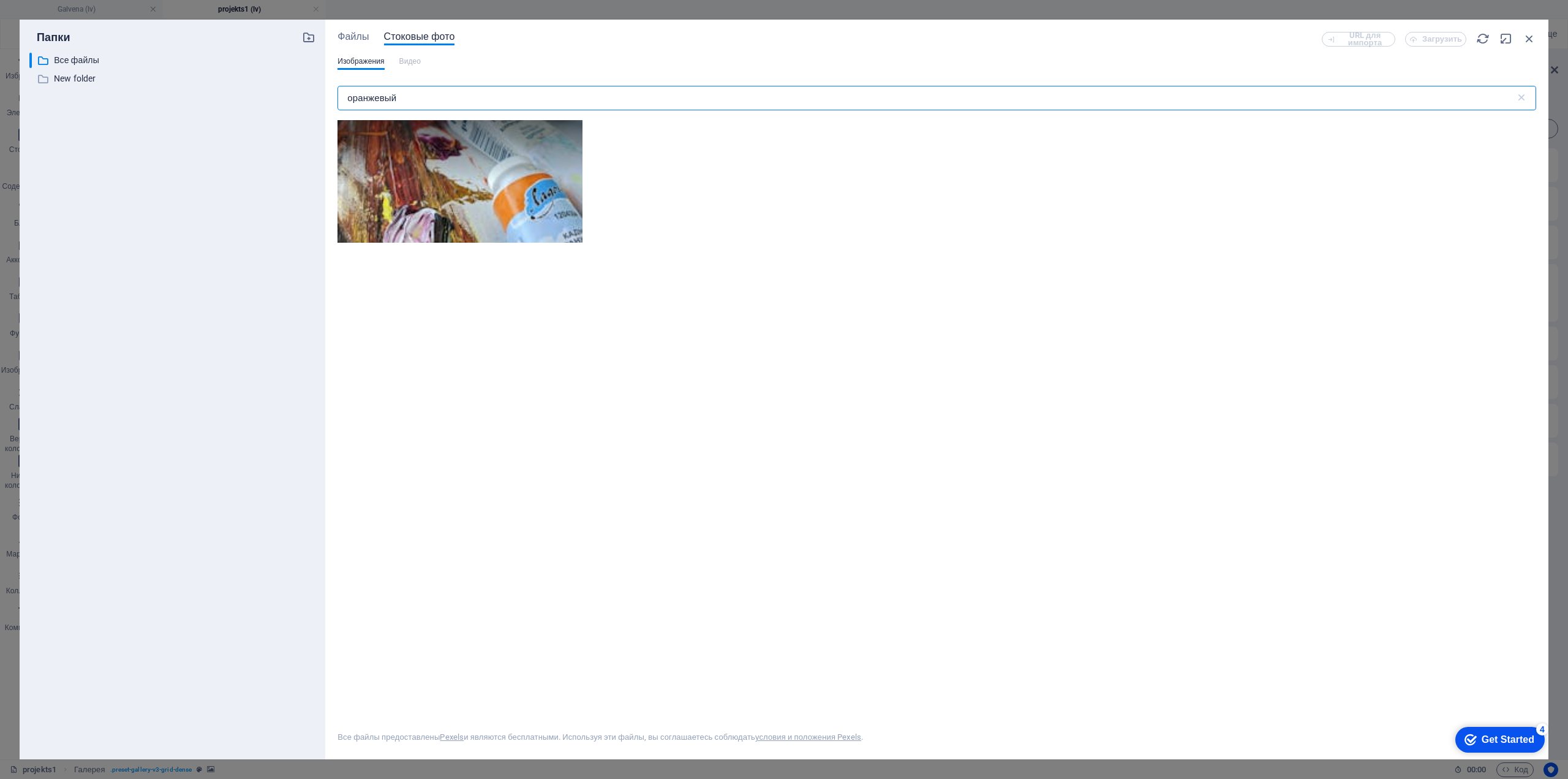
drag, startPoint x: 413, startPoint y: 91, endPoint x: 348, endPoint y: 101, distance: 65.8
click at [351, 101] on input "оранжевый" at bounding box center [925, 97] width 1177 height 25
type input "о"
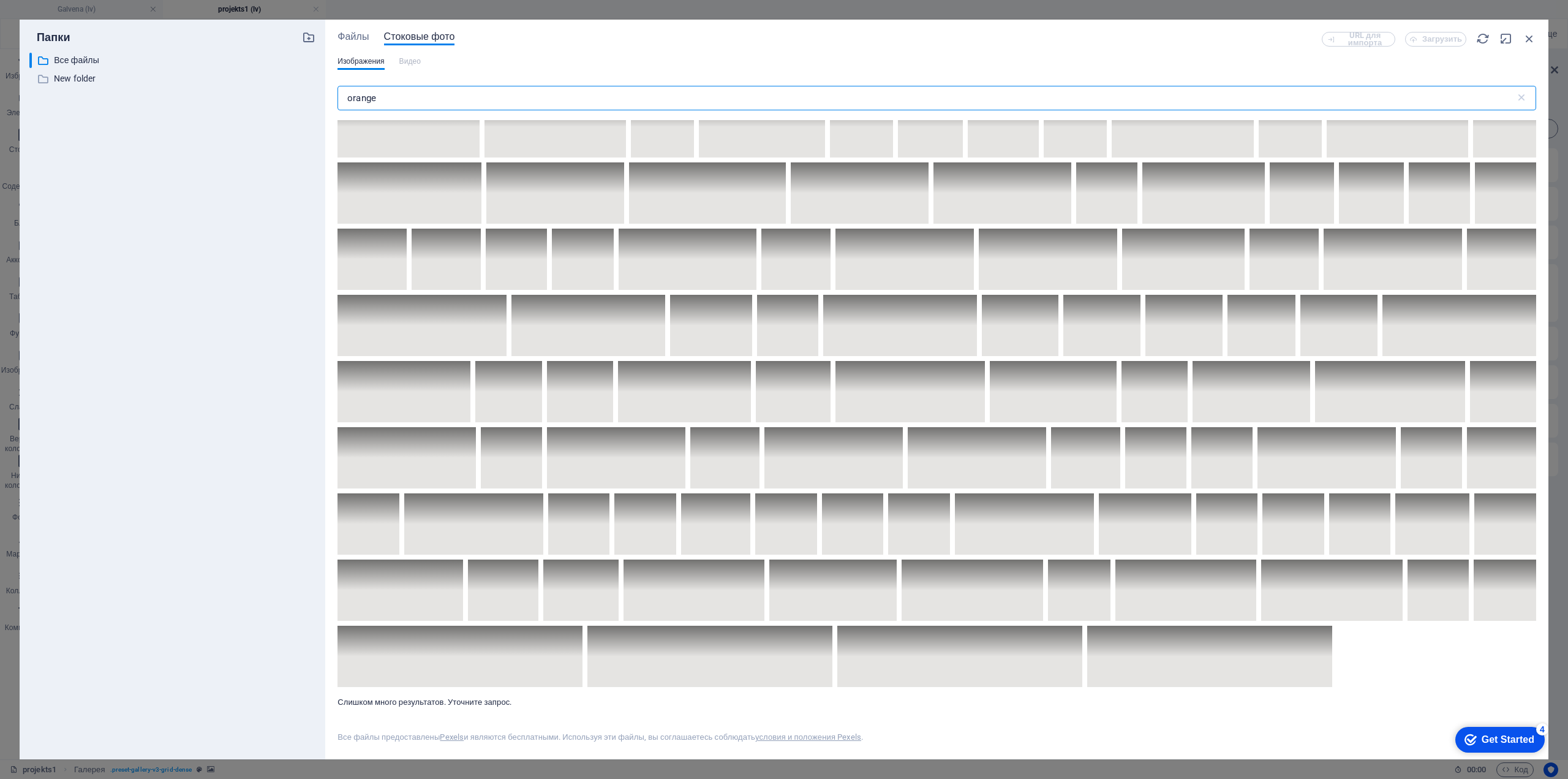
scroll to position [3615, 0]
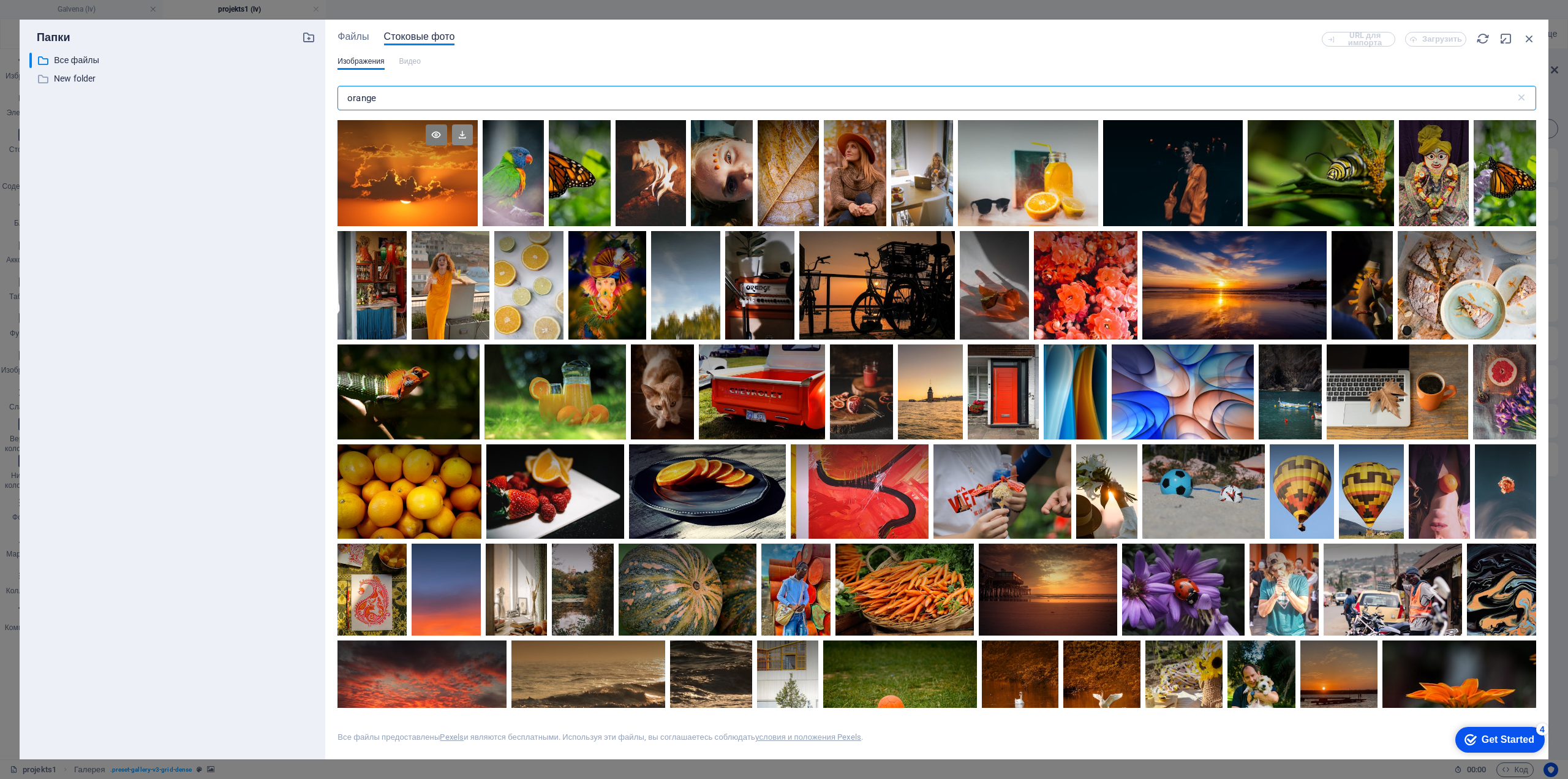
type input "orange"
click at [463, 132] on icon at bounding box center [462, 134] width 21 height 21
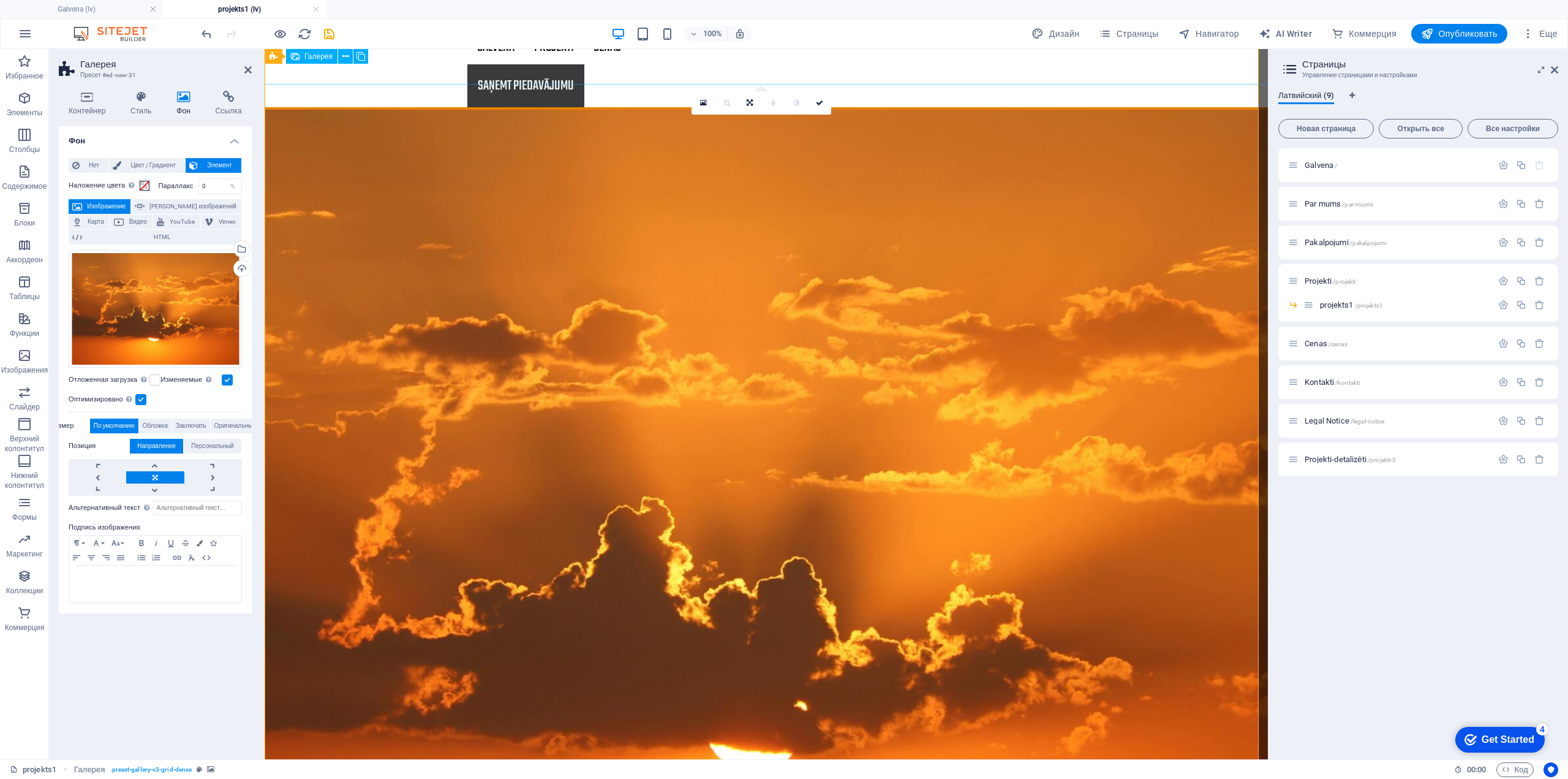
scroll to position [0, 0]
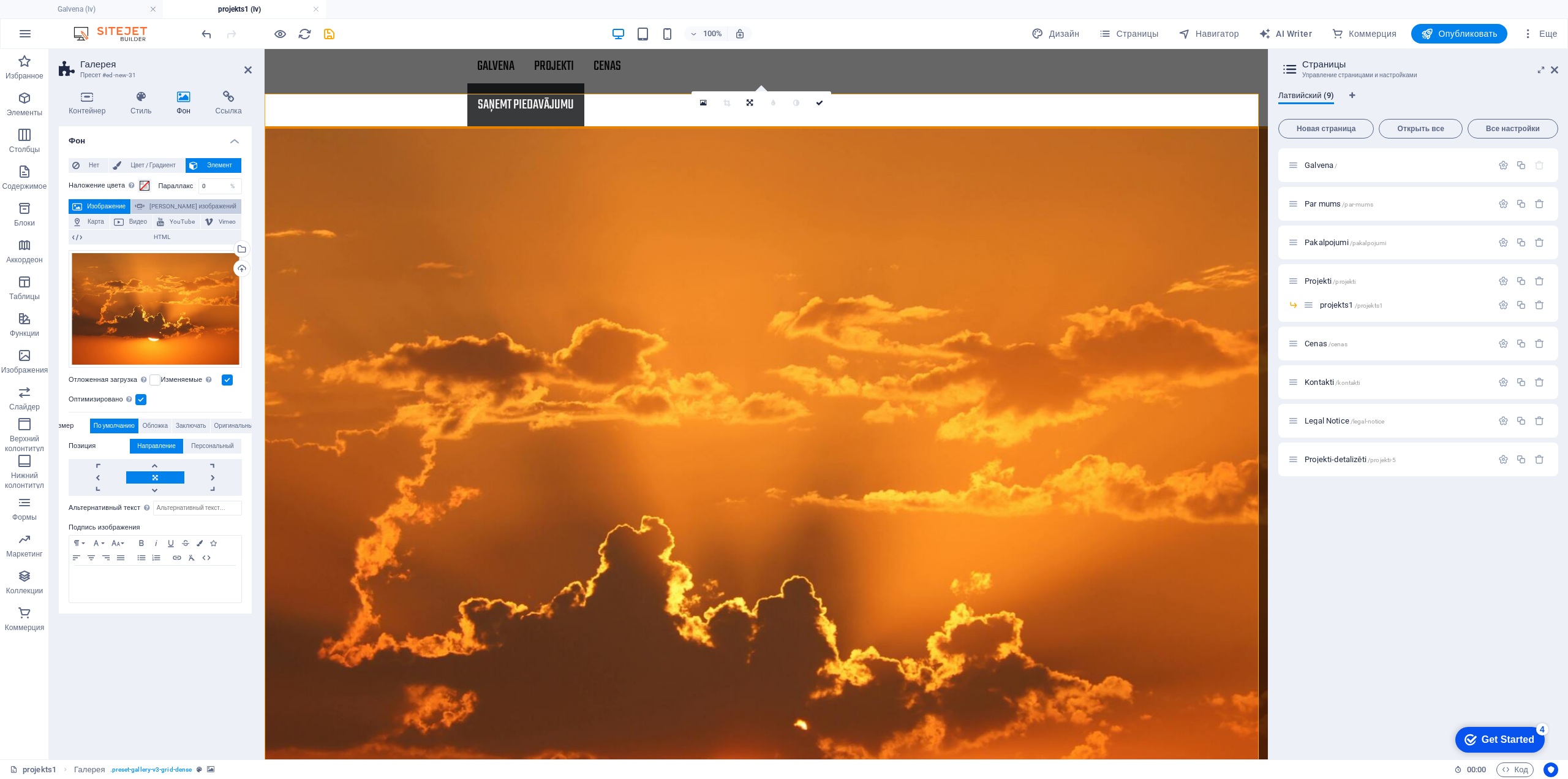
click at [179, 202] on span "[PERSON_NAME] изображений" at bounding box center [192, 206] width 89 height 15
select select "ms"
select select "s"
select select "progressive"
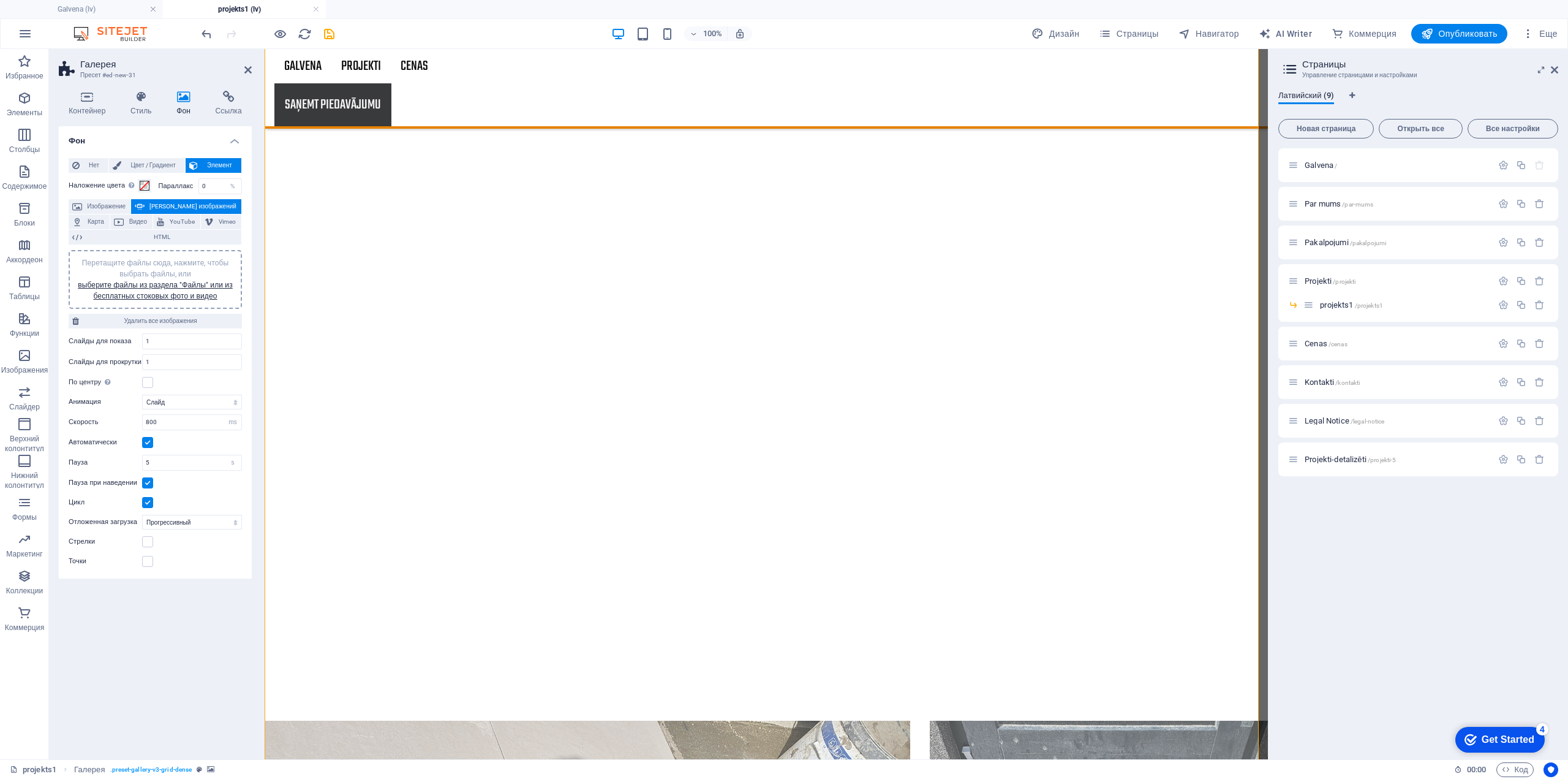
scroll to position [307, 0]
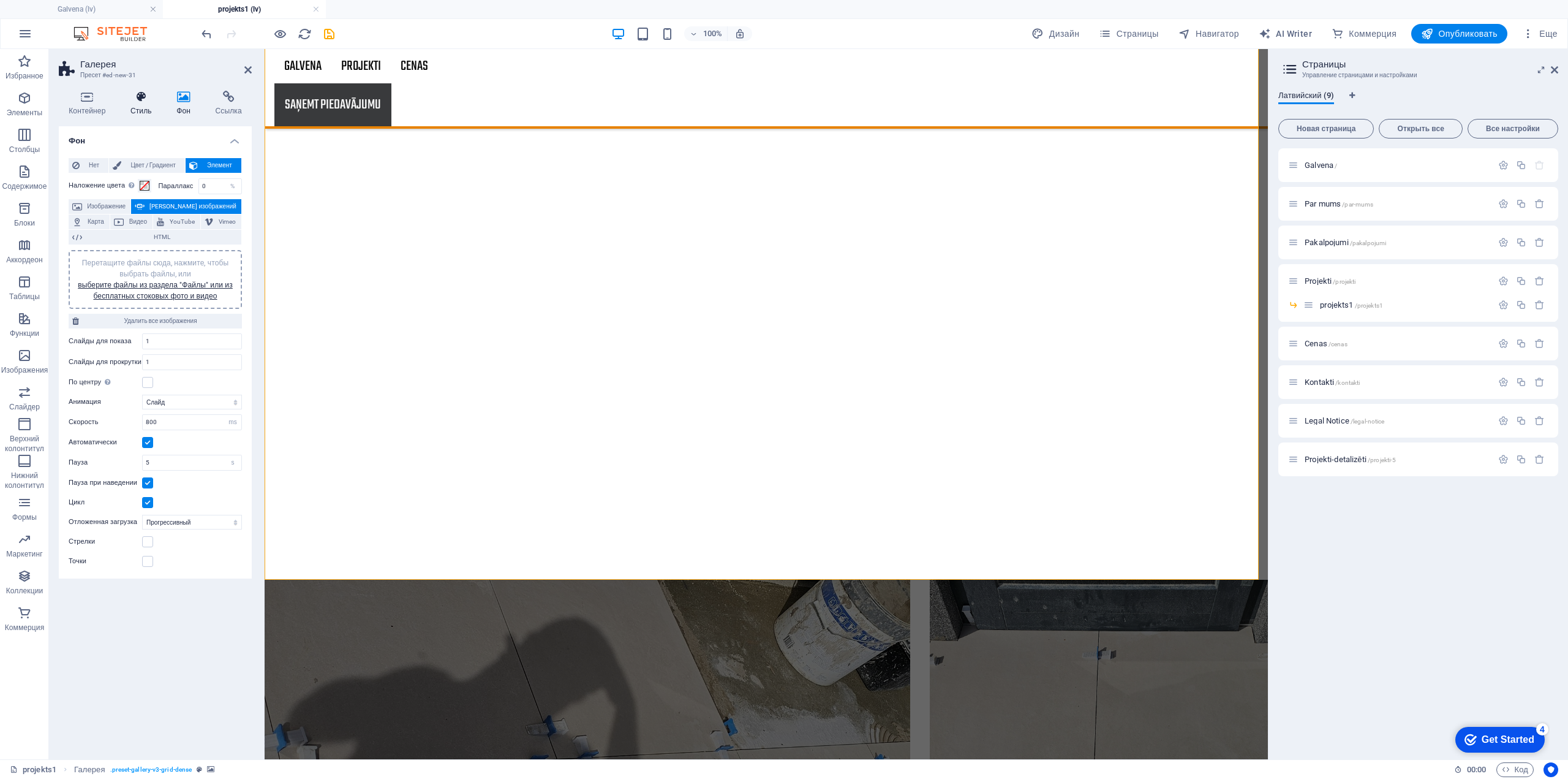
click at [135, 105] on h4 "Стиль" at bounding box center [144, 103] width 46 height 26
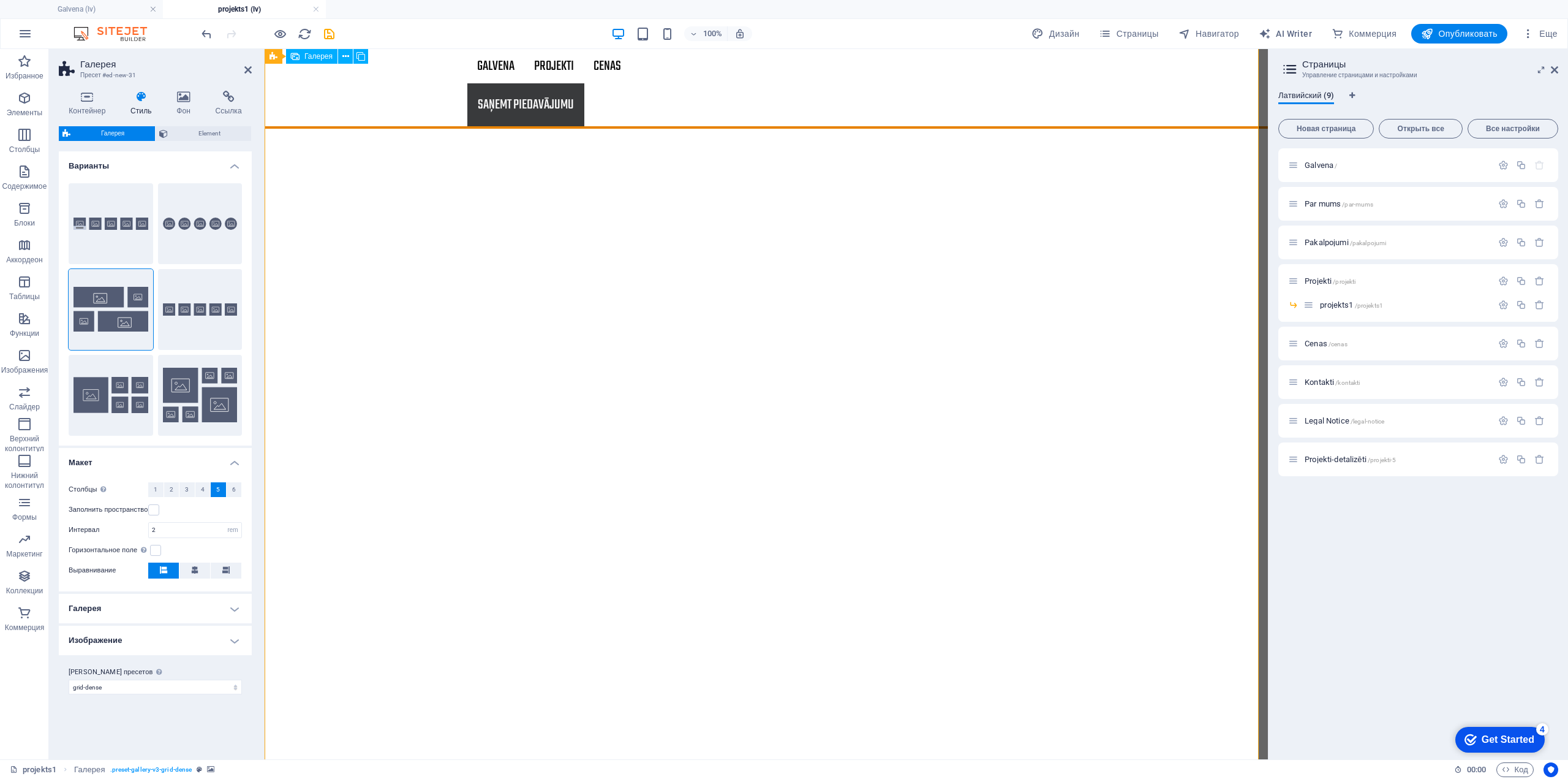
scroll to position [0, 0]
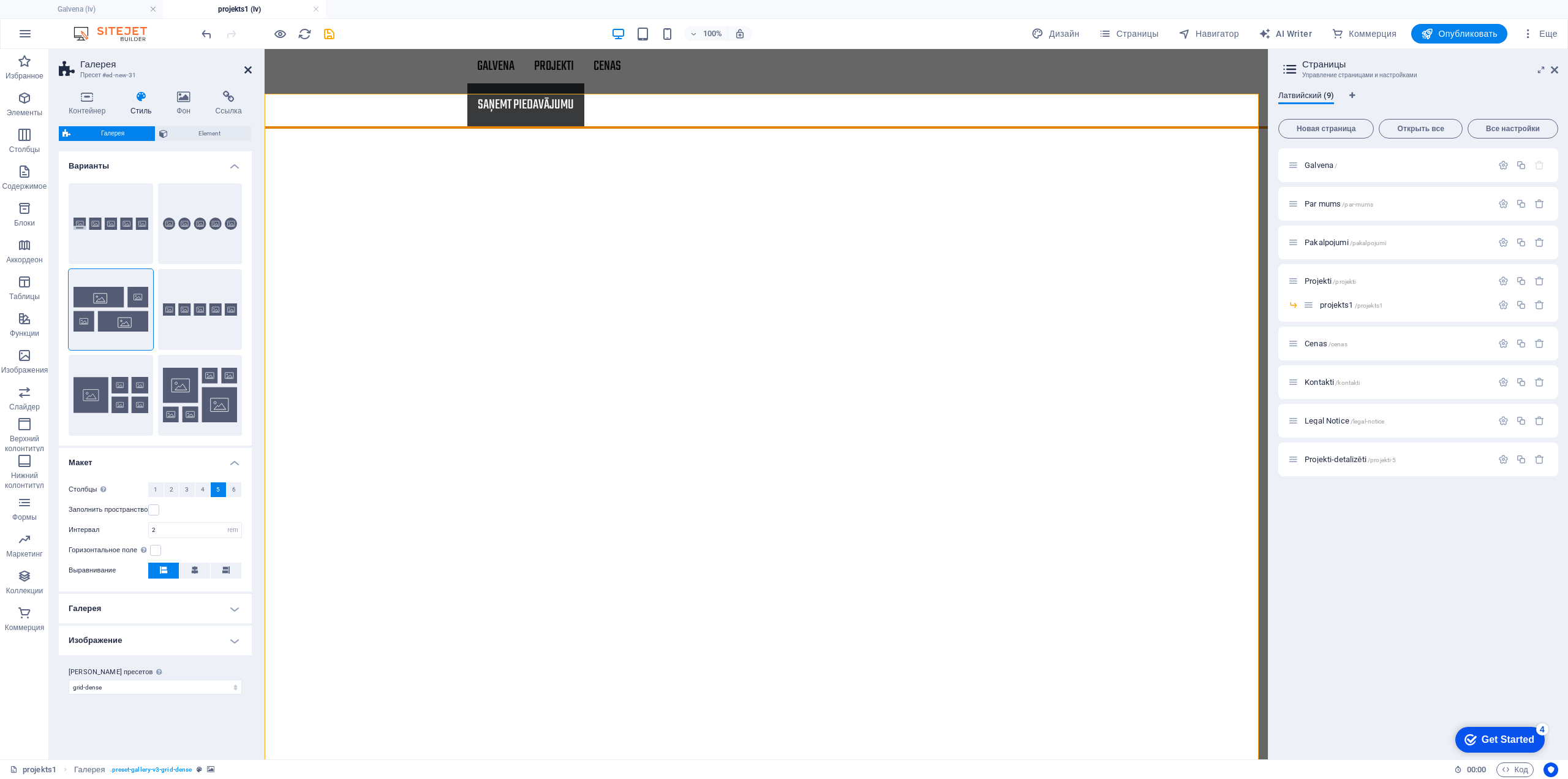
click at [249, 67] on icon at bounding box center [247, 69] width 7 height 10
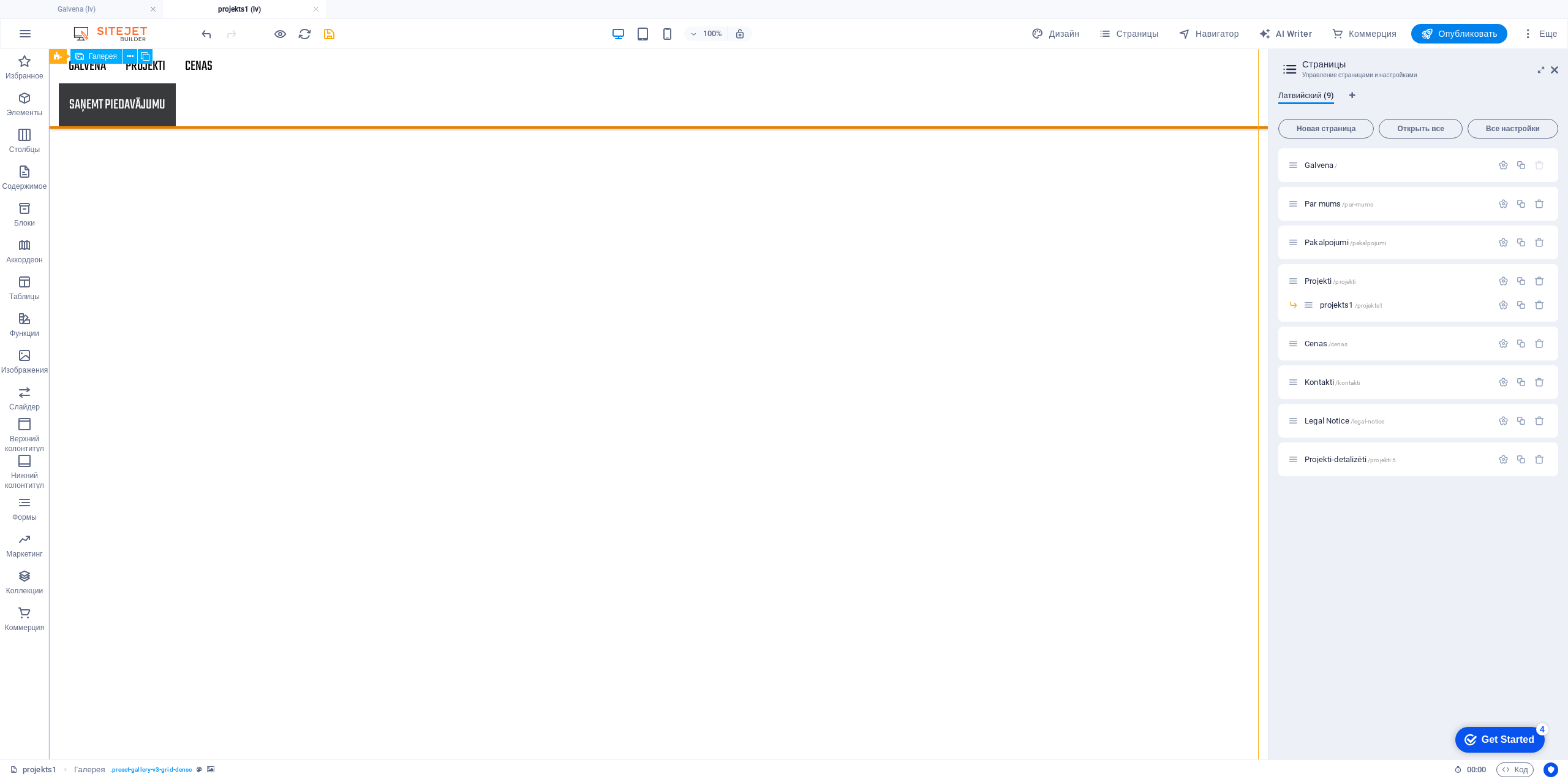
scroll to position [473, 0]
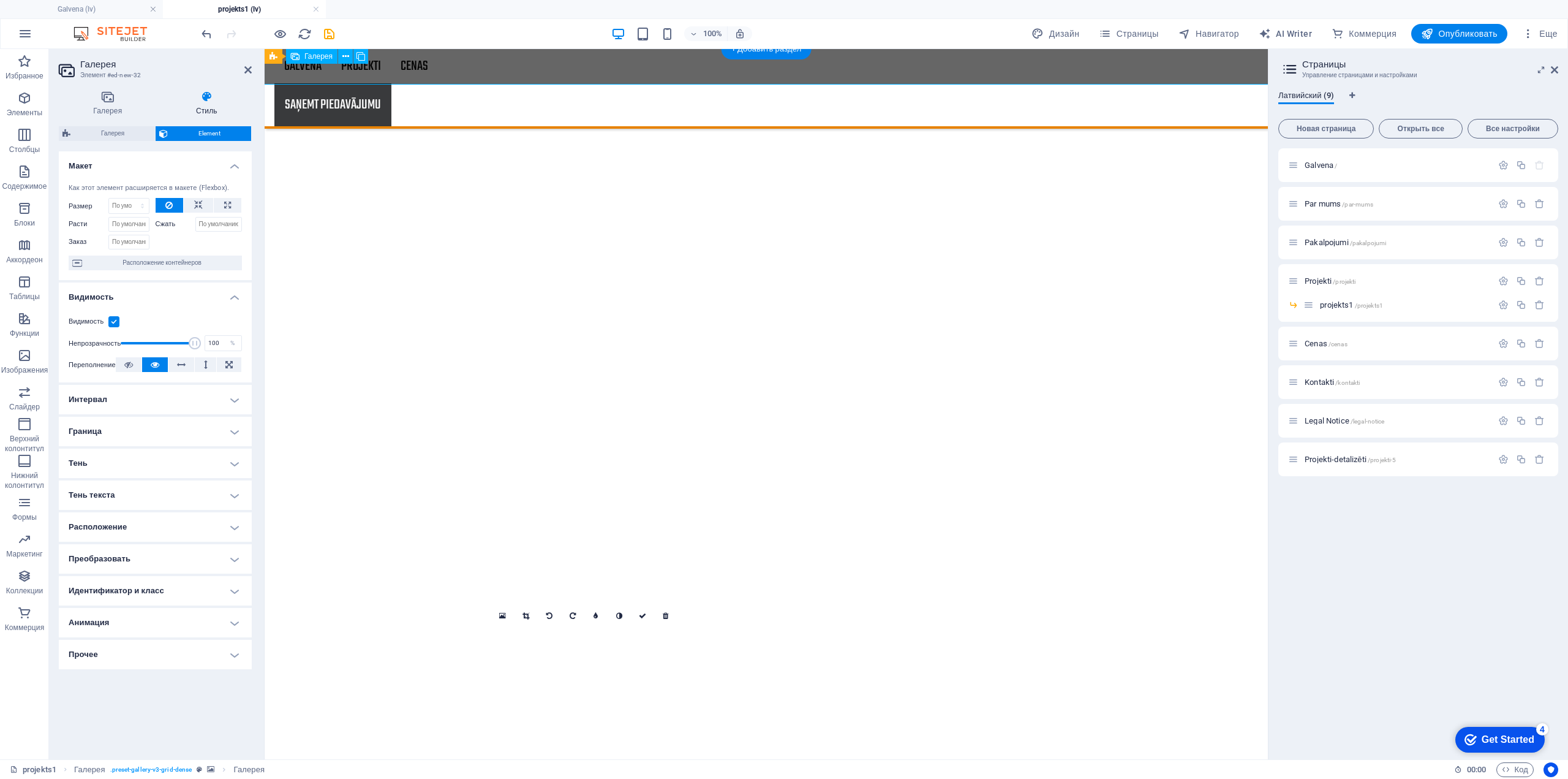
scroll to position [0, 0]
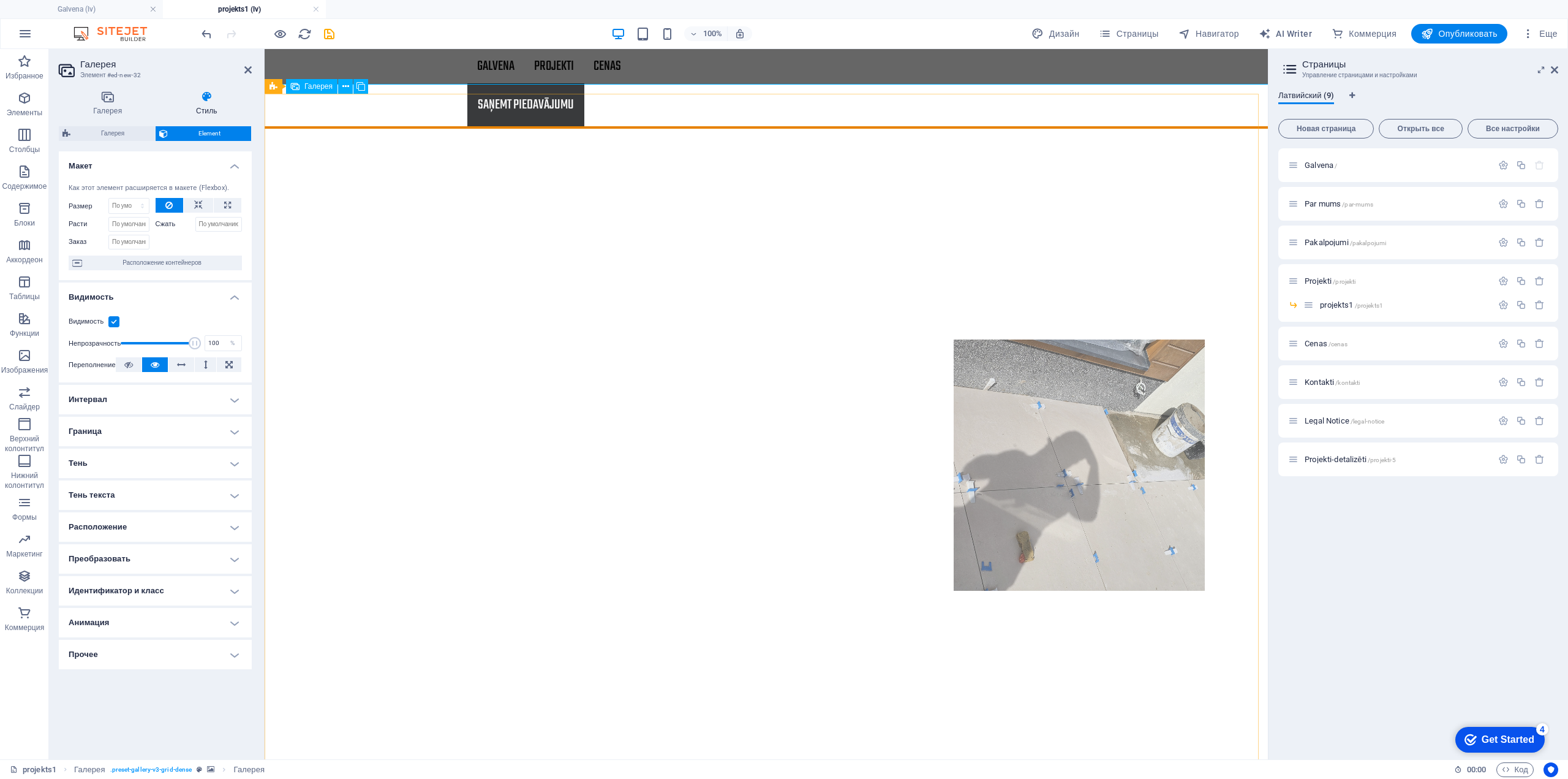
drag, startPoint x: 533, startPoint y: 192, endPoint x: 1214, endPoint y: 472, distance: 736.3
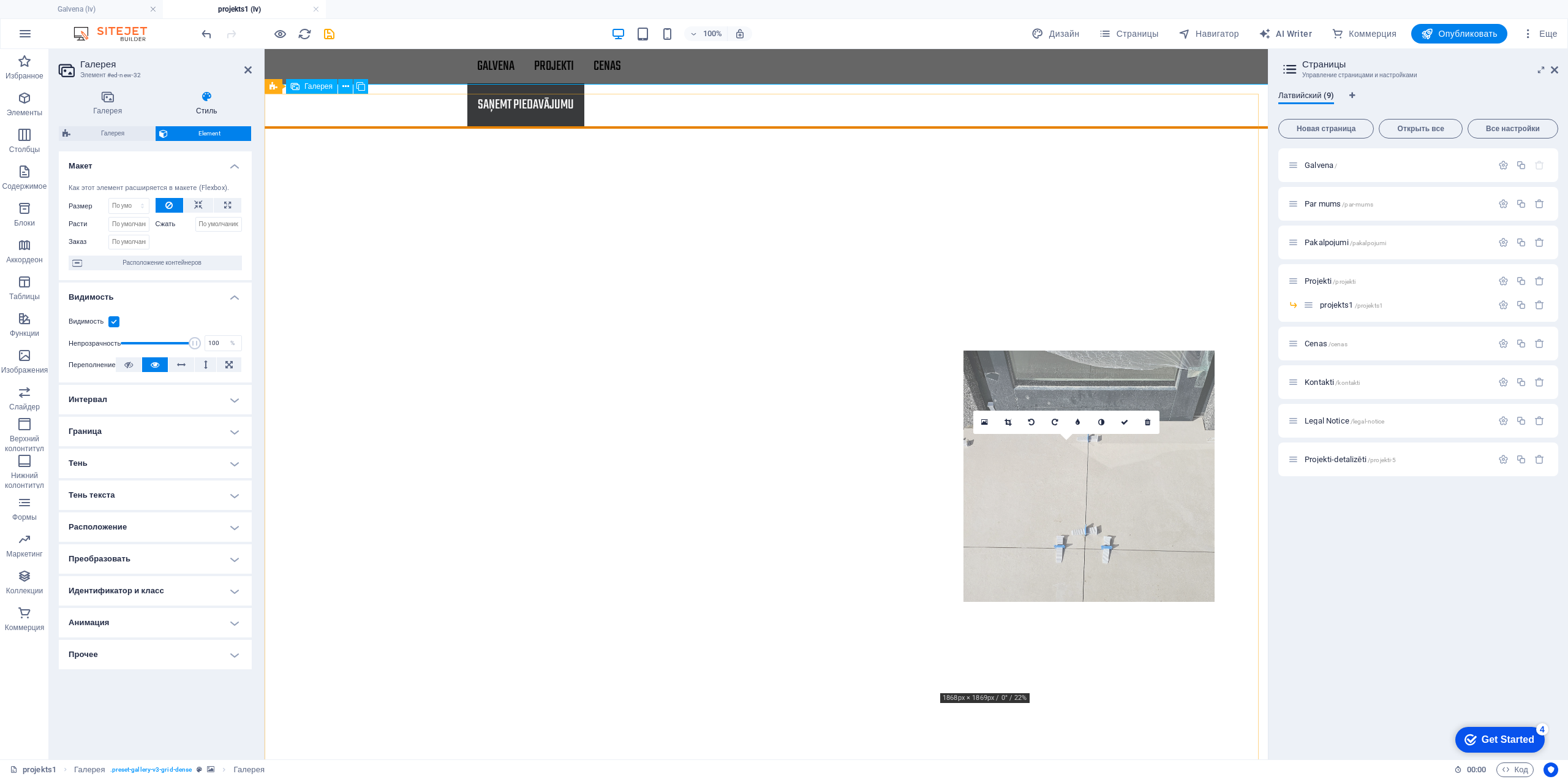
drag, startPoint x: 507, startPoint y: 184, endPoint x: 1196, endPoint y: 475, distance: 747.9
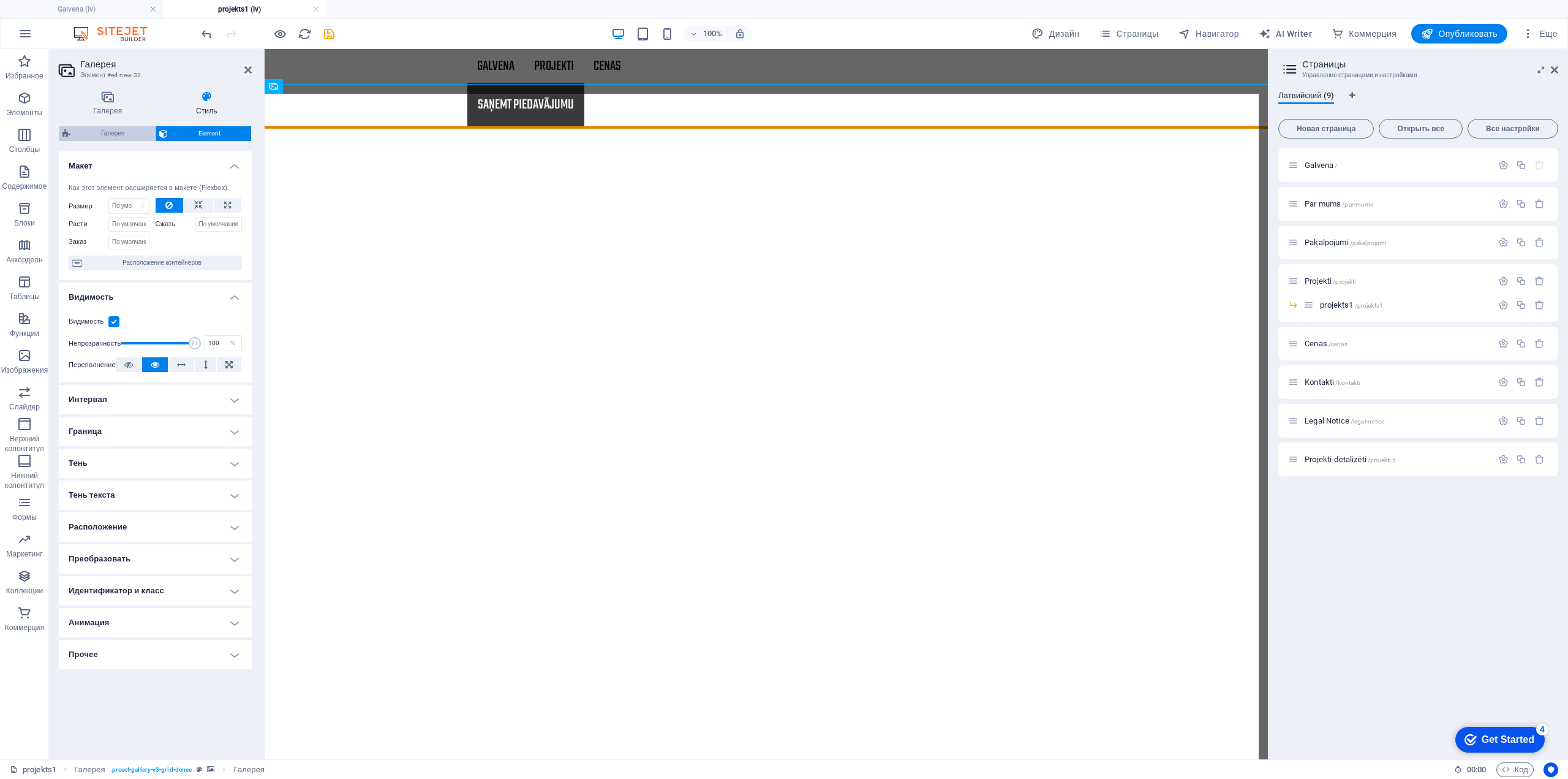
click at [124, 133] on span "Галерея" at bounding box center [113, 133] width 77 height 15
select select "rem"
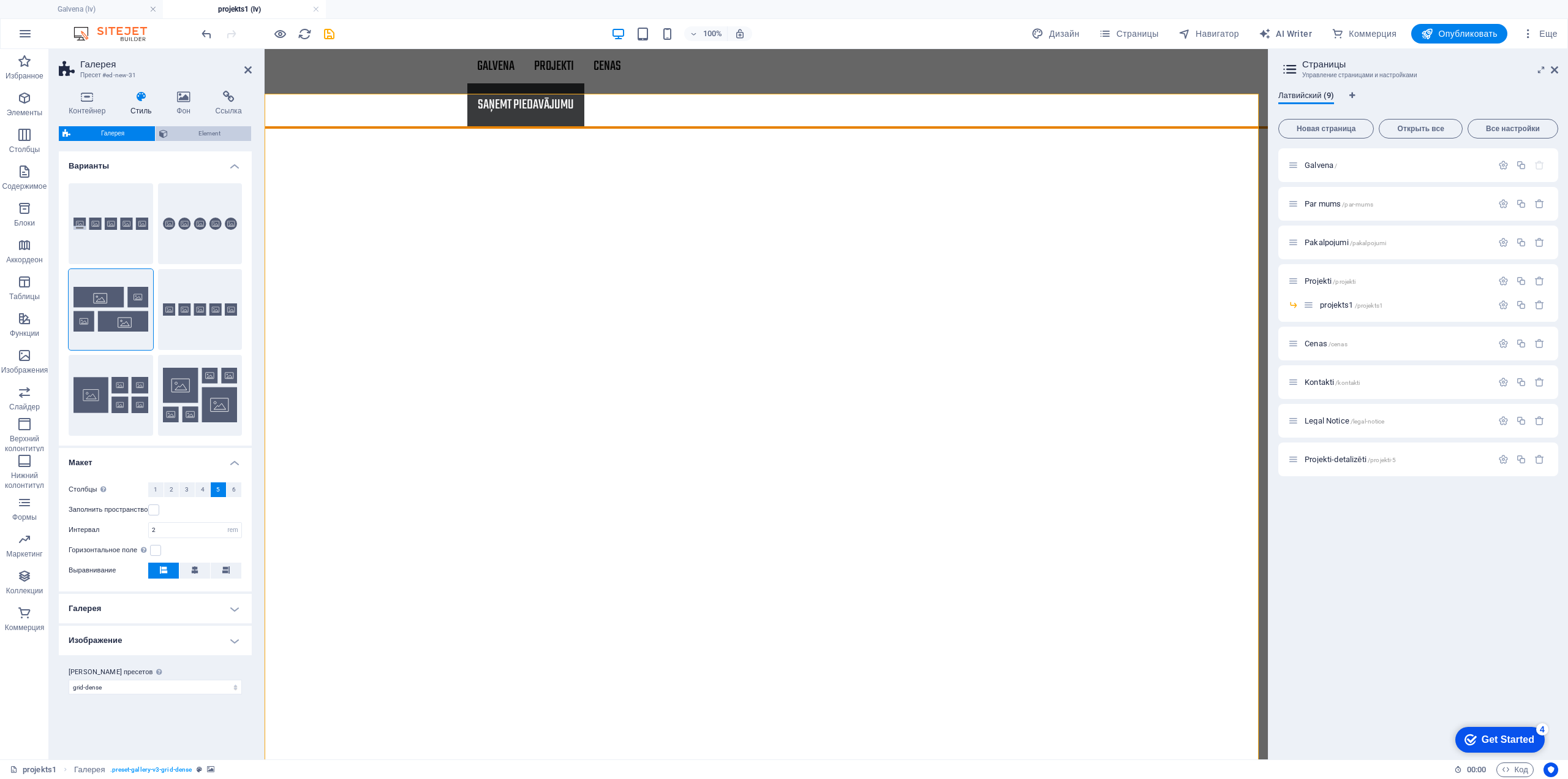
click at [220, 137] on span "Element" at bounding box center [209, 133] width 76 height 15
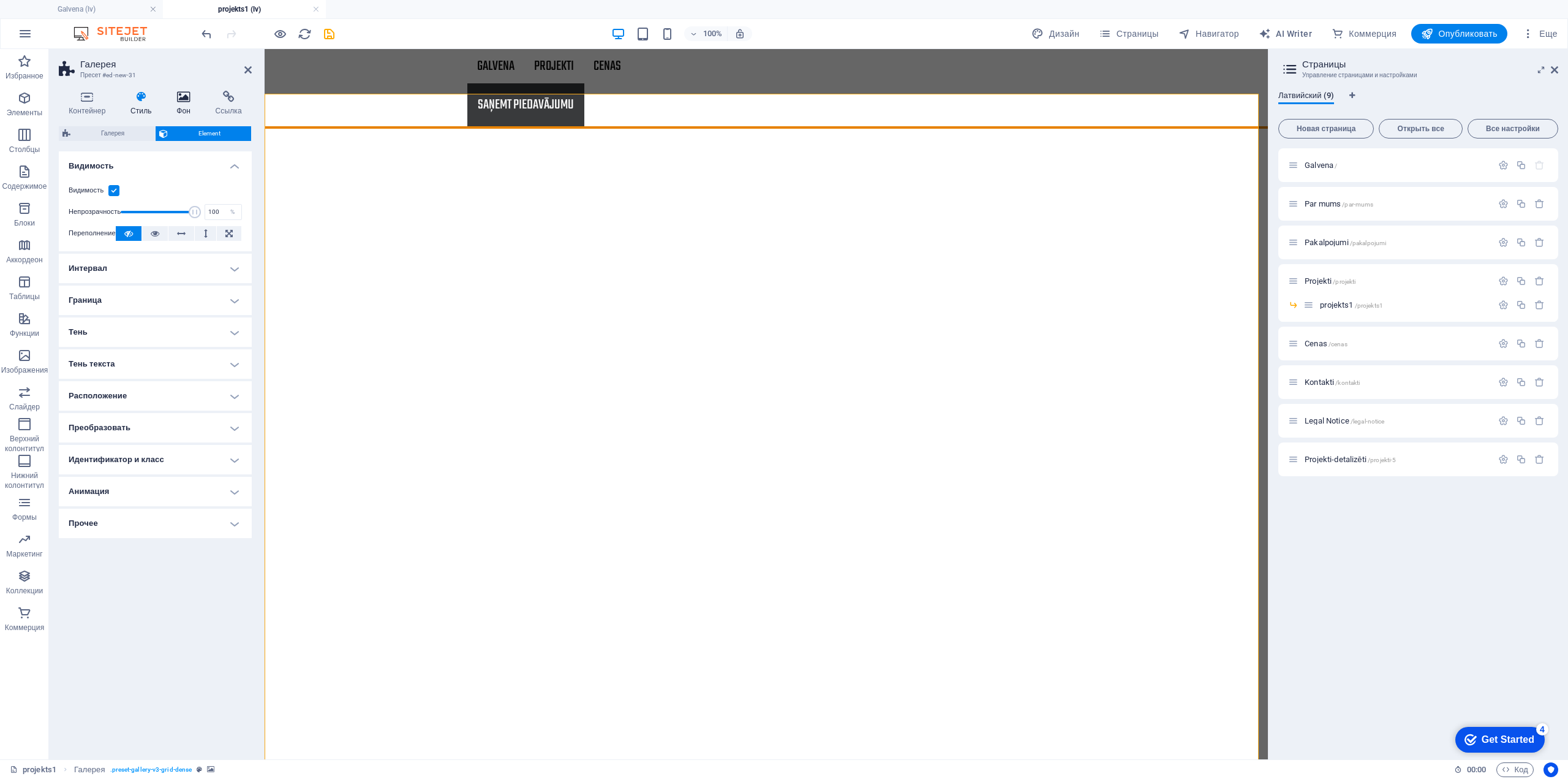
click at [191, 97] on icon at bounding box center [183, 96] width 34 height 12
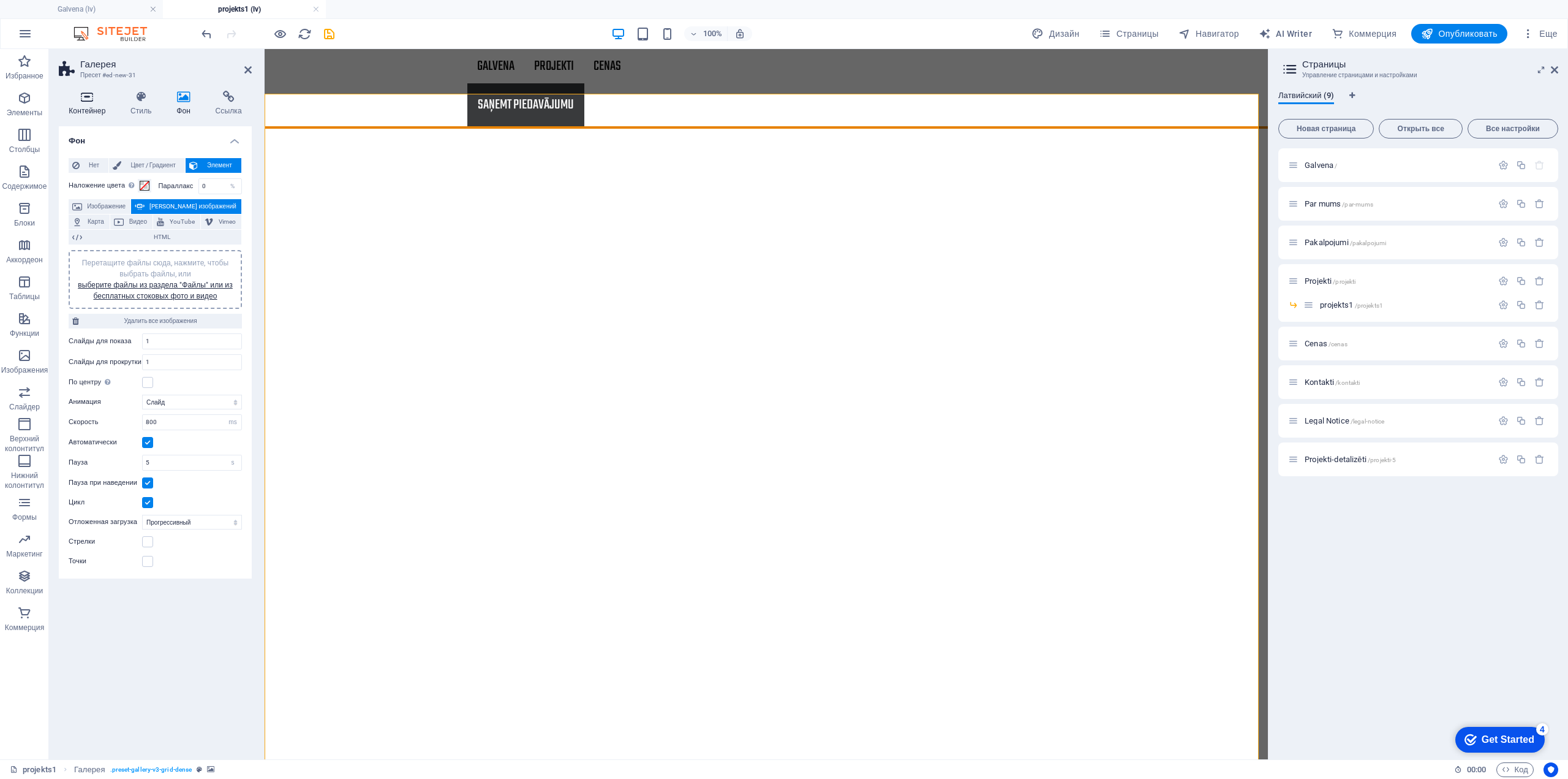
click at [84, 101] on icon at bounding box center [86, 96] width 57 height 12
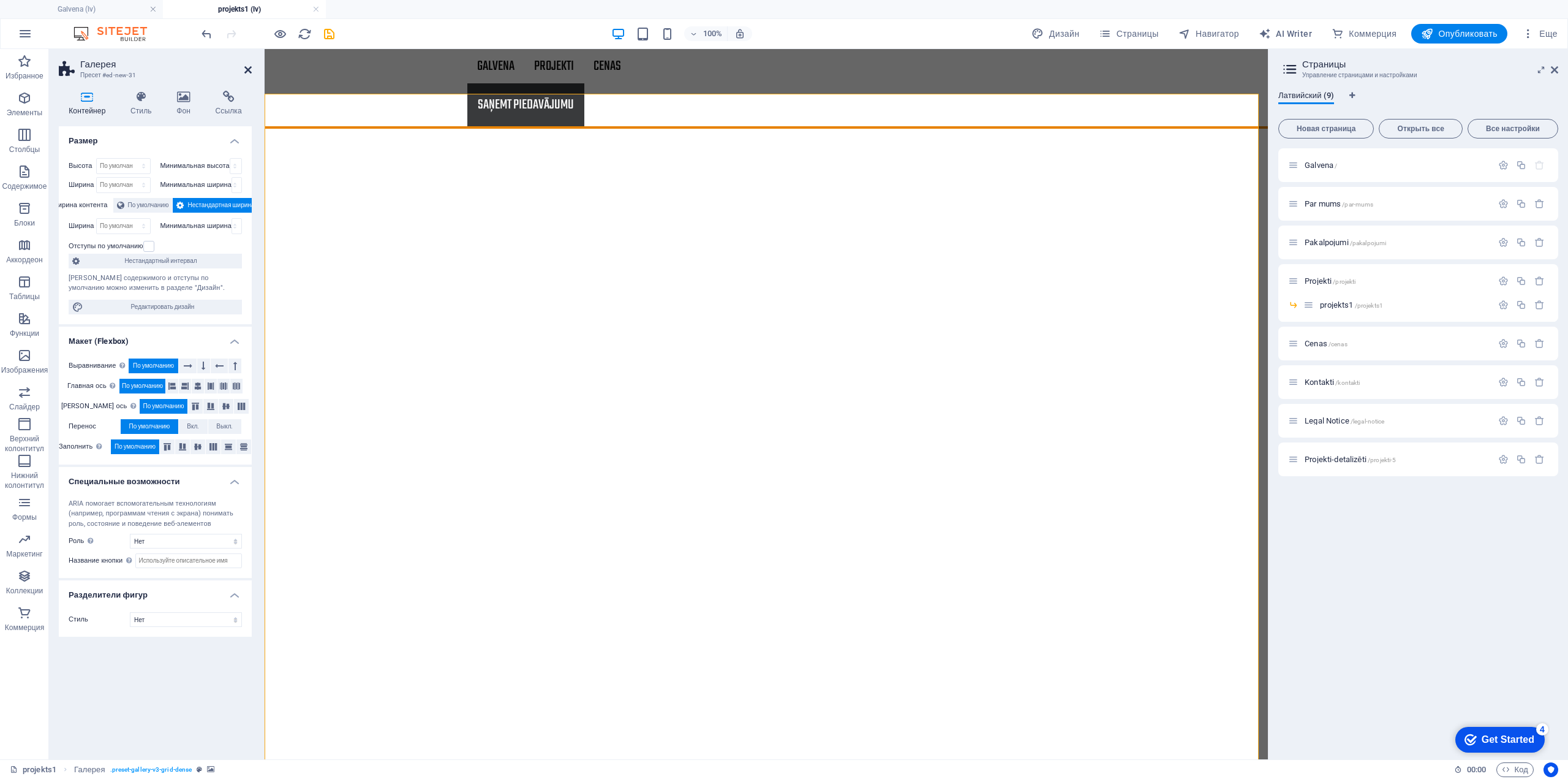
drag, startPoint x: 250, startPoint y: 66, endPoint x: 223, endPoint y: 28, distance: 46.6
click at [250, 66] on icon at bounding box center [247, 69] width 7 height 10
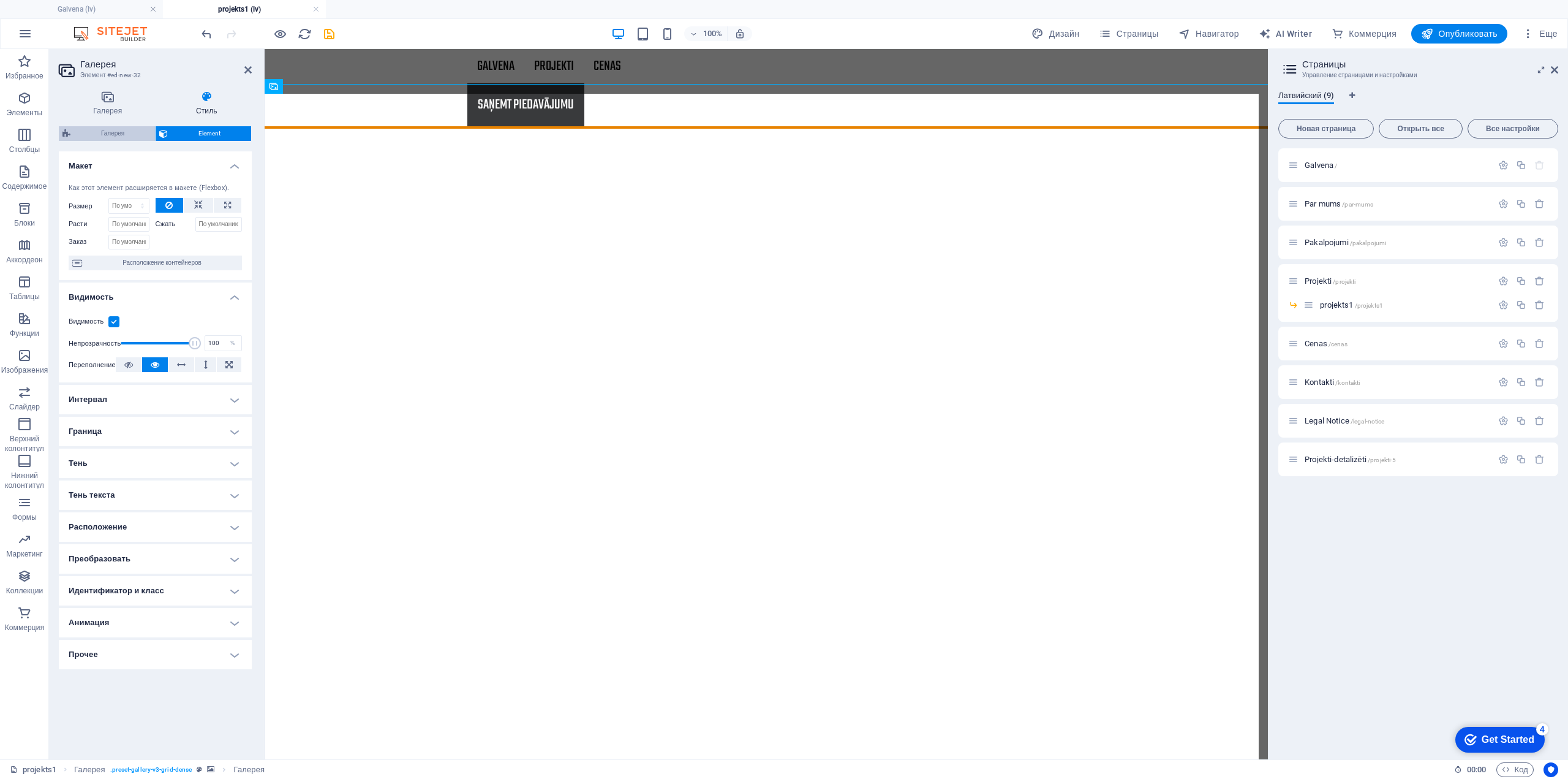
click at [127, 129] on span "Галерея" at bounding box center [113, 133] width 77 height 15
select select "rem"
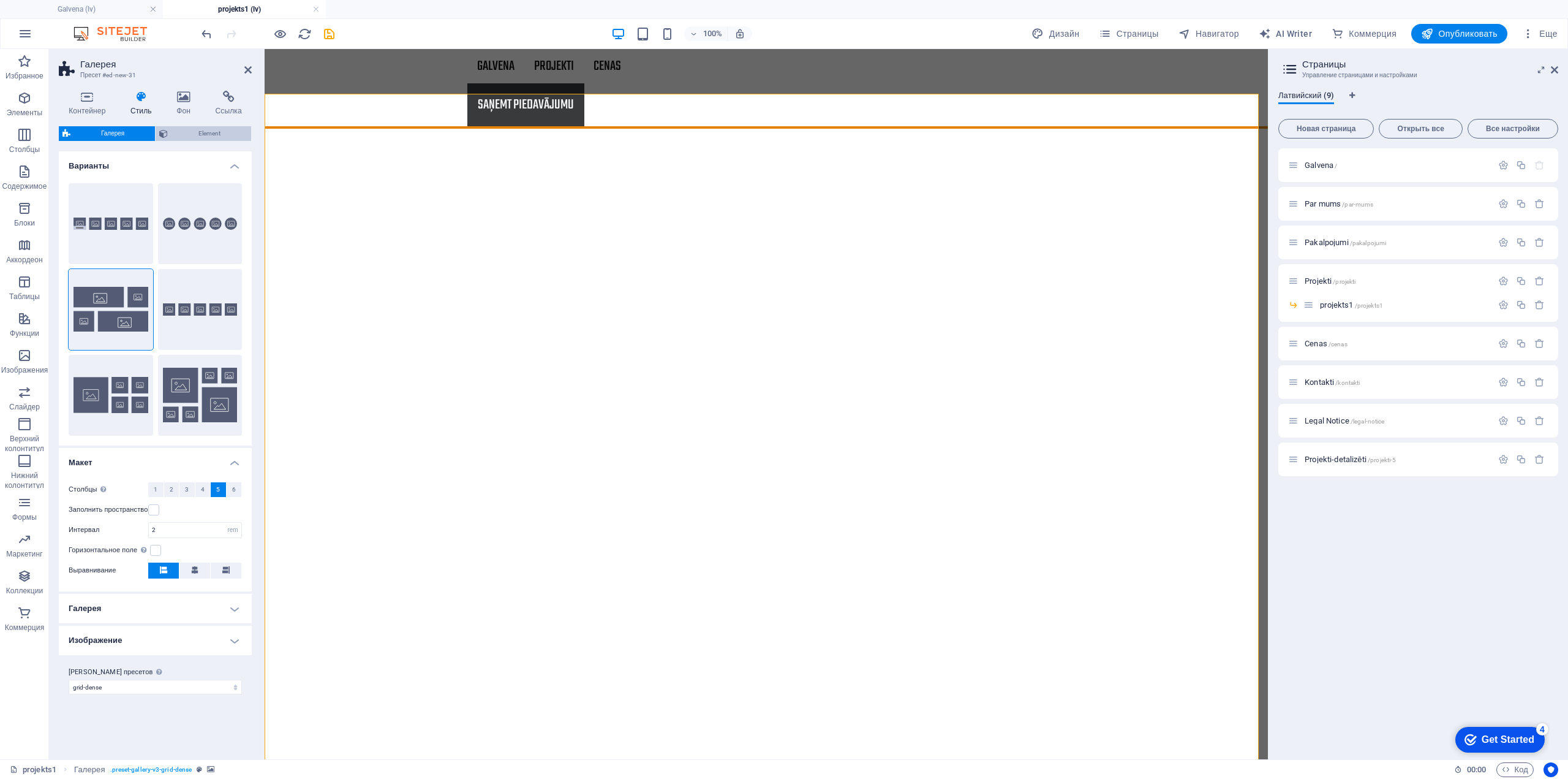
click at [201, 132] on span "Element" at bounding box center [209, 133] width 76 height 15
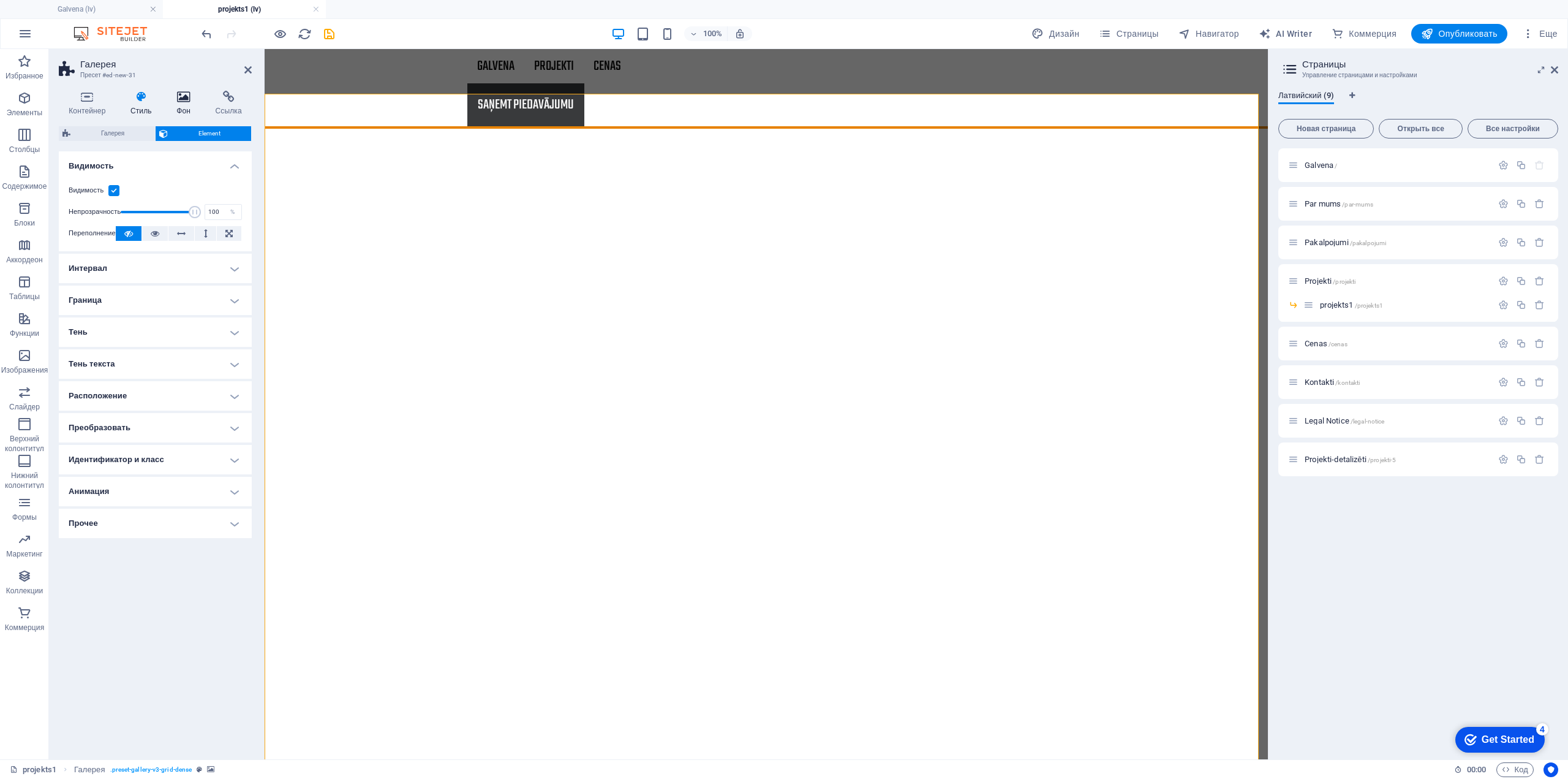
click at [181, 96] on icon at bounding box center [183, 96] width 34 height 12
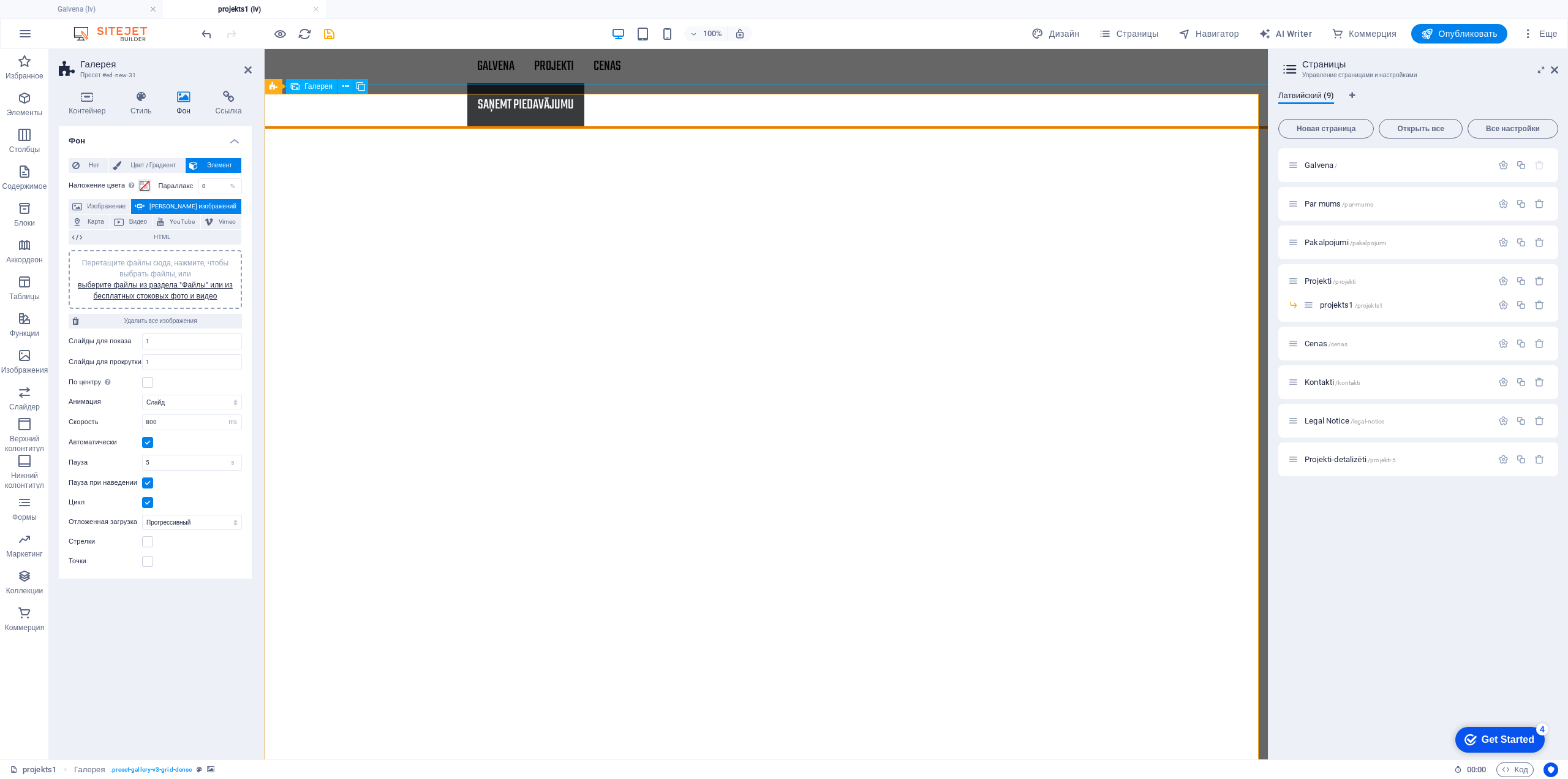
click at [249, 72] on icon at bounding box center [247, 69] width 7 height 10
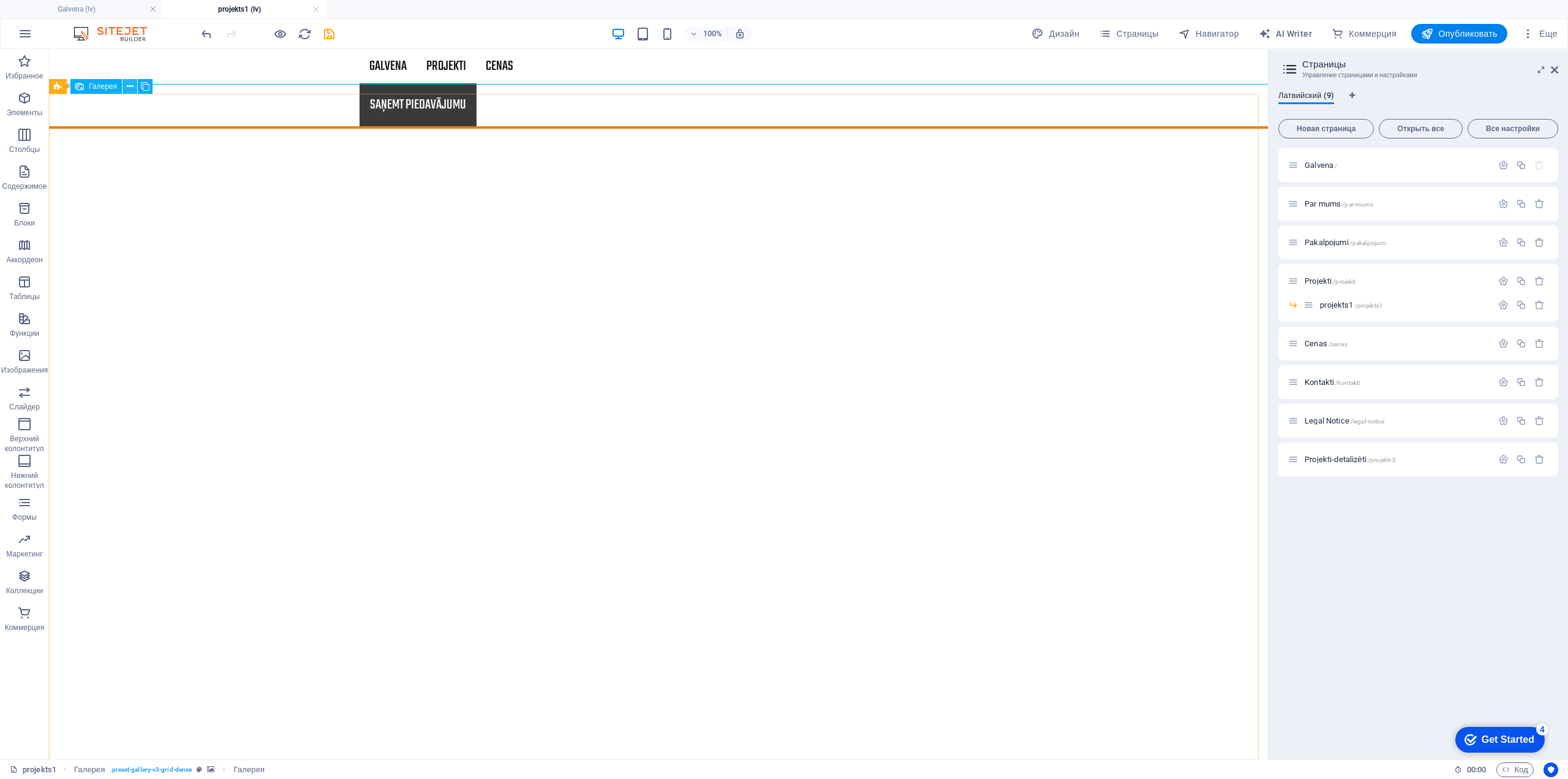
click at [130, 89] on icon at bounding box center [130, 86] width 7 height 13
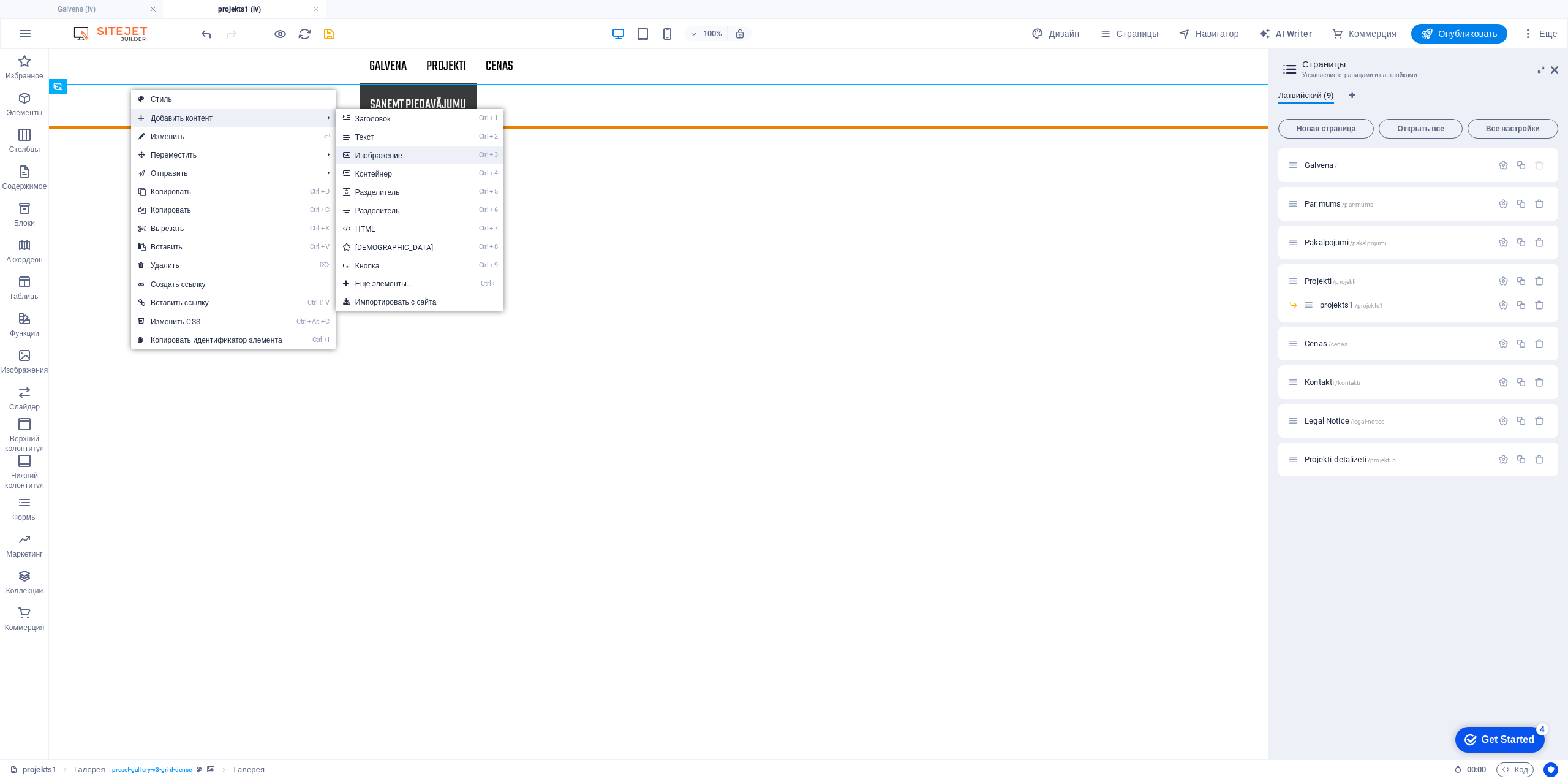
click at [415, 153] on link "Ctrl 3 Изображение" at bounding box center [396, 155] width 122 height 19
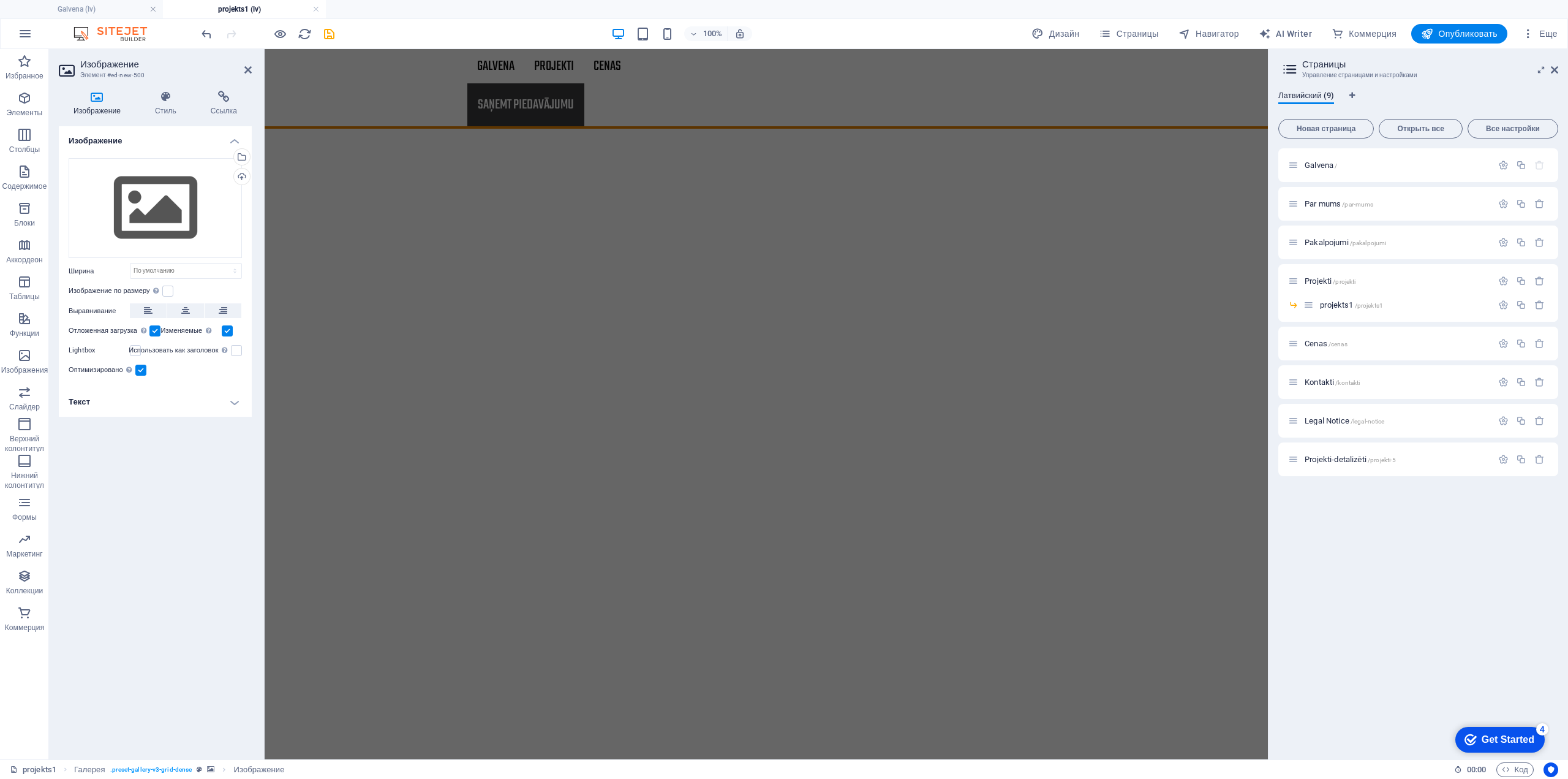
click at [129, 517] on div "Изображение Перетащите файлы сюда, нажмите, чтобы выбрать файлы, или выберите ф…" at bounding box center [155, 438] width 192 height 623
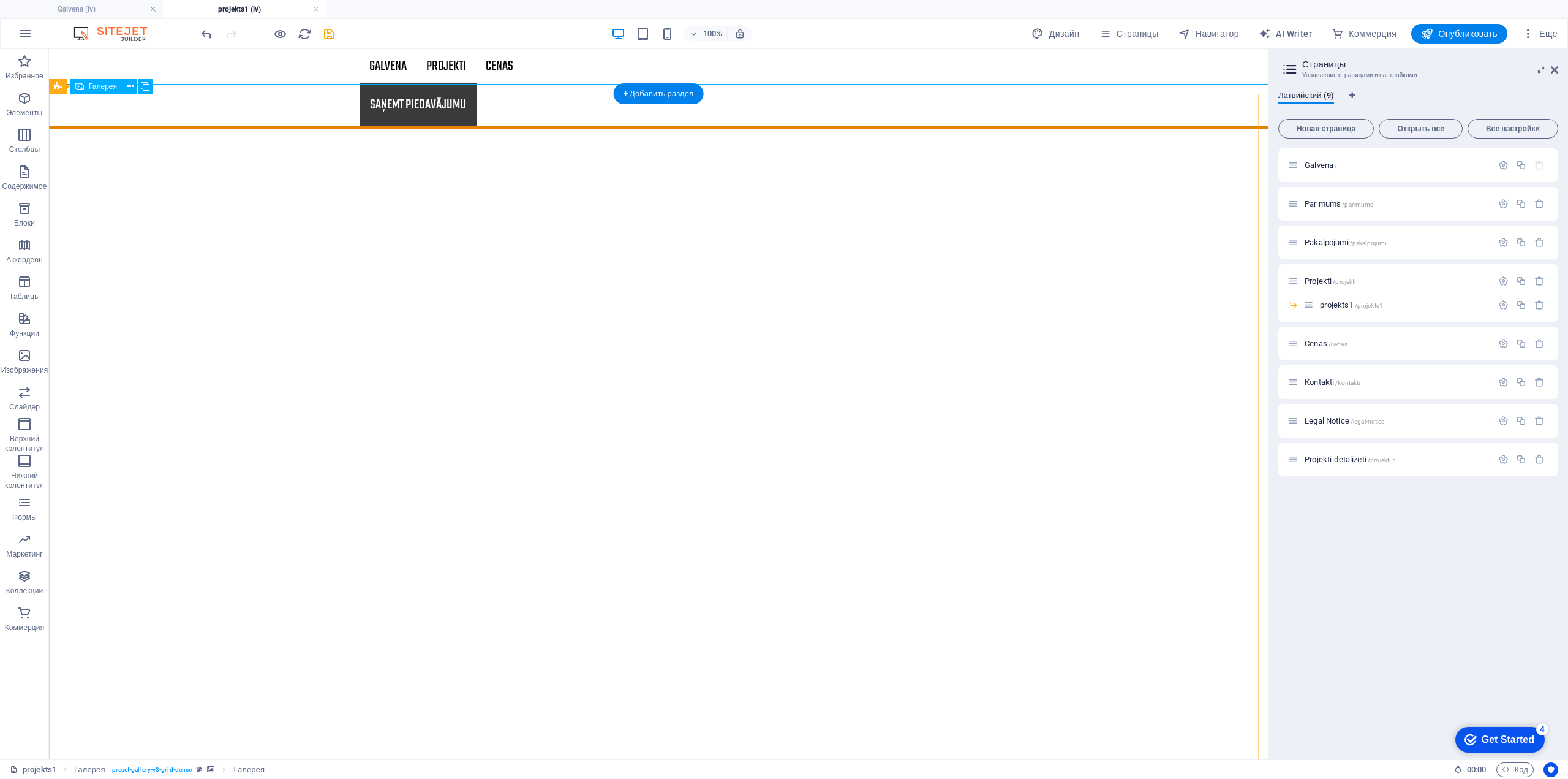
select select "4"
select select "px"
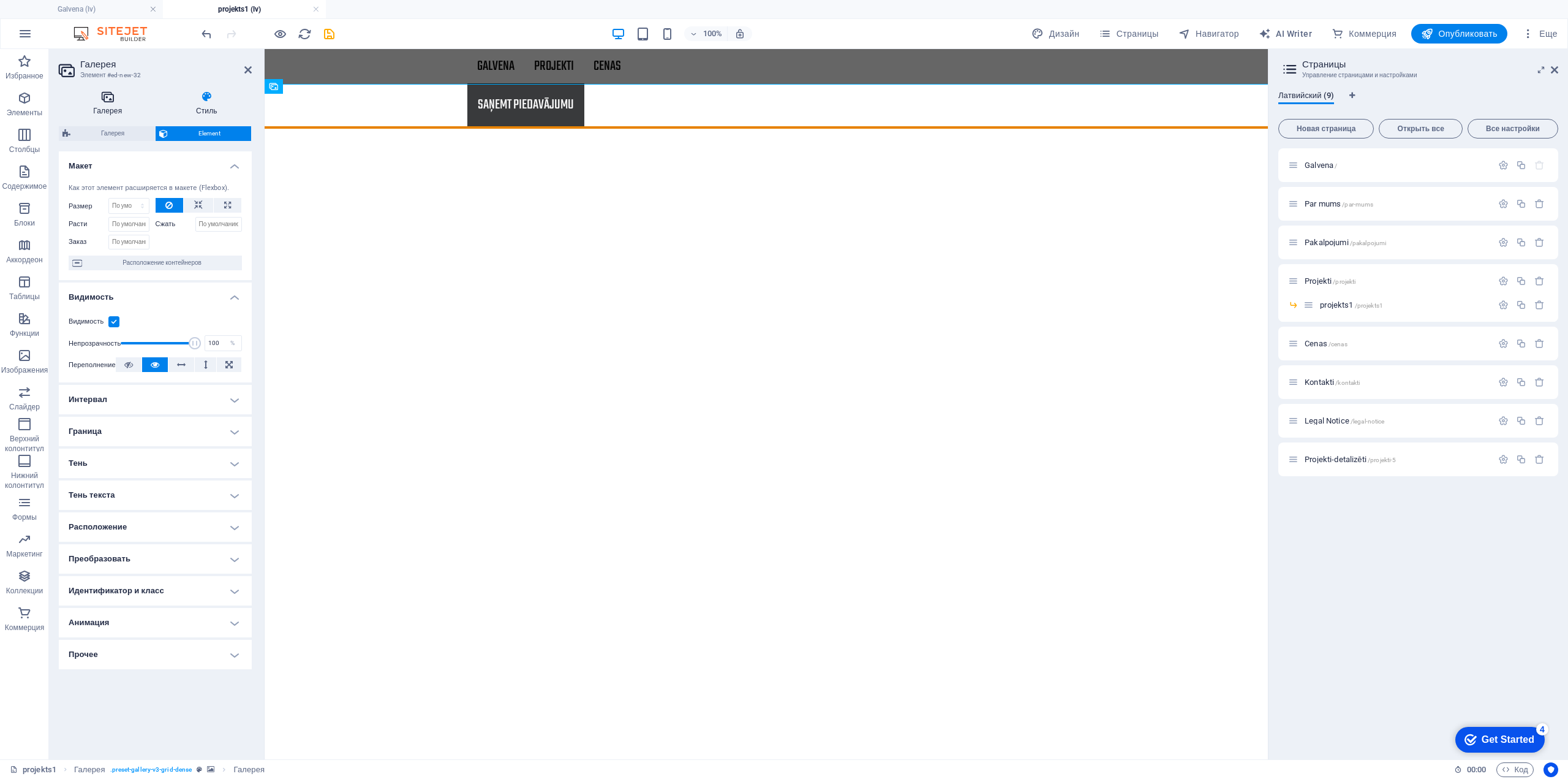
click at [114, 103] on h4 "Галерея" at bounding box center [110, 103] width 103 height 26
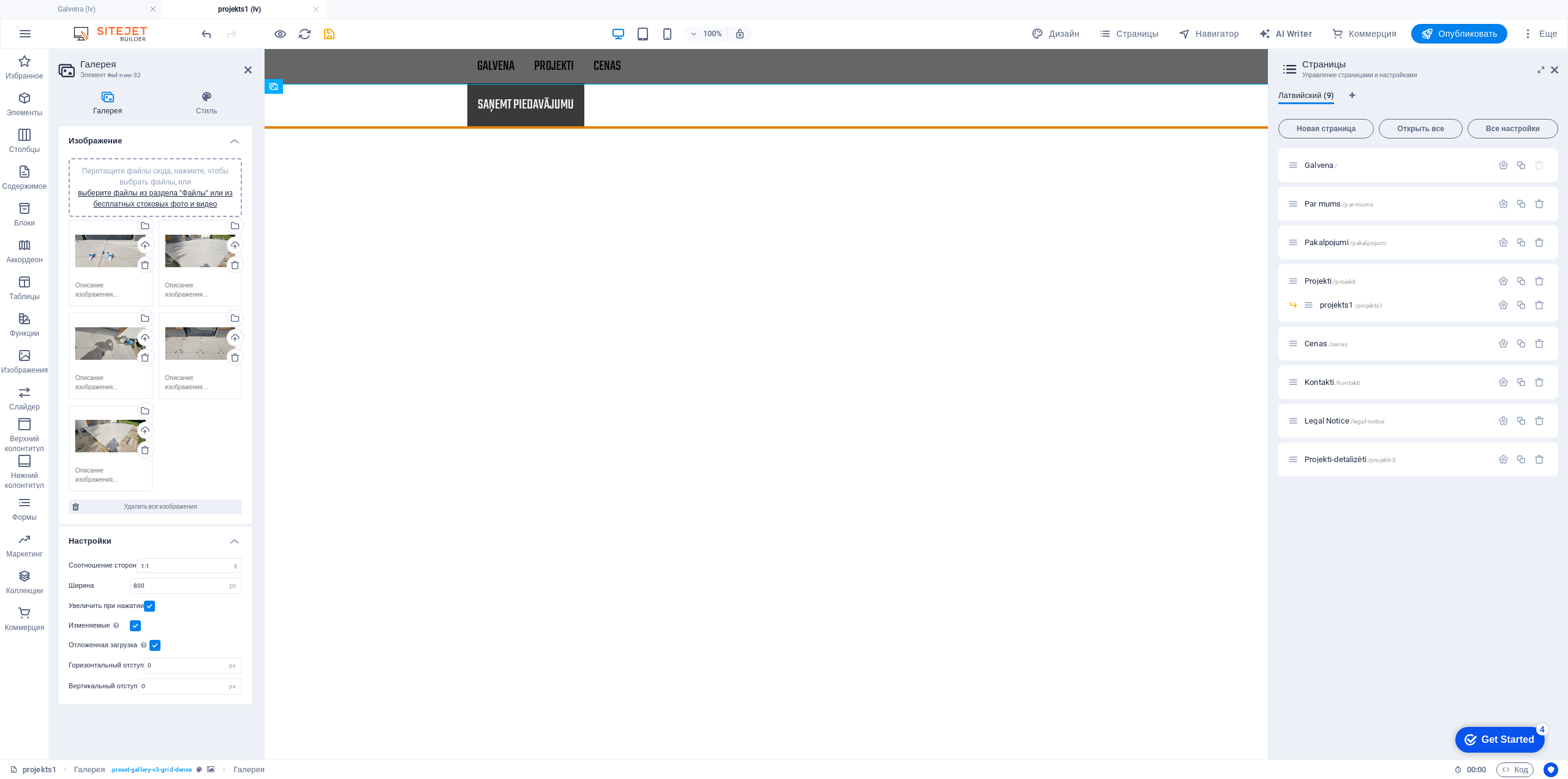
click at [186, 433] on div "Перетащите файлы сюда, нажмите, чтобы выбрать файлы, или выберите файлы из разд…" at bounding box center [155, 356] width 180 height 278
click at [171, 195] on link "выберите файлы из раздела "Файлы" или из бесплатных стоковых фото и видео" at bounding box center [155, 198] width 155 height 20
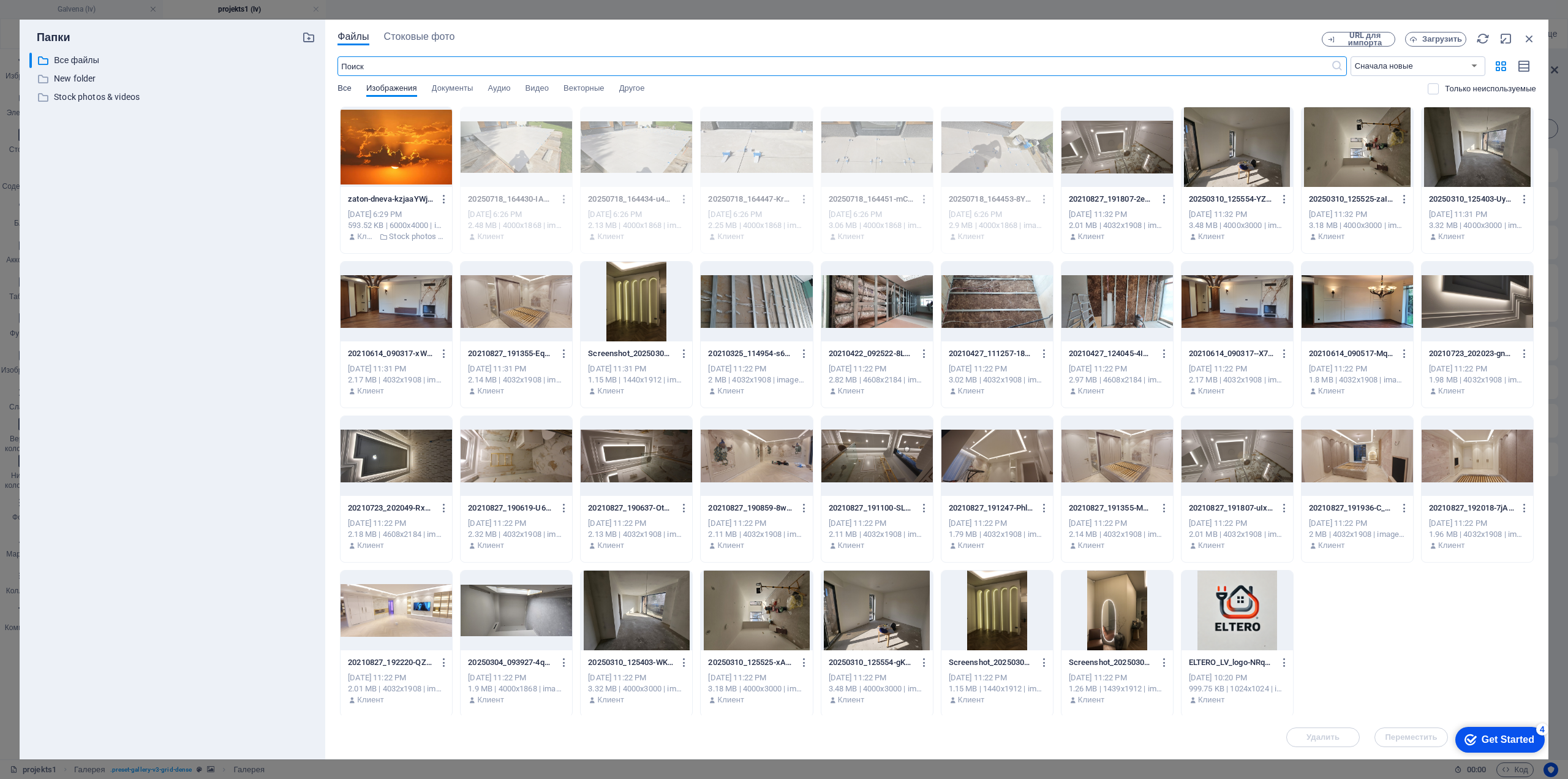
click at [344, 91] on span "Все" at bounding box center [344, 89] width 14 height 17
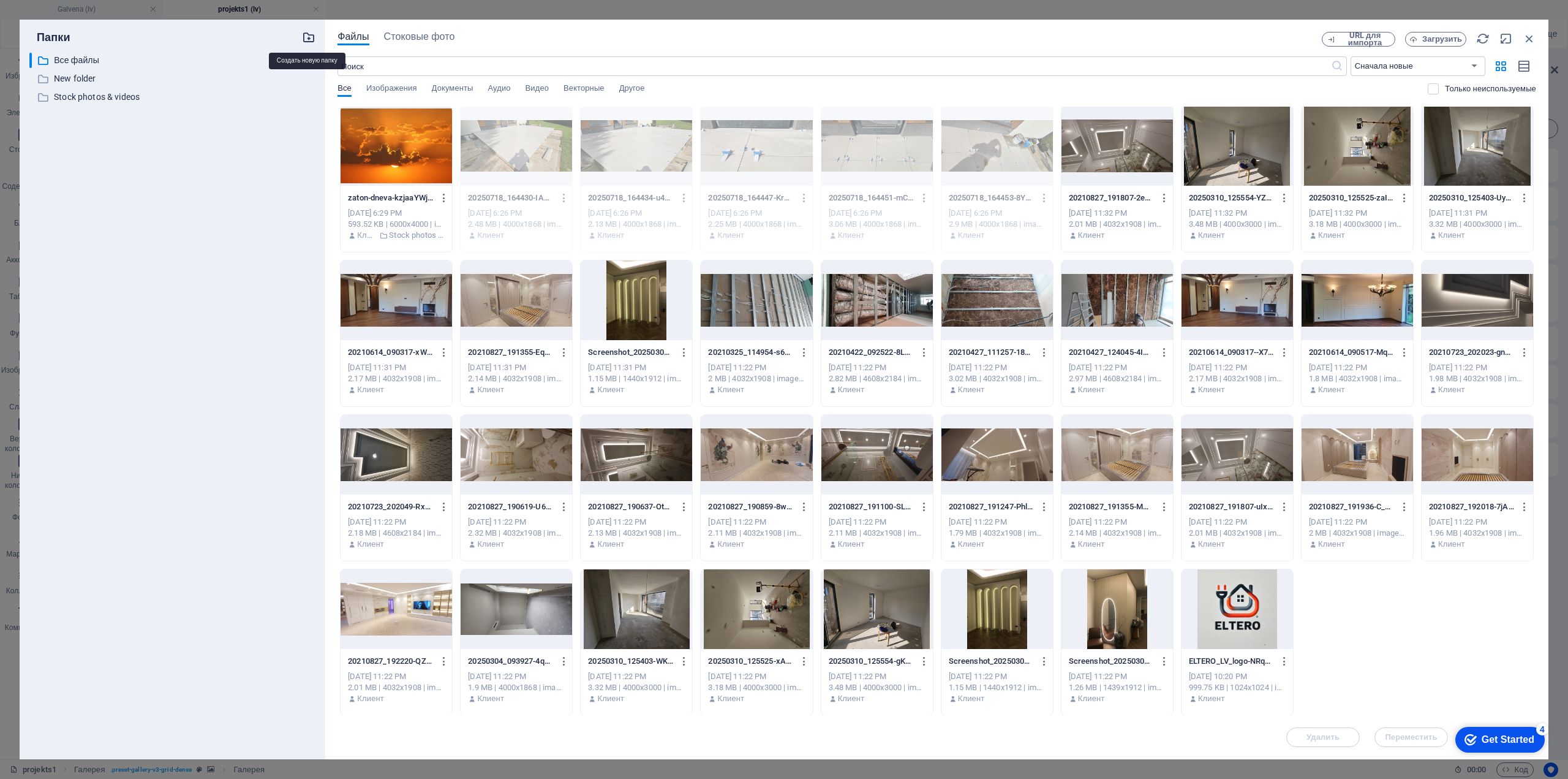
click at [308, 39] on icon "button" at bounding box center [308, 38] width 14 height 14
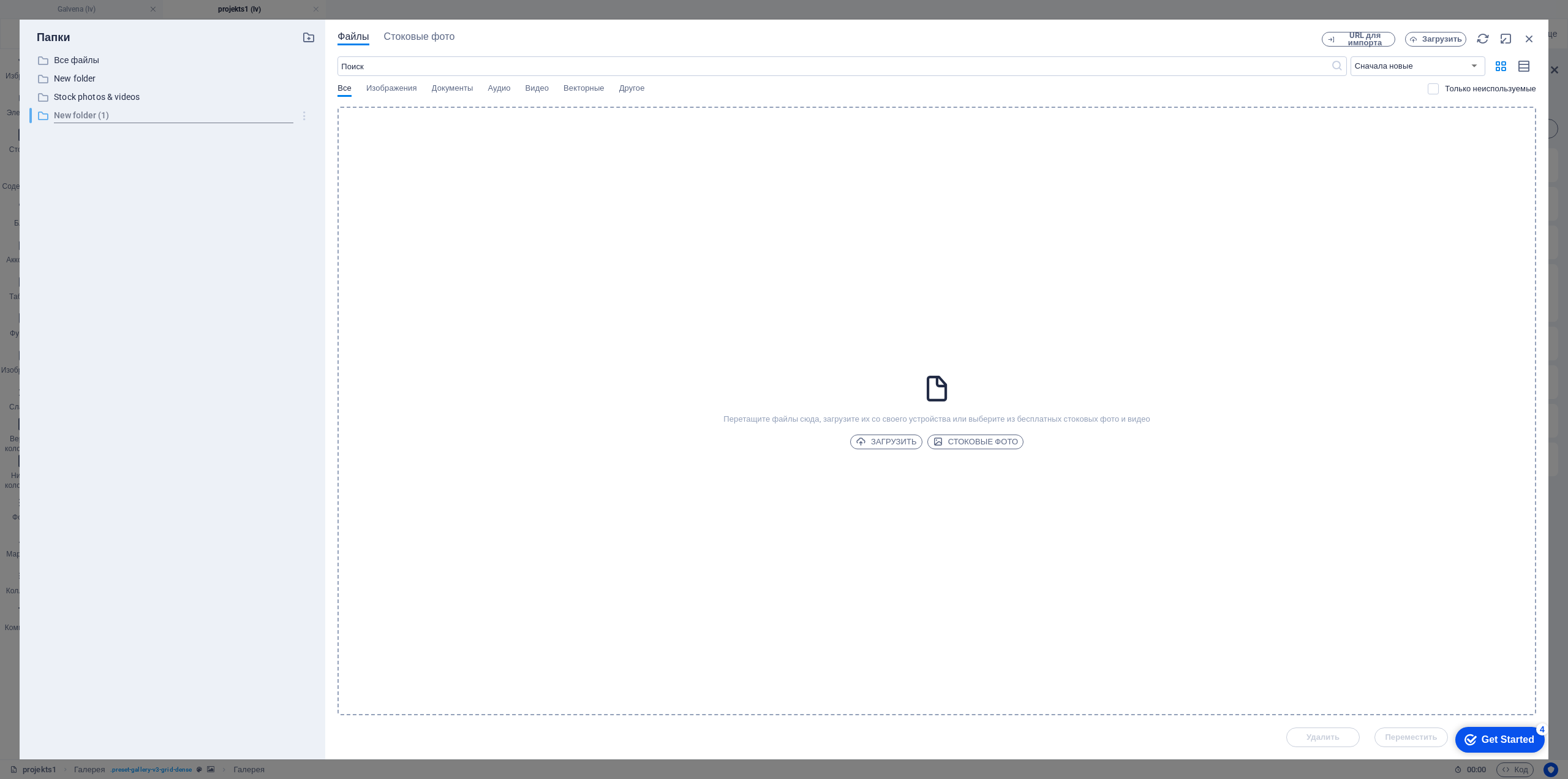
click at [304, 114] on icon "button" at bounding box center [304, 116] width 13 height 12
click at [297, 209] on h6 "Удалить" at bounding box center [314, 206] width 60 height 15
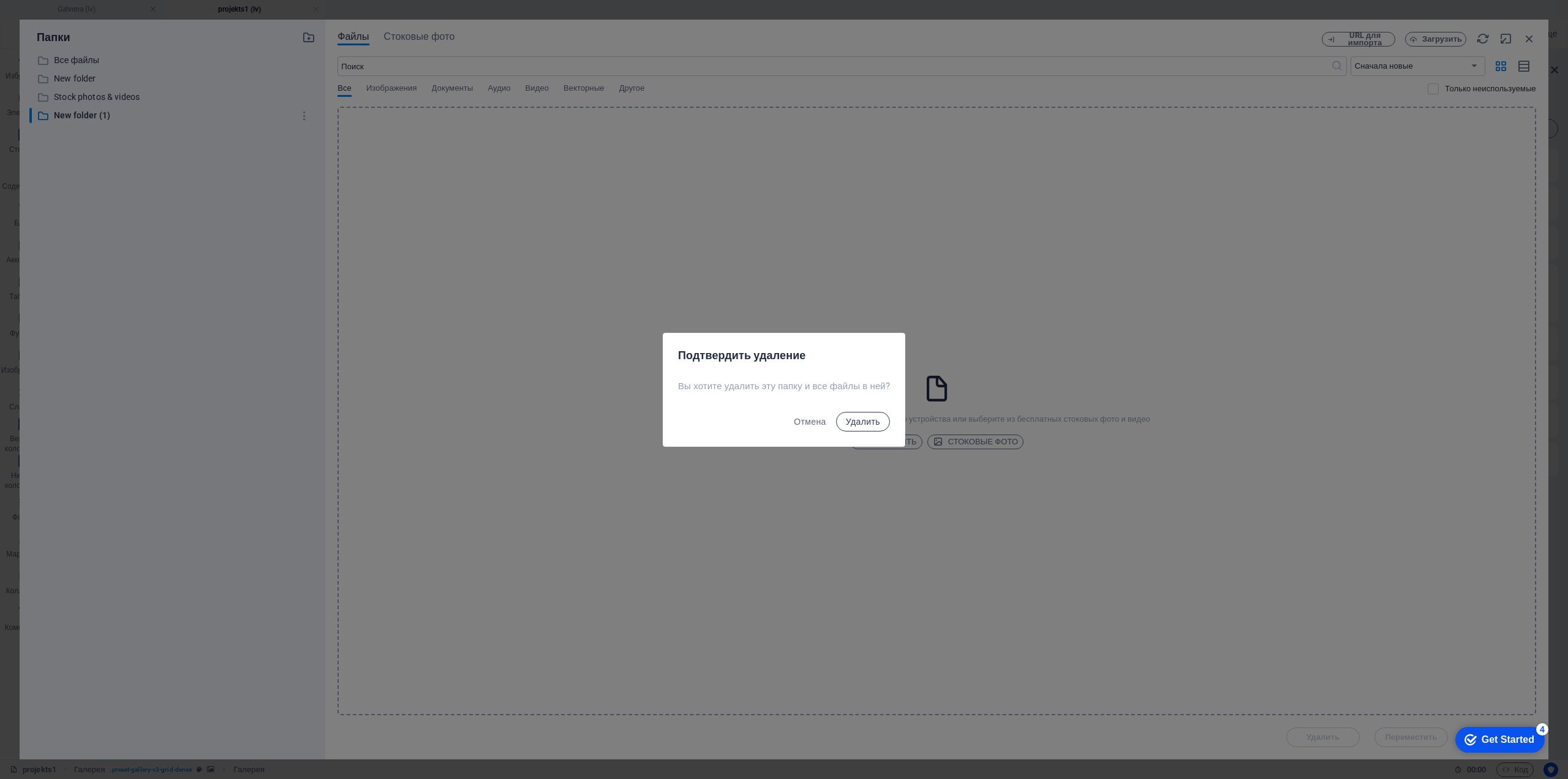
click at [866, 421] on span "Удалить" at bounding box center [863, 422] width 35 height 10
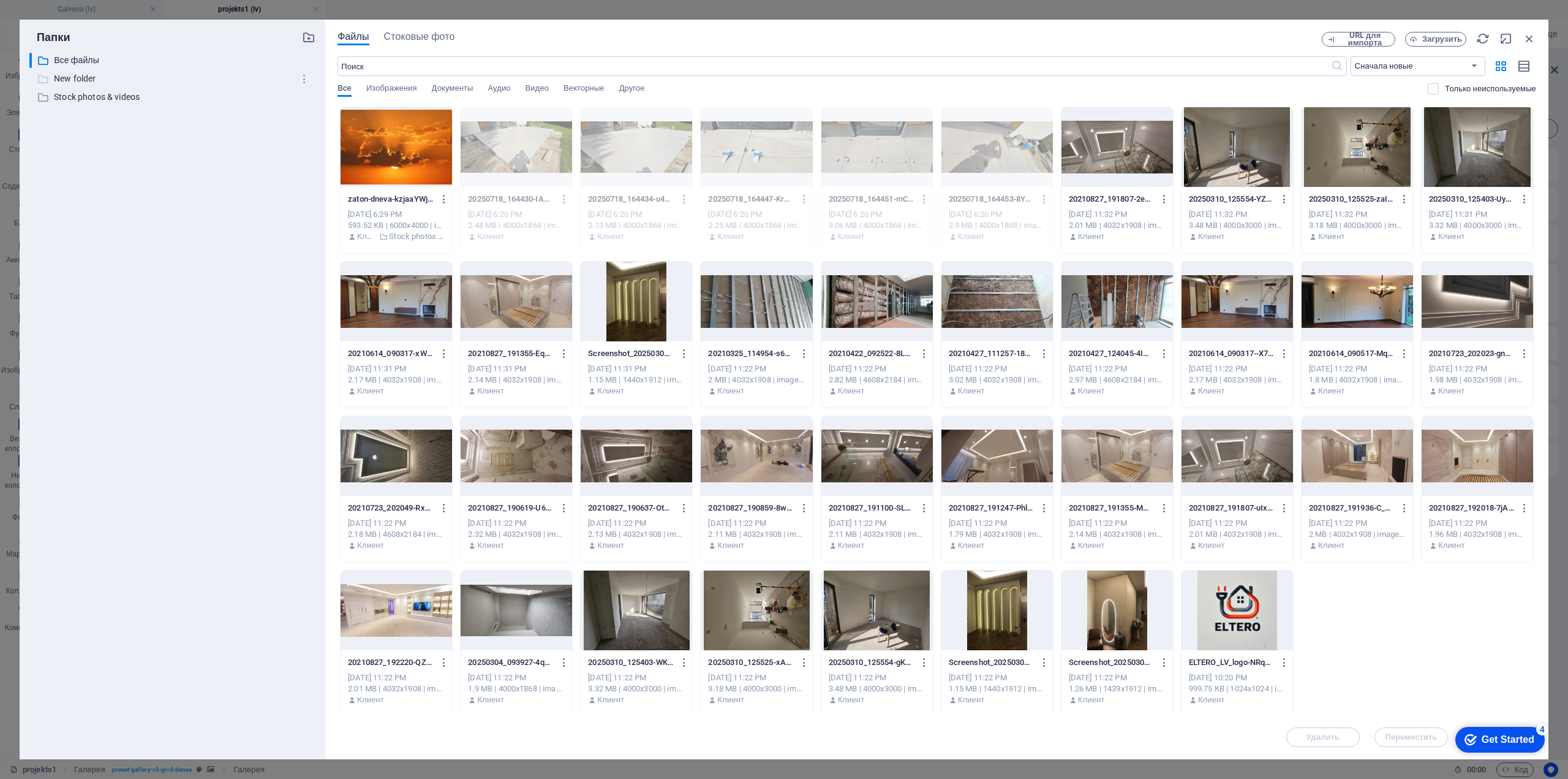
click at [76, 77] on p "New folder" at bounding box center [173, 78] width 239 height 14
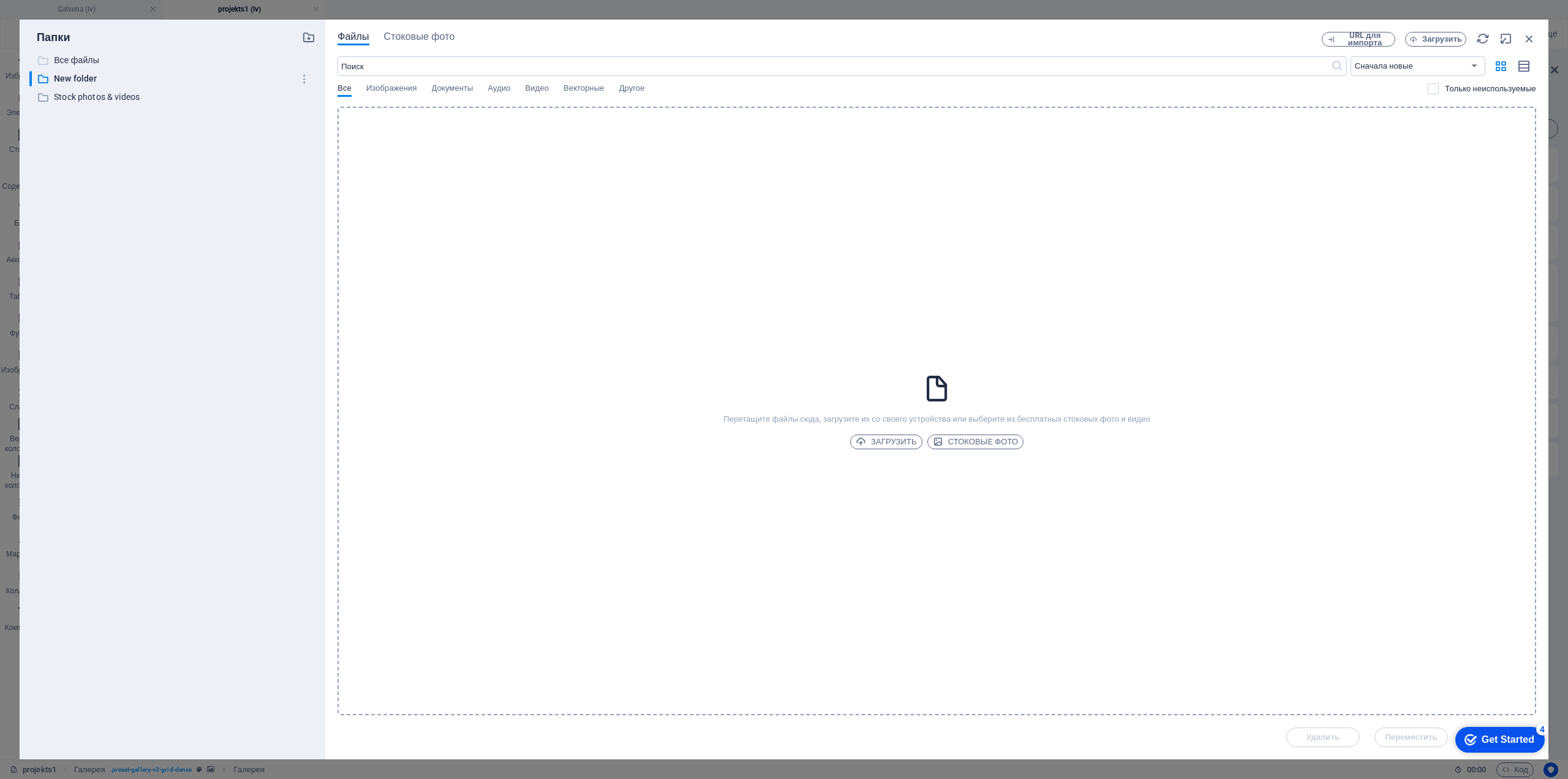
click at [79, 64] on p "Все файлы" at bounding box center [173, 61] width 239 height 14
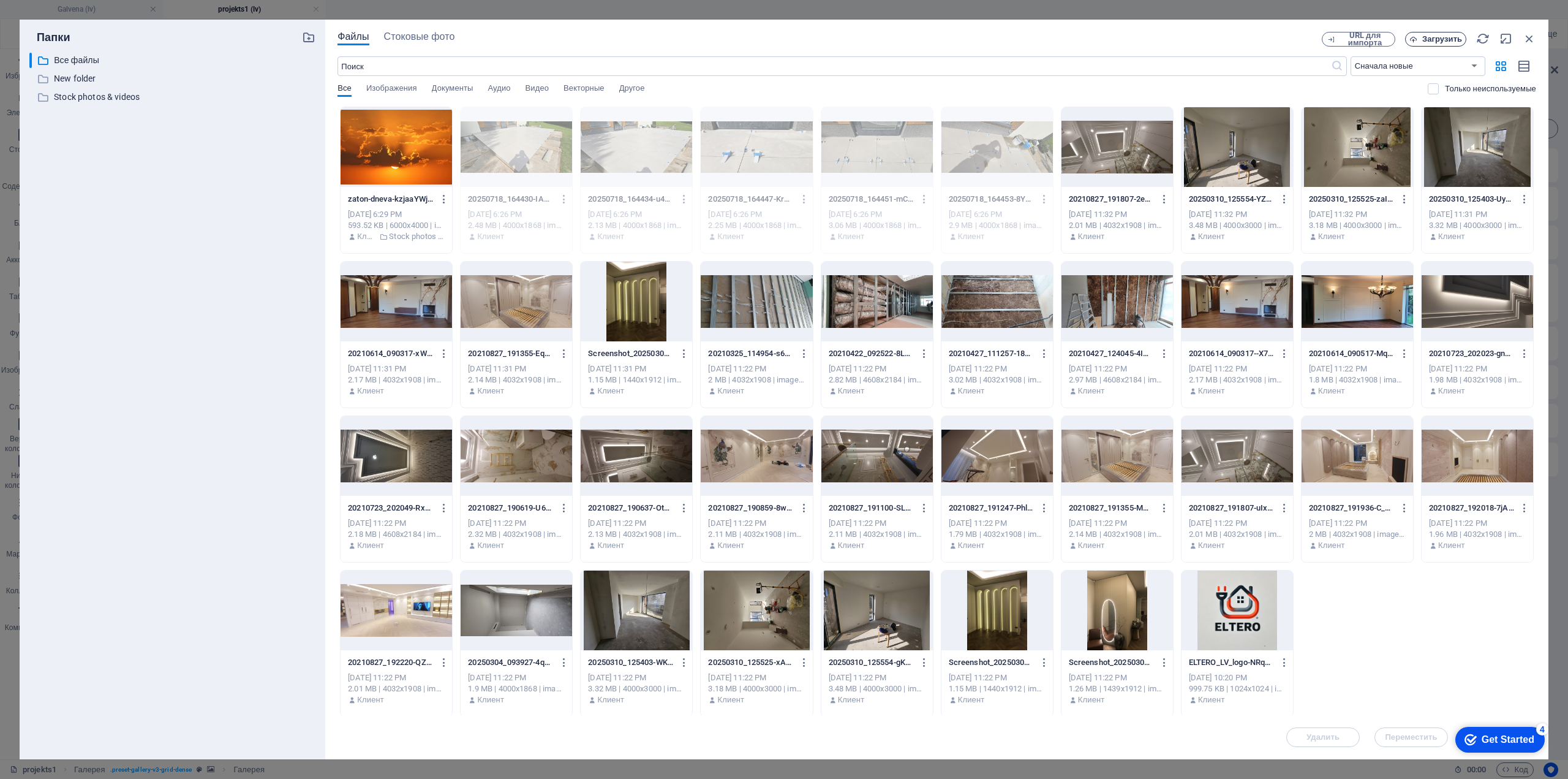
click at [1440, 36] on span "Загрузить" at bounding box center [1442, 39] width 40 height 7
click at [1074, 84] on div "Все Изображения Документы Аудио Видео Векторные Другое" at bounding box center [882, 94] width 1090 height 23
